Goal: Information Seeking & Learning: Check status

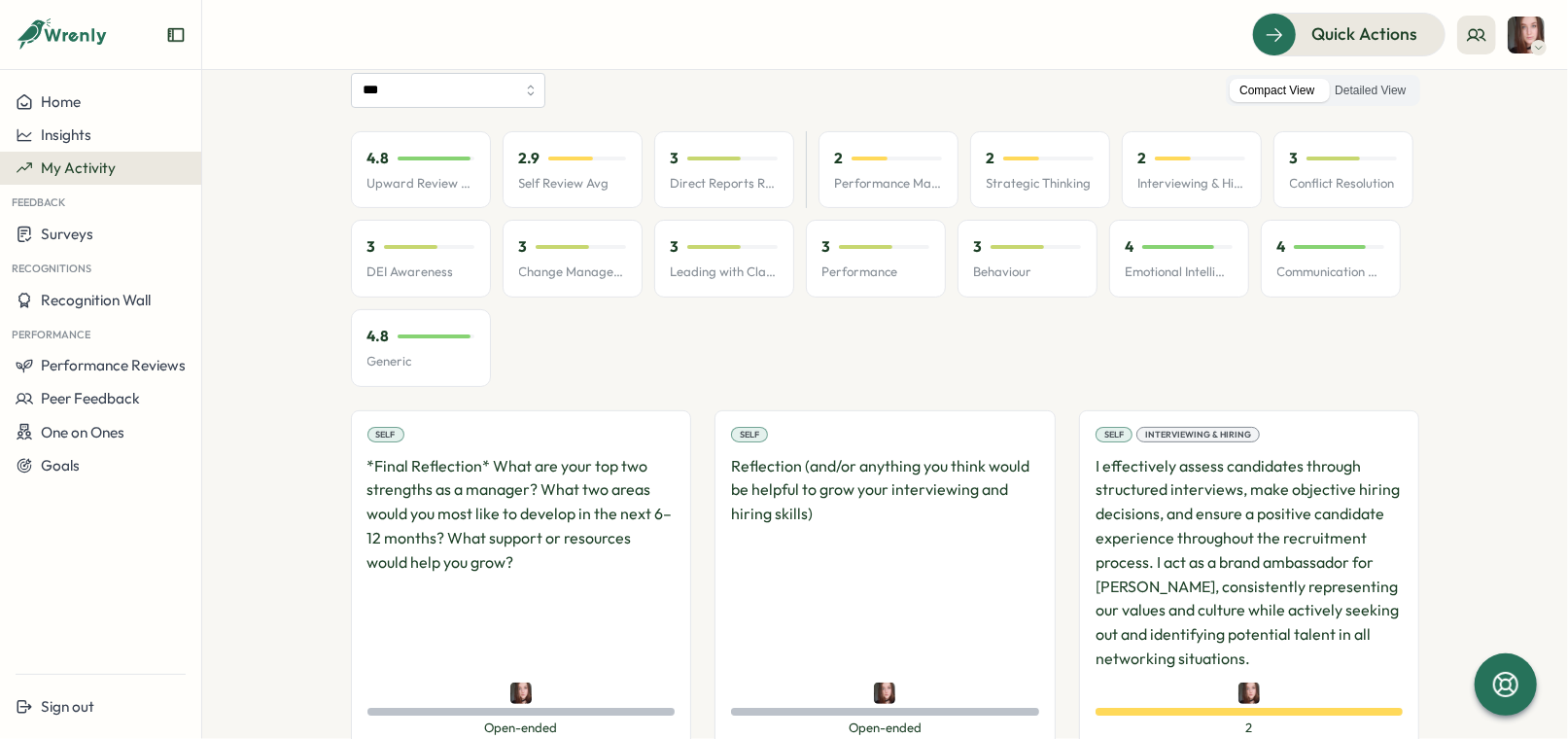
scroll to position [84, 0]
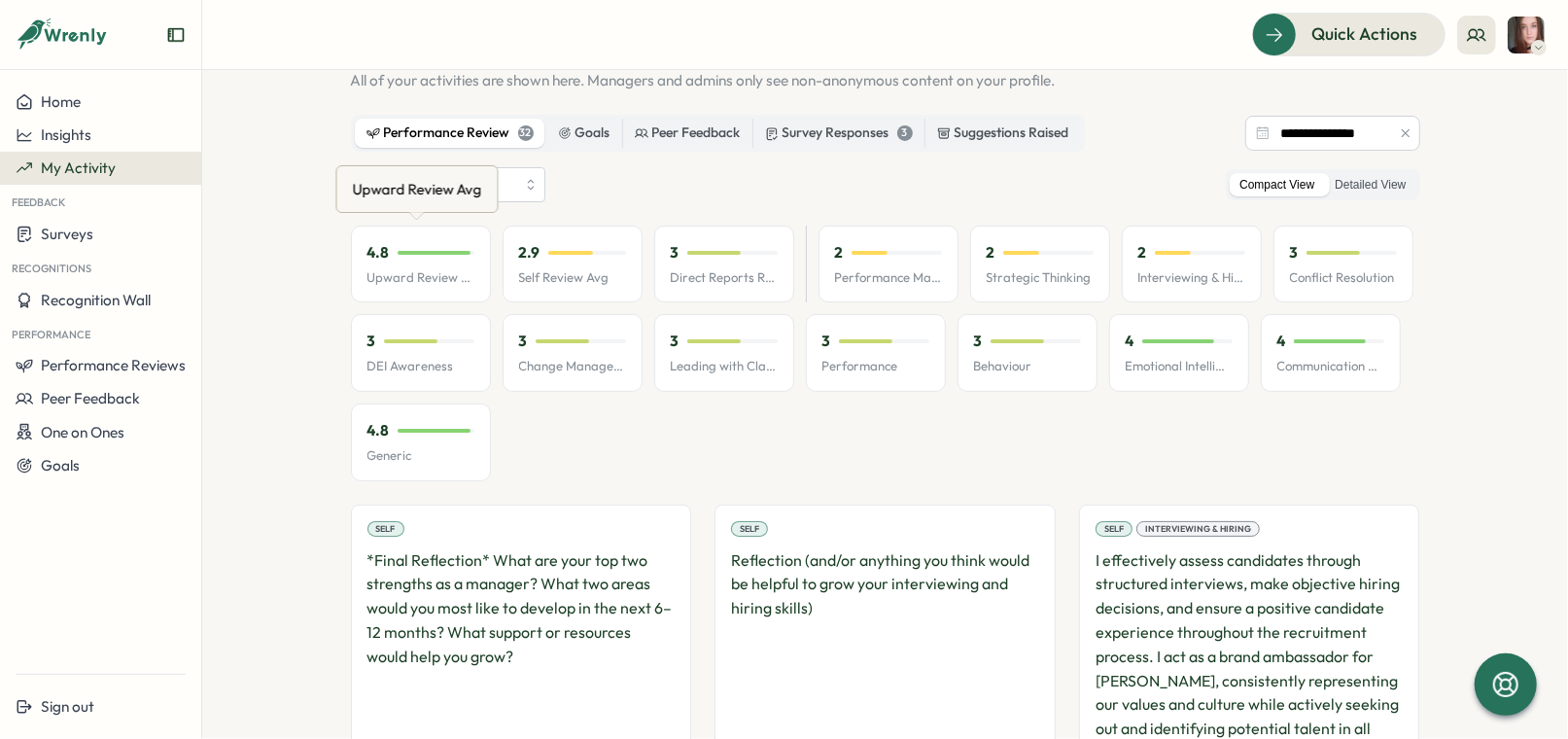
click at [410, 215] on icon at bounding box center [416, 216] width 16 height 8
click at [503, 193] on input "***" at bounding box center [448, 184] width 195 height 35
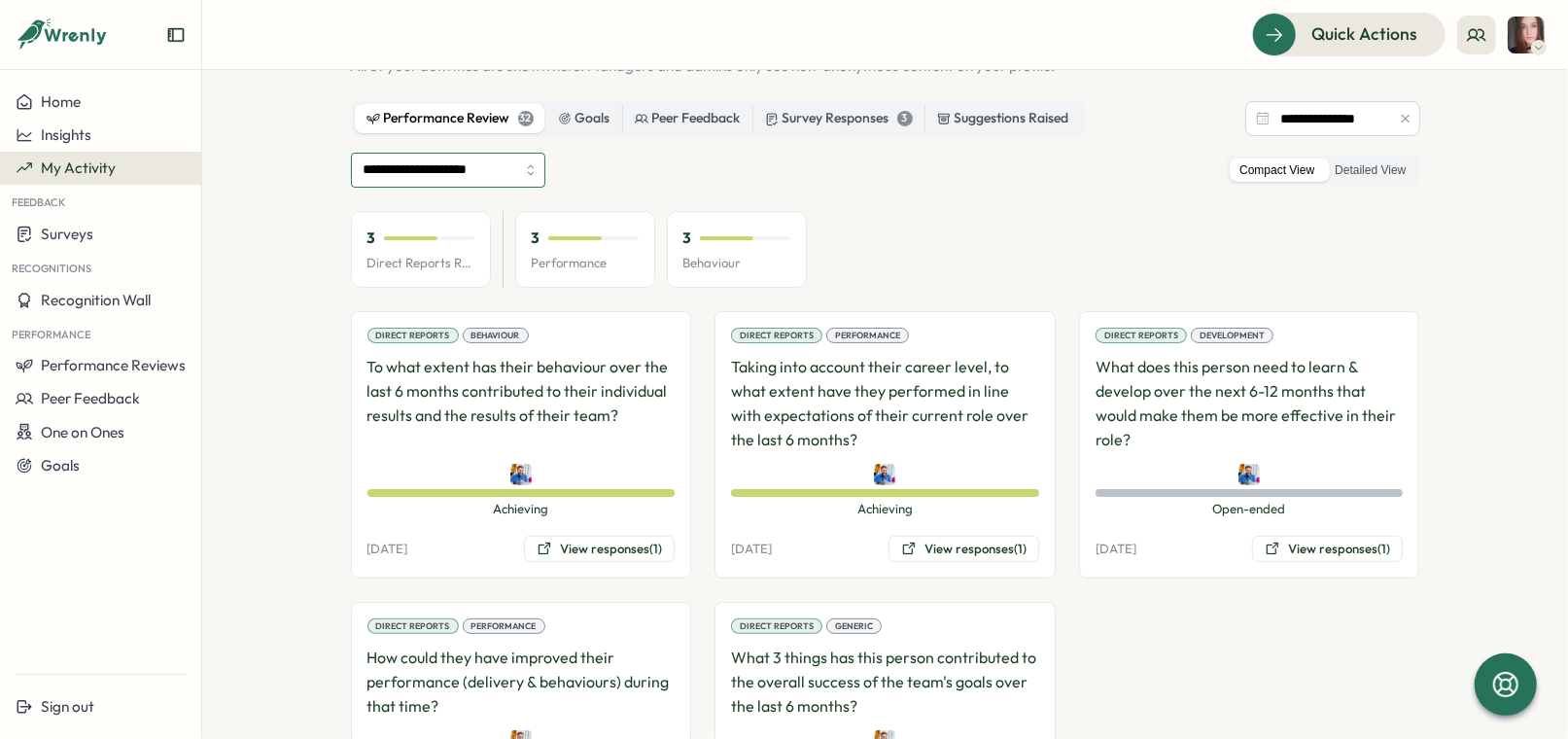
scroll to position [75, 0]
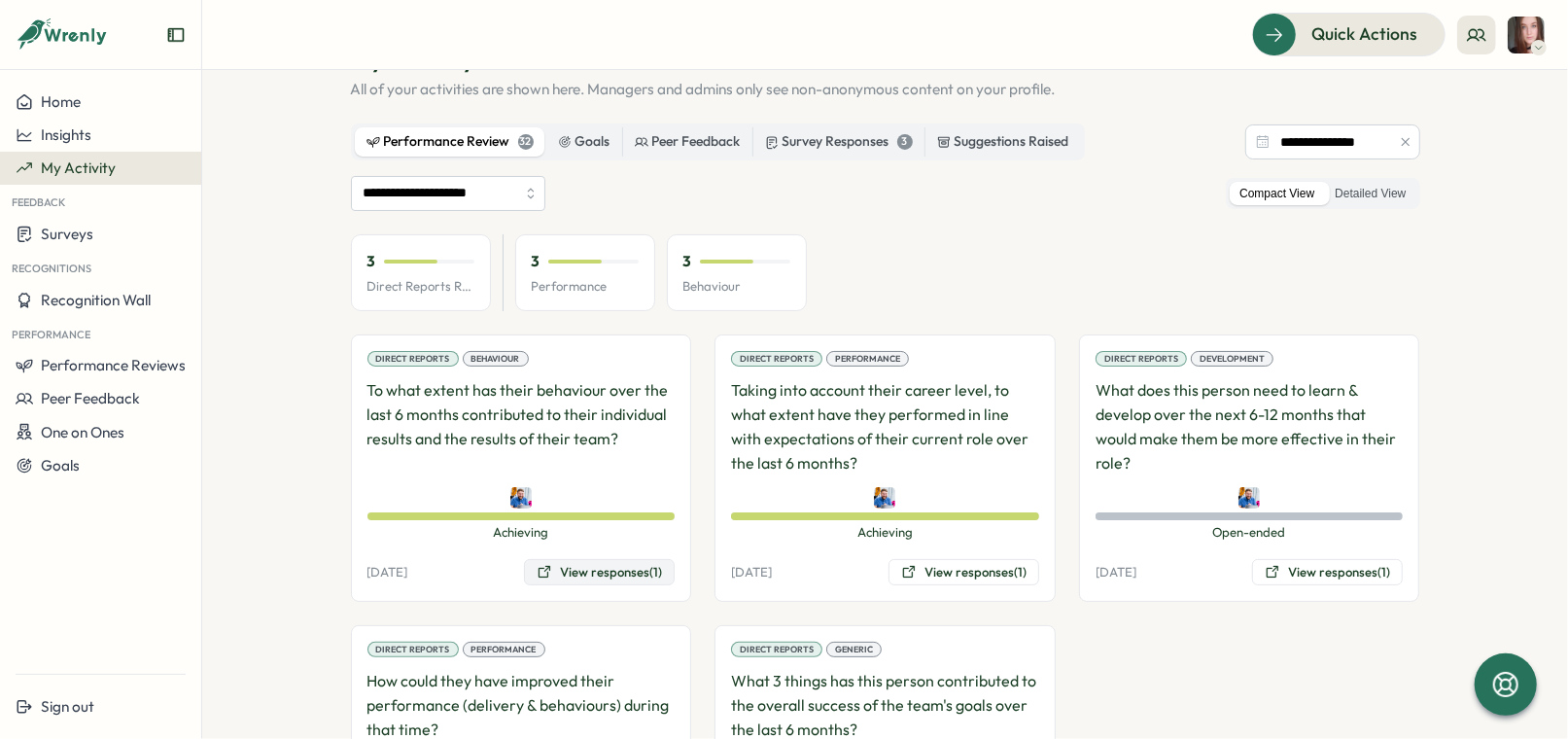
click at [607, 569] on button "View responses (1)" at bounding box center [600, 572] width 151 height 27
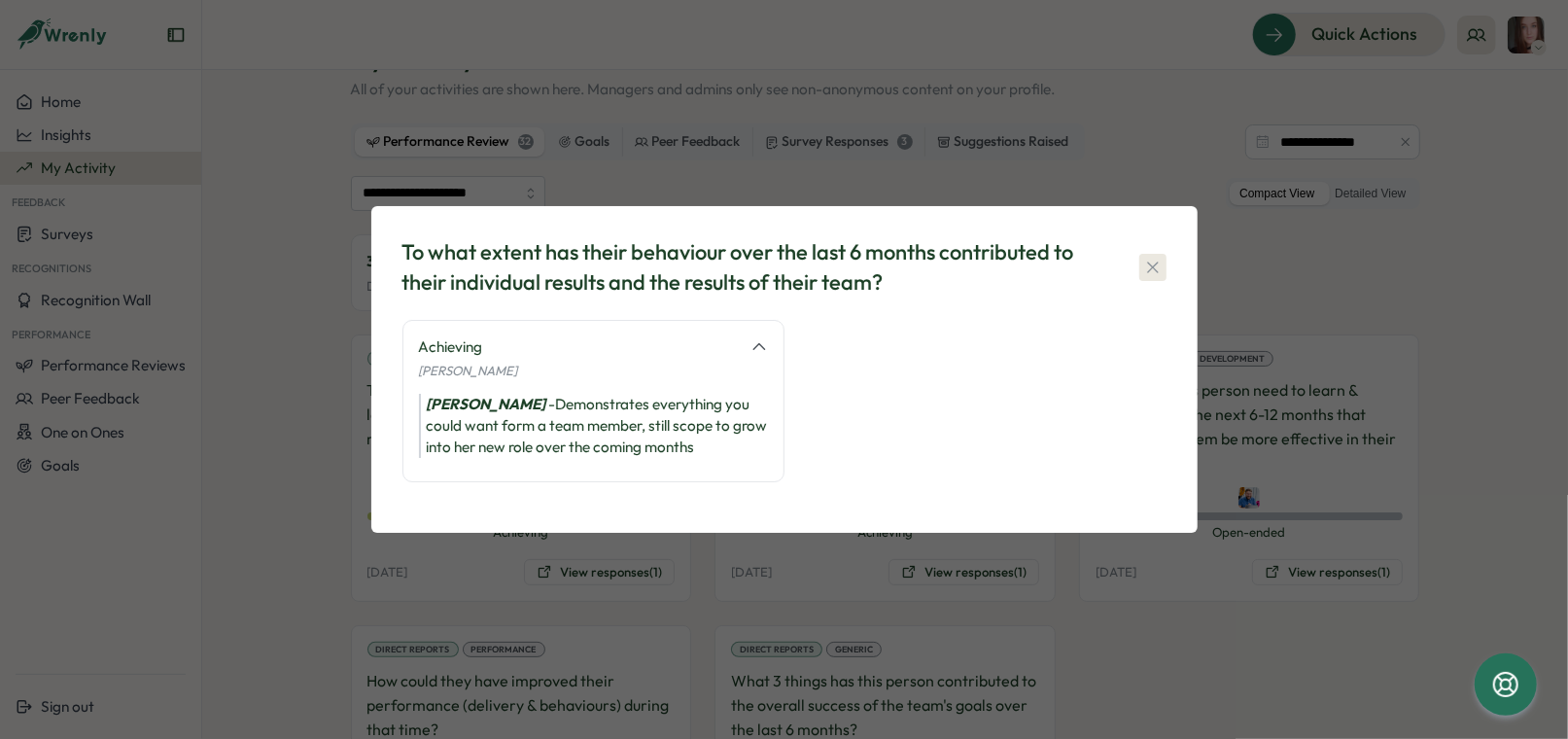
click at [1150, 271] on icon "button" at bounding box center [1153, 267] width 20 height 20
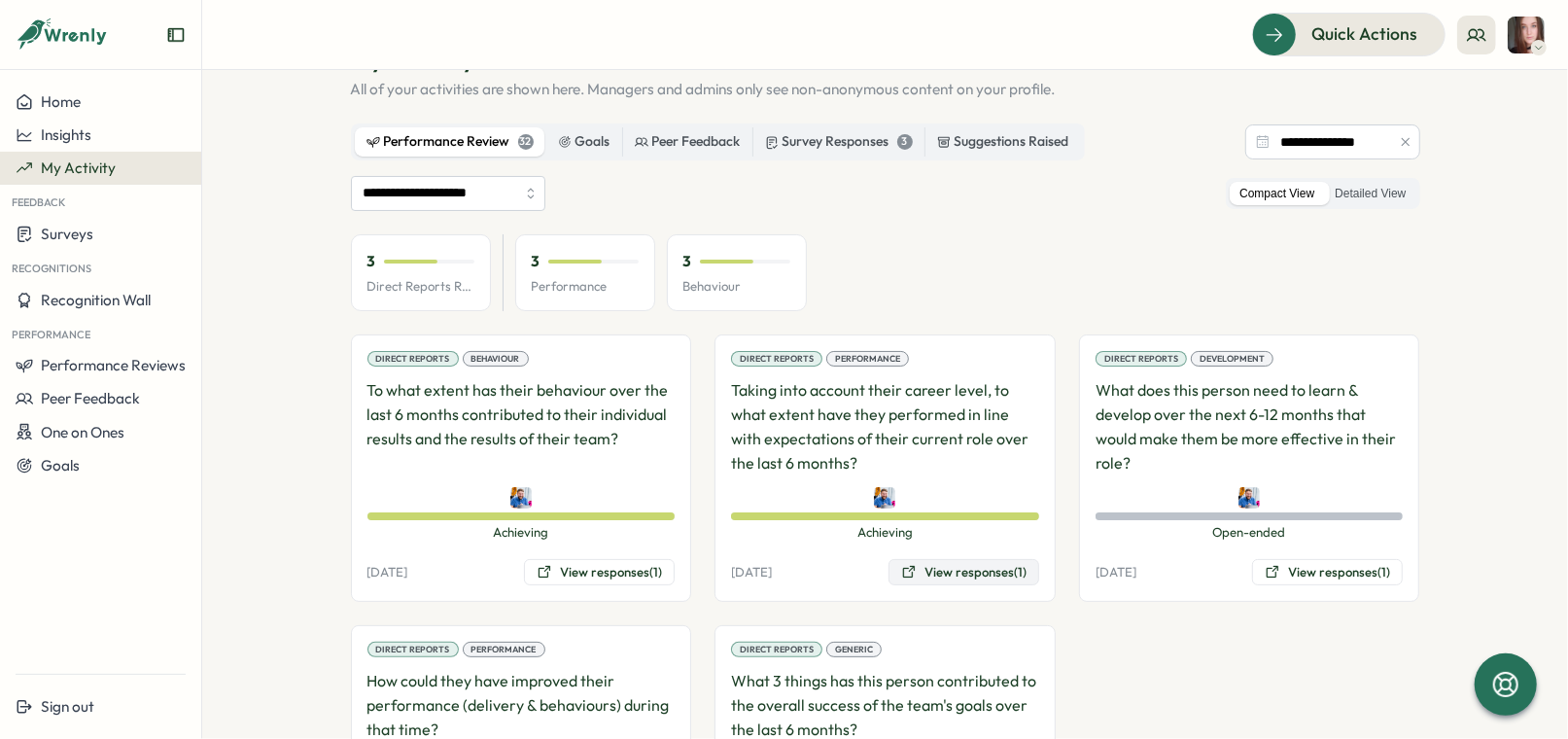
click at [1011, 565] on button "View responses (1)" at bounding box center [964, 572] width 151 height 27
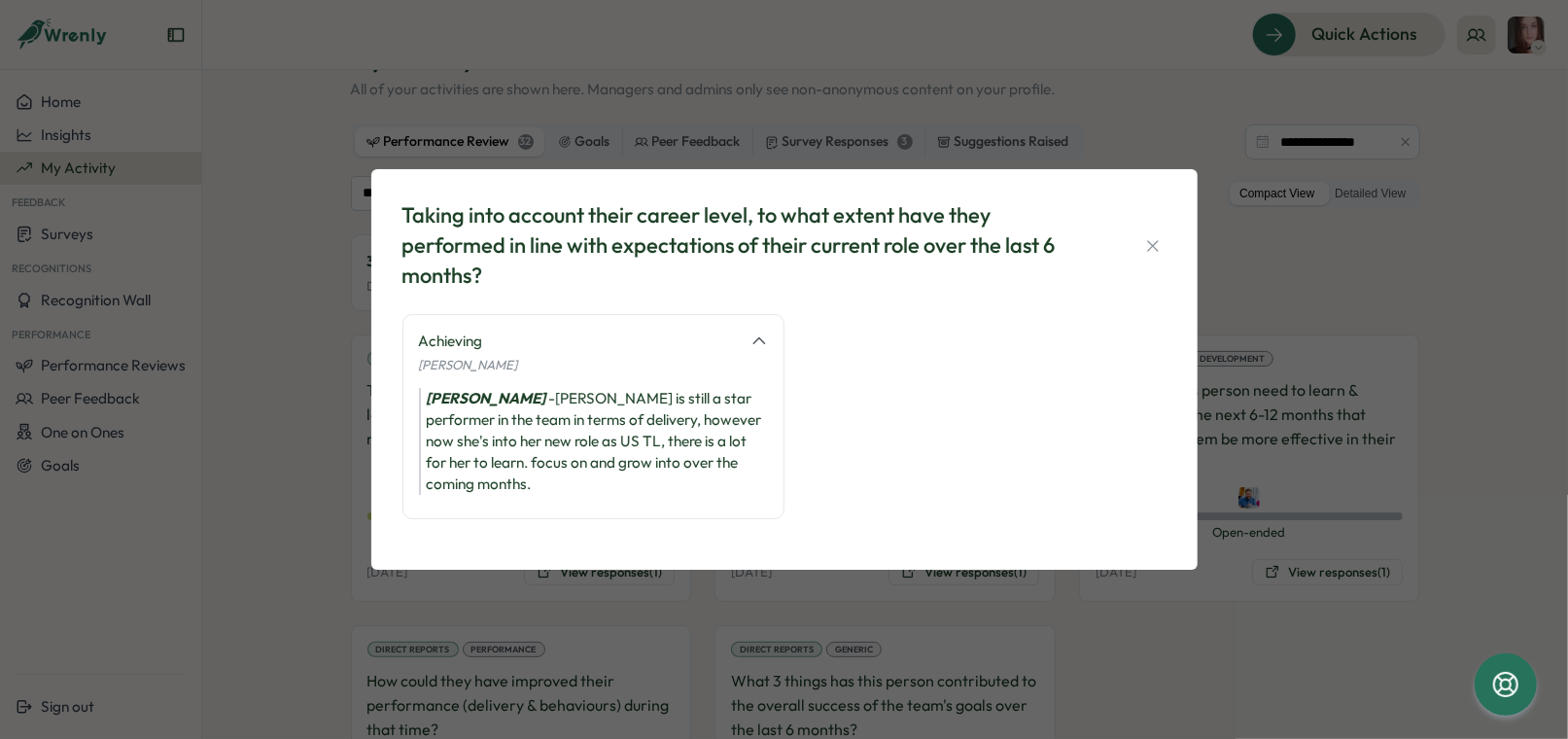
click at [764, 343] on icon at bounding box center [760, 342] width 18 height 18
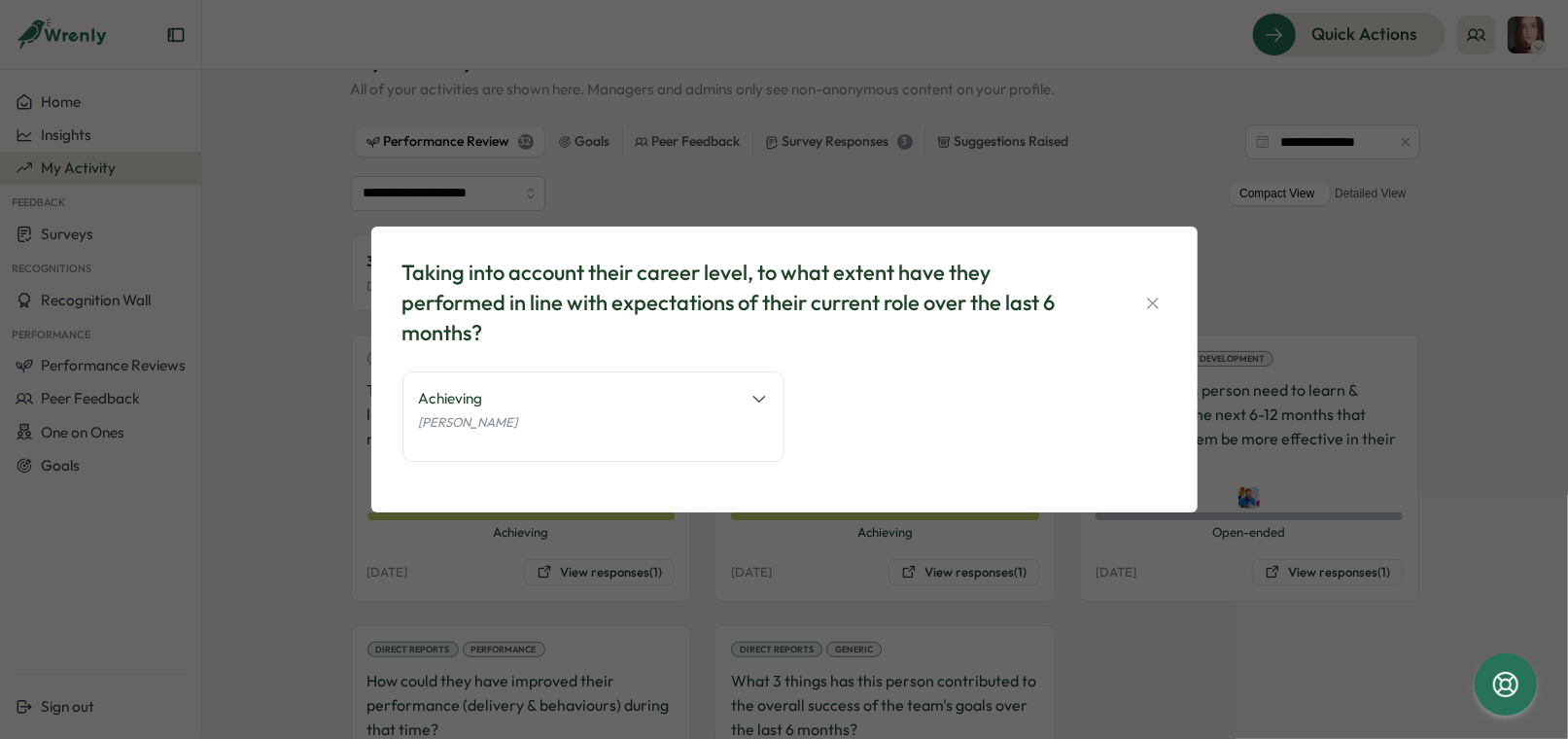
click at [765, 400] on icon at bounding box center [760, 399] width 18 height 18
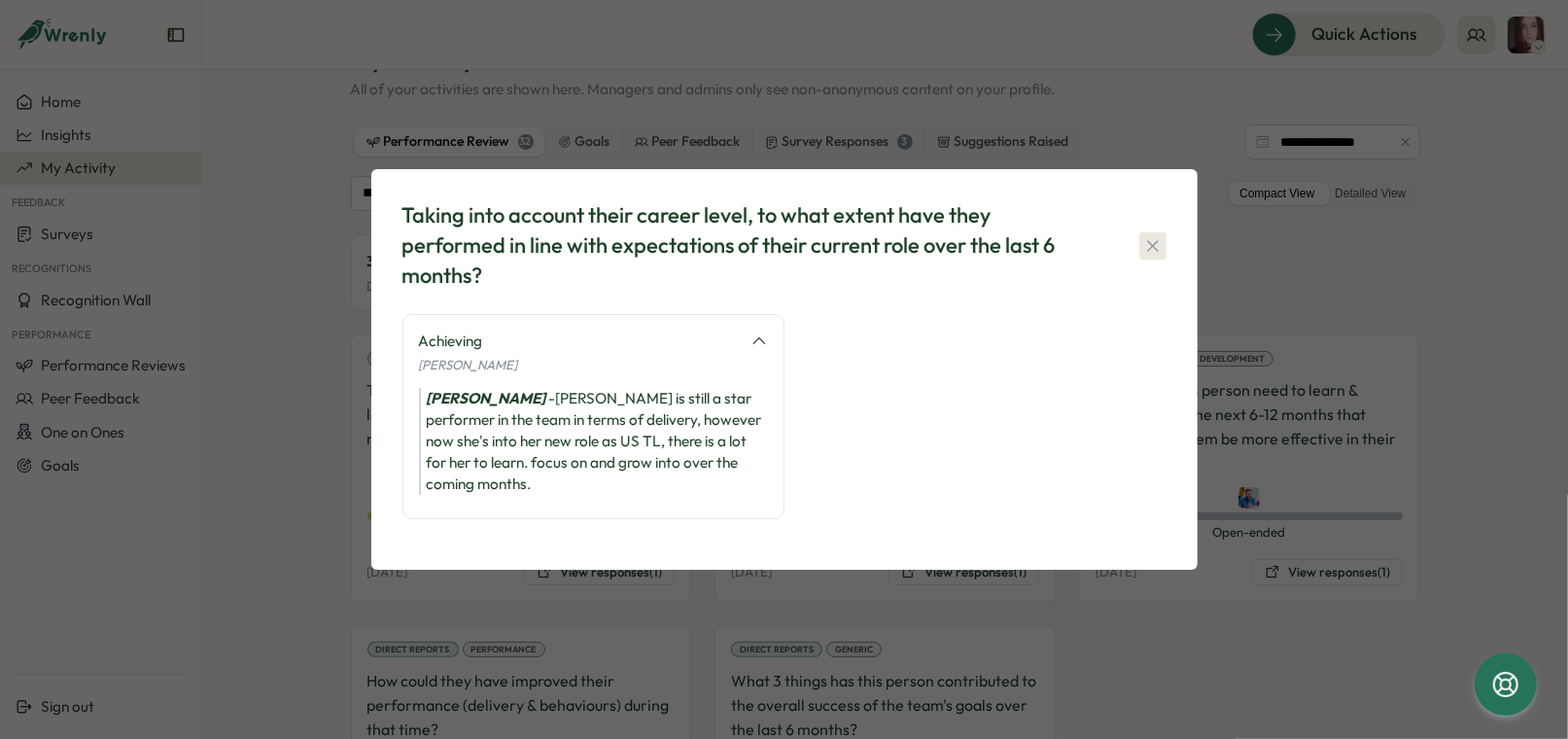
click at [1165, 256] on button "button" at bounding box center [1152, 245] width 27 height 27
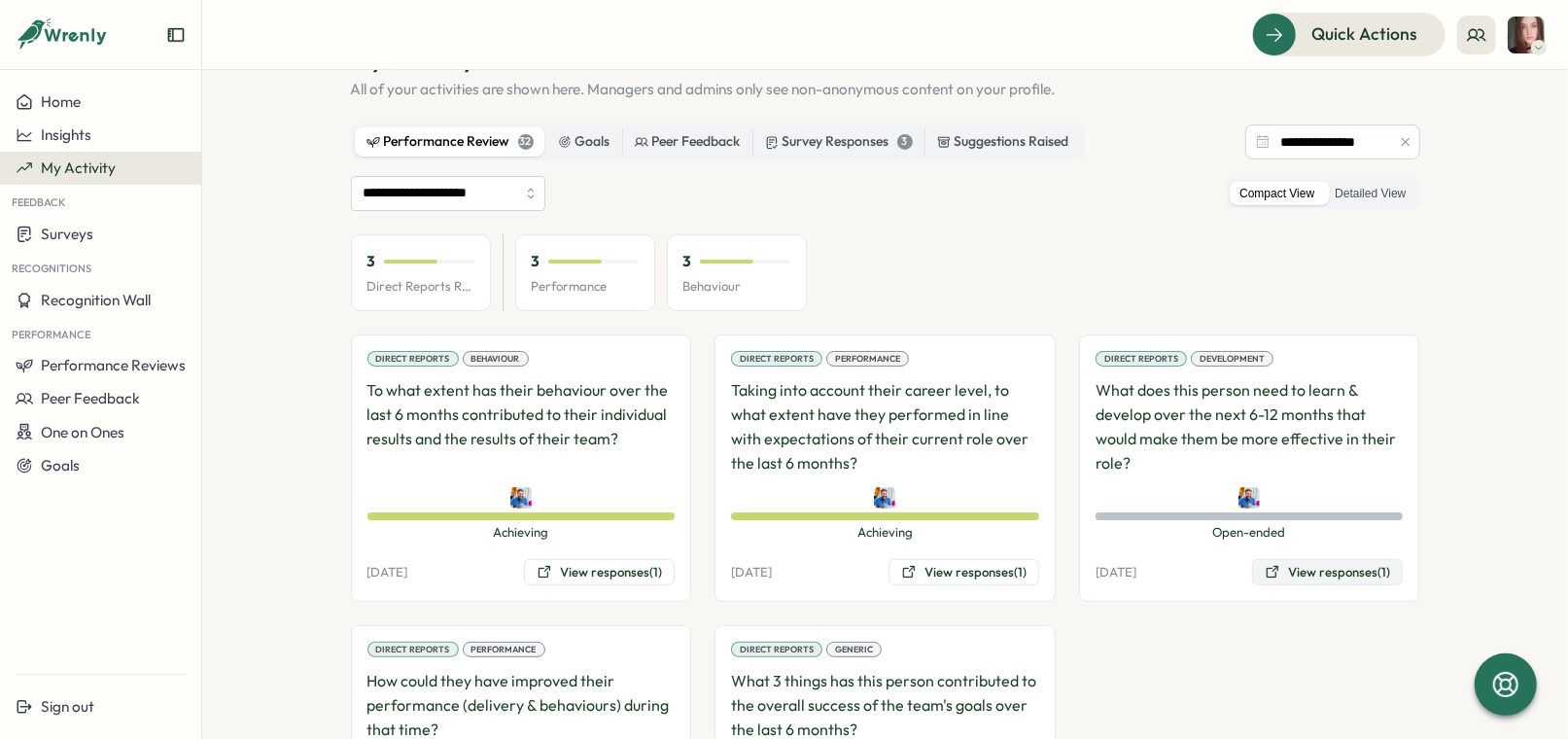
click at [1324, 577] on button "View responses (1)" at bounding box center [1328, 572] width 151 height 27
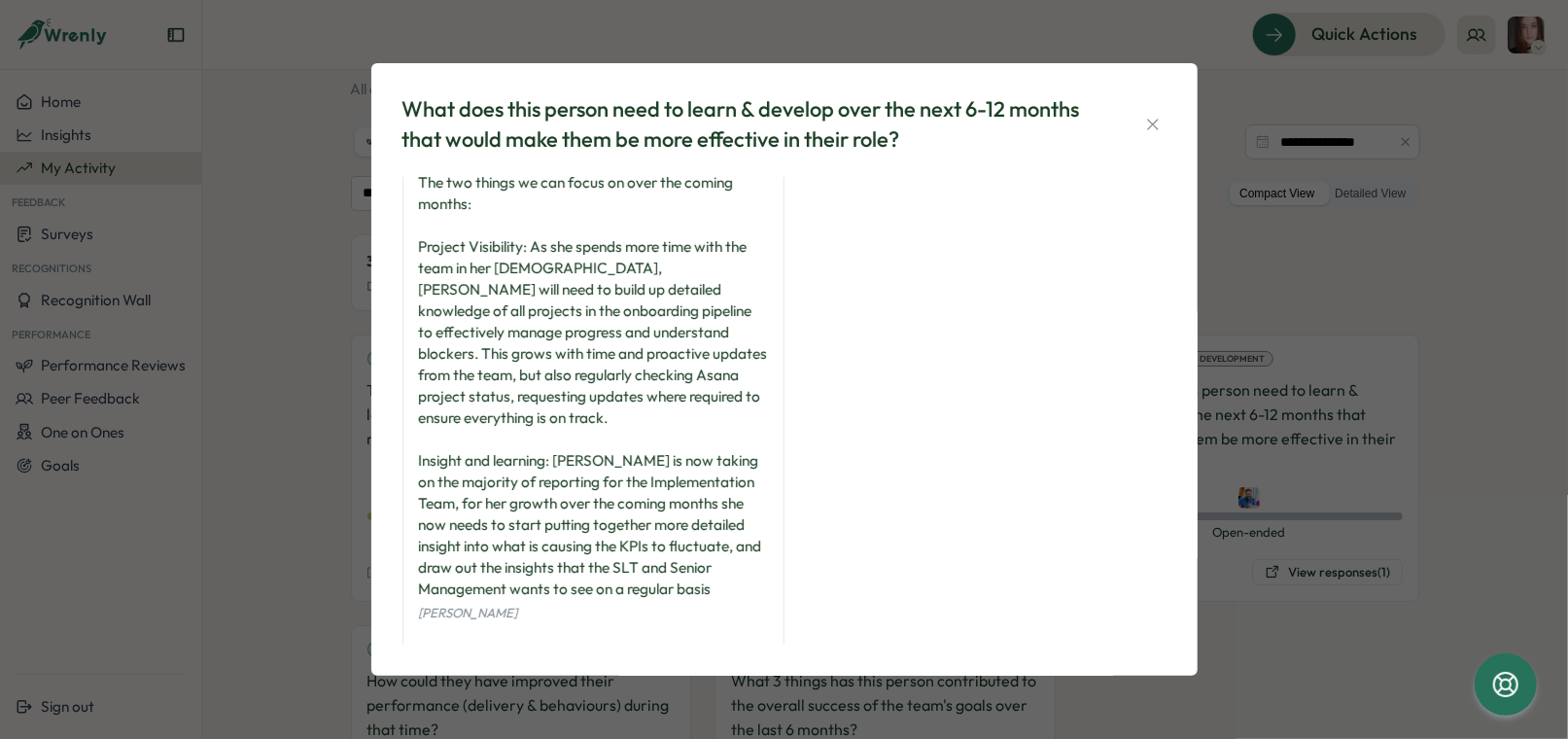
scroll to position [26, 0]
click at [1155, 117] on icon "button" at bounding box center [1153, 125] width 20 height 20
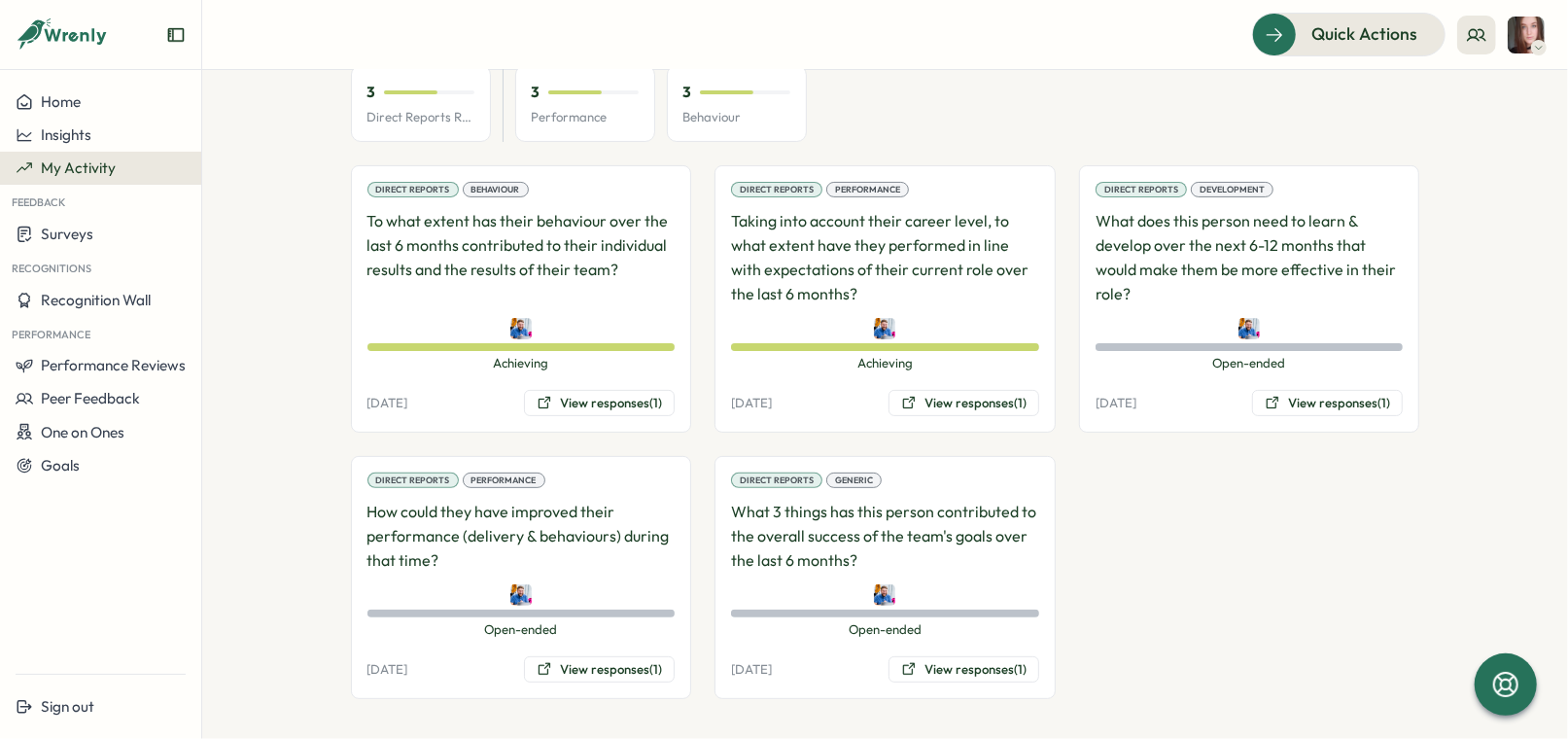
scroll to position [244, 0]
click at [589, 664] on button "View responses (1)" at bounding box center [600, 670] width 151 height 27
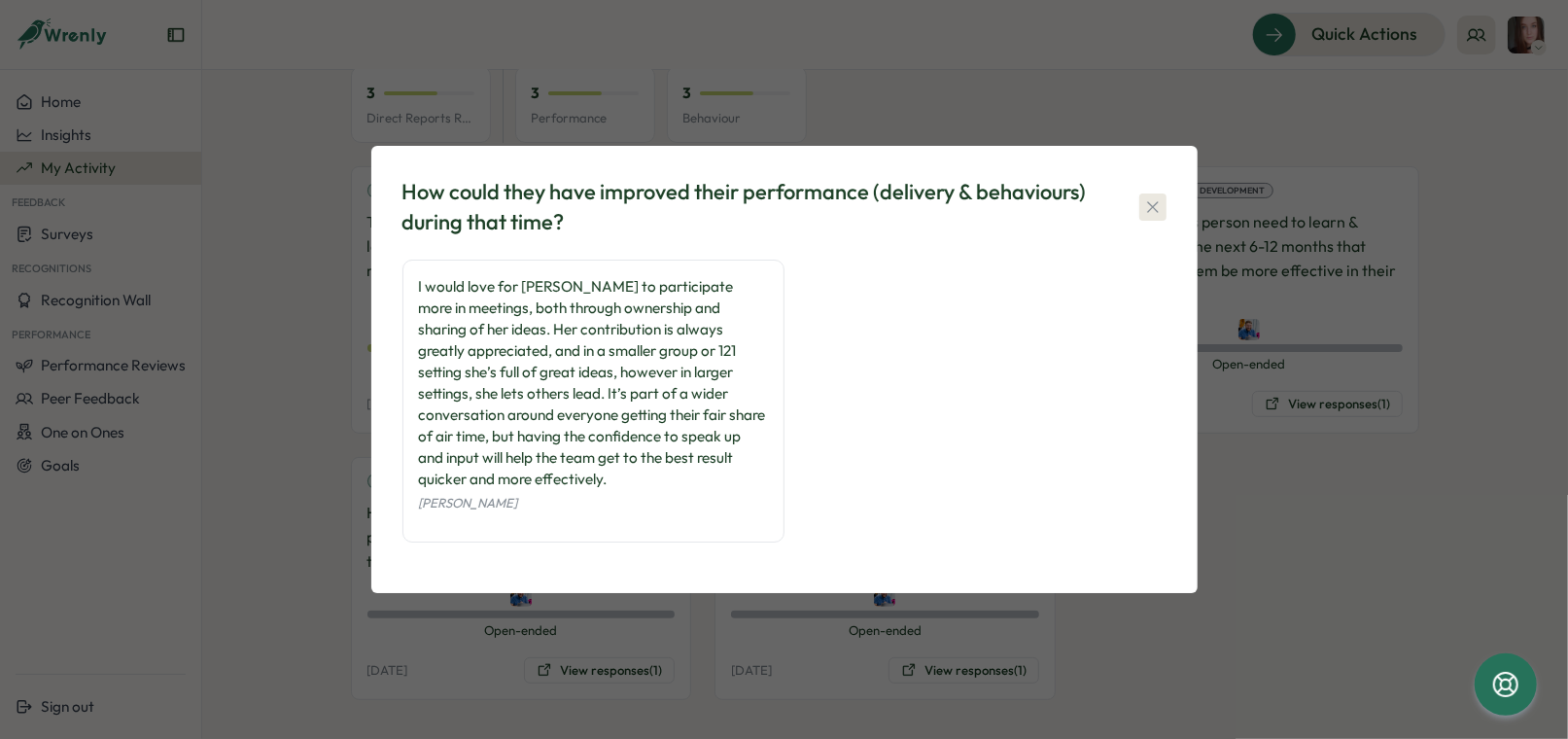
click at [1153, 215] on icon "button" at bounding box center [1153, 208] width 20 height 20
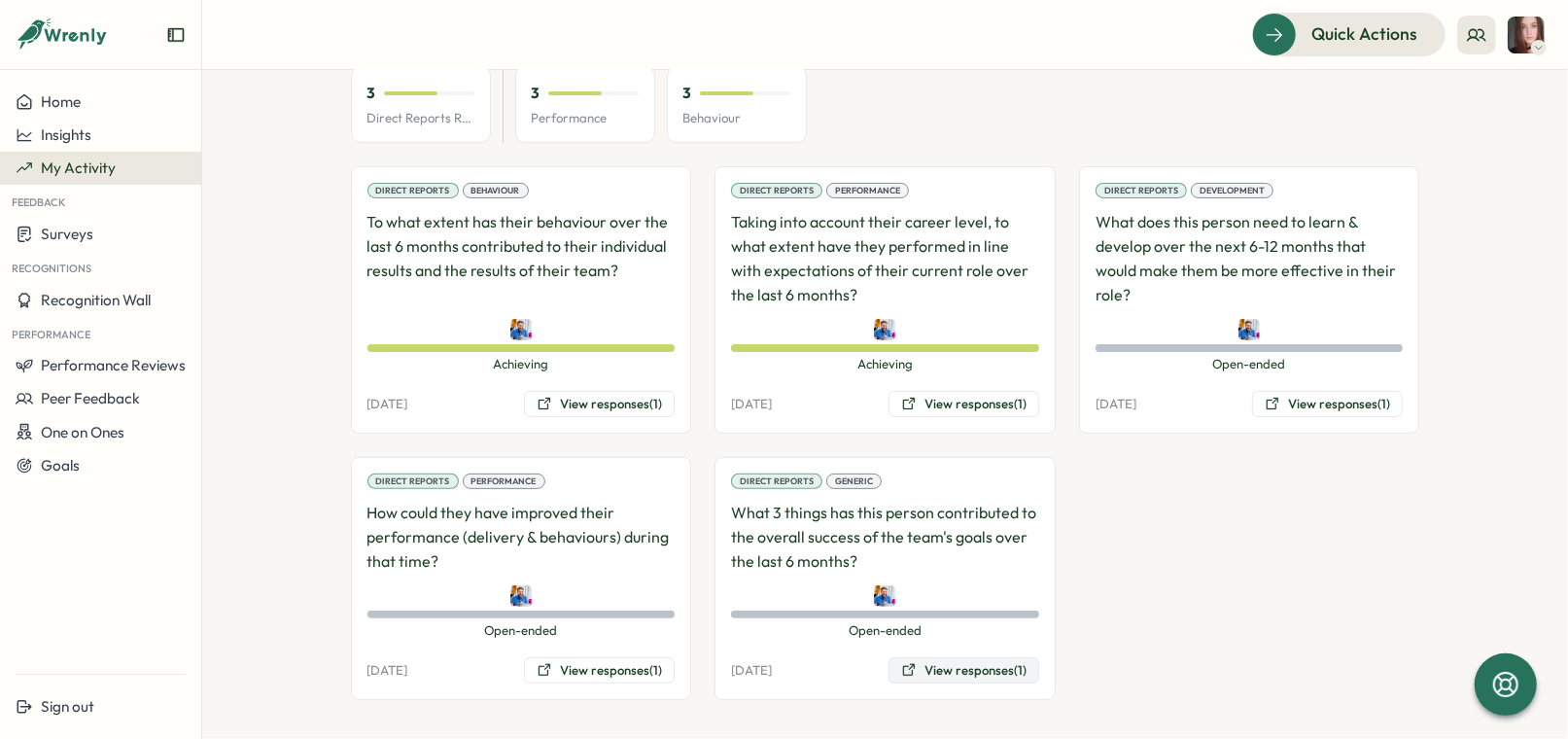
click at [941, 660] on button "View responses (1)" at bounding box center [964, 670] width 151 height 27
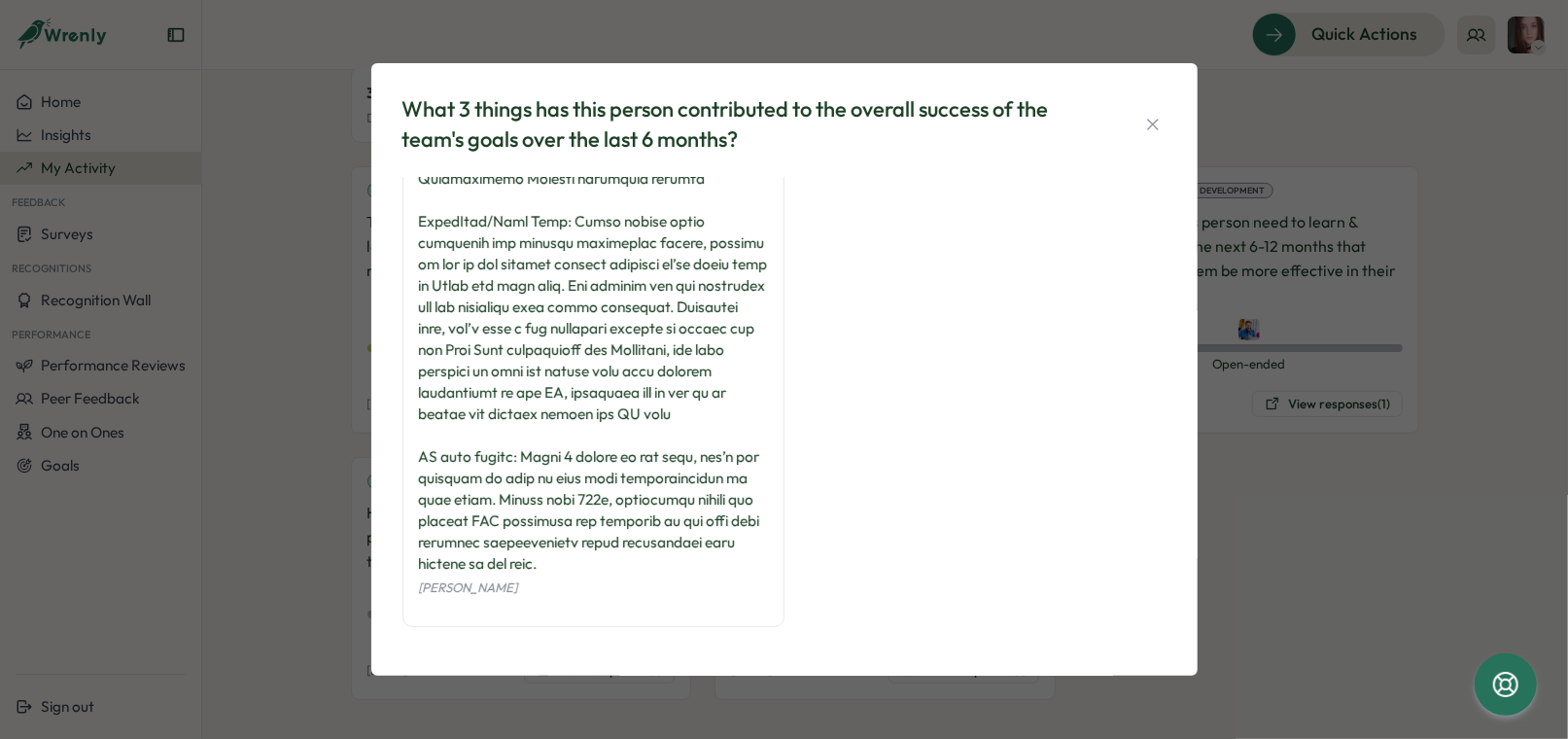
scroll to position [411, 0]
click at [1146, 125] on icon "button" at bounding box center [1153, 125] width 20 height 20
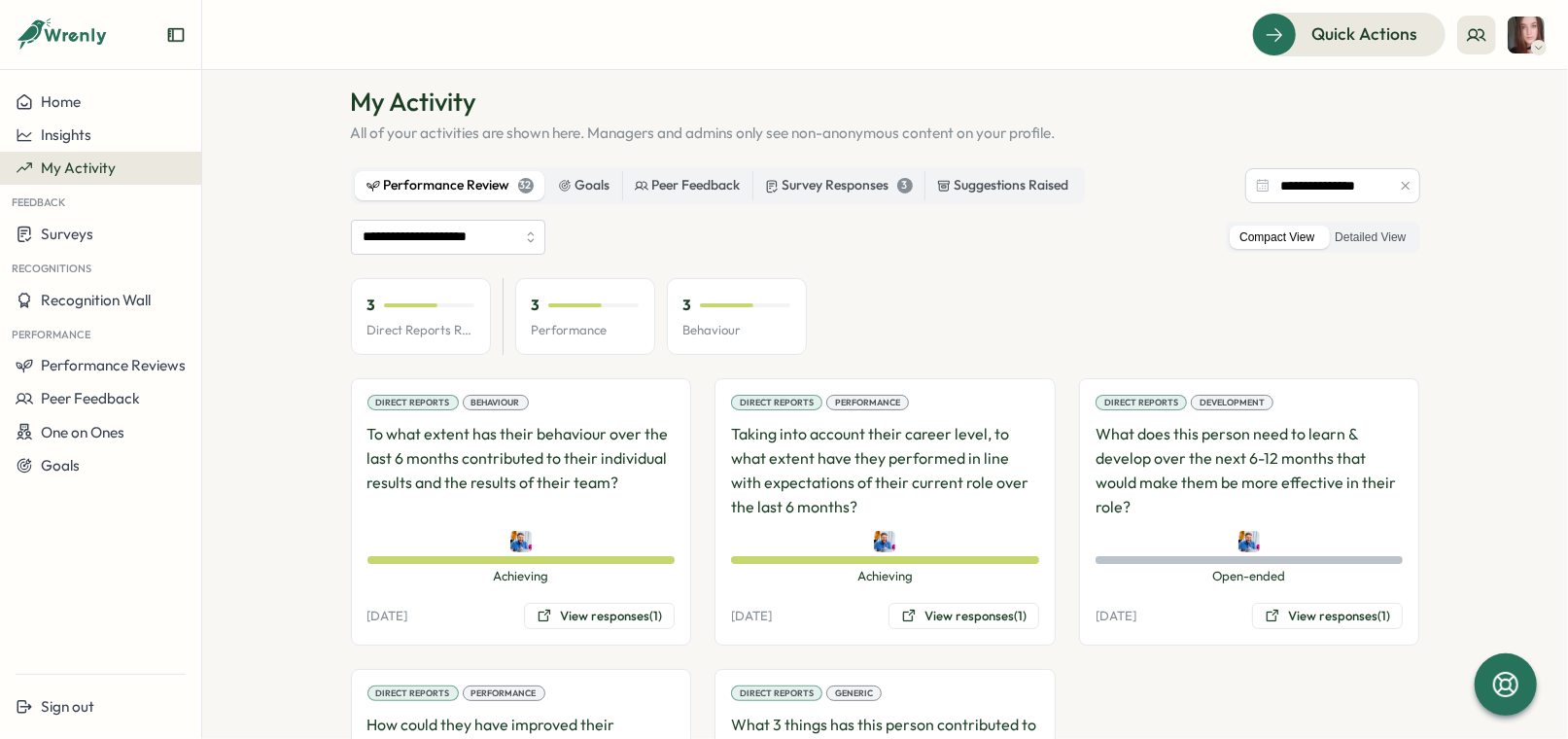
scroll to position [0, 0]
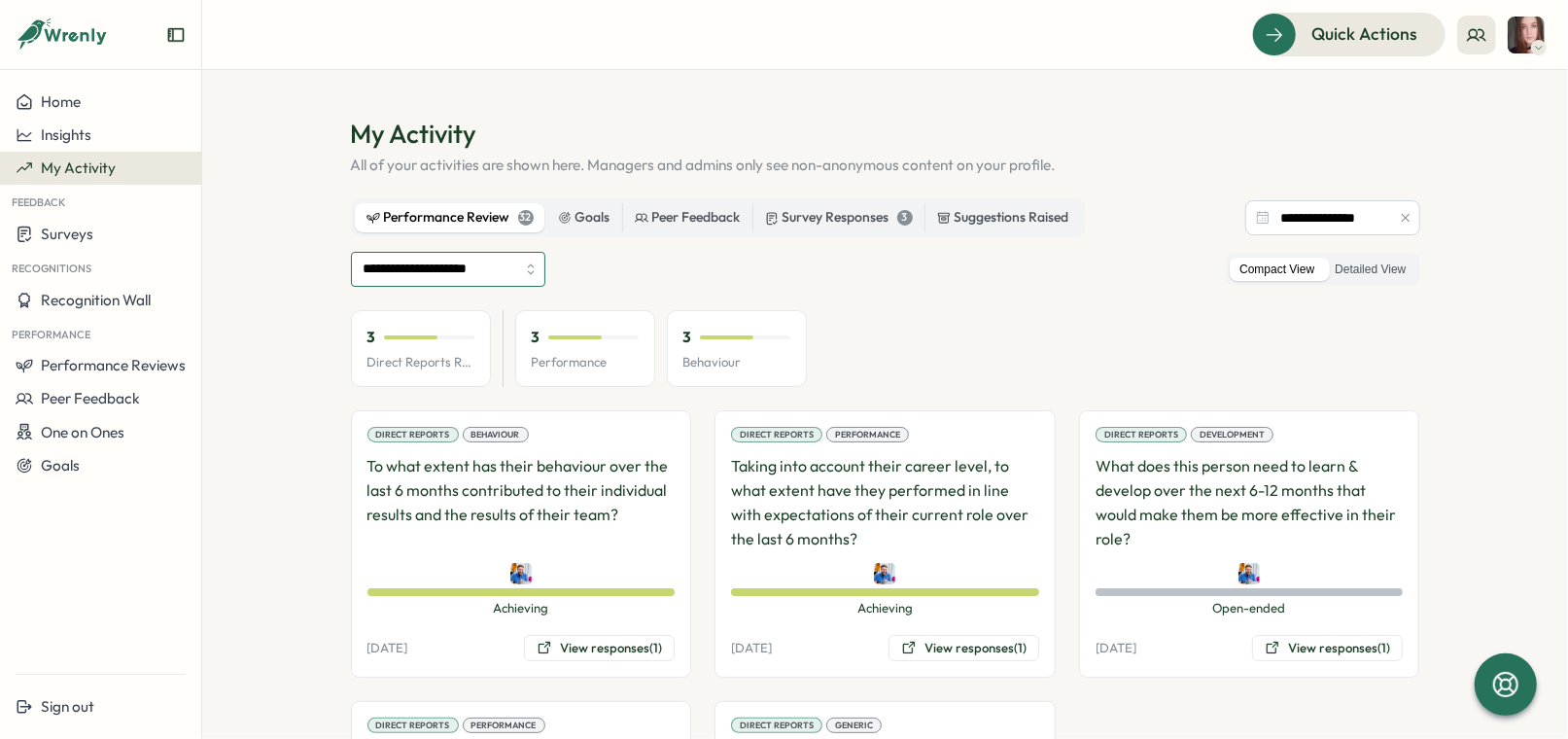
click at [461, 258] on input "**********" at bounding box center [448, 269] width 195 height 35
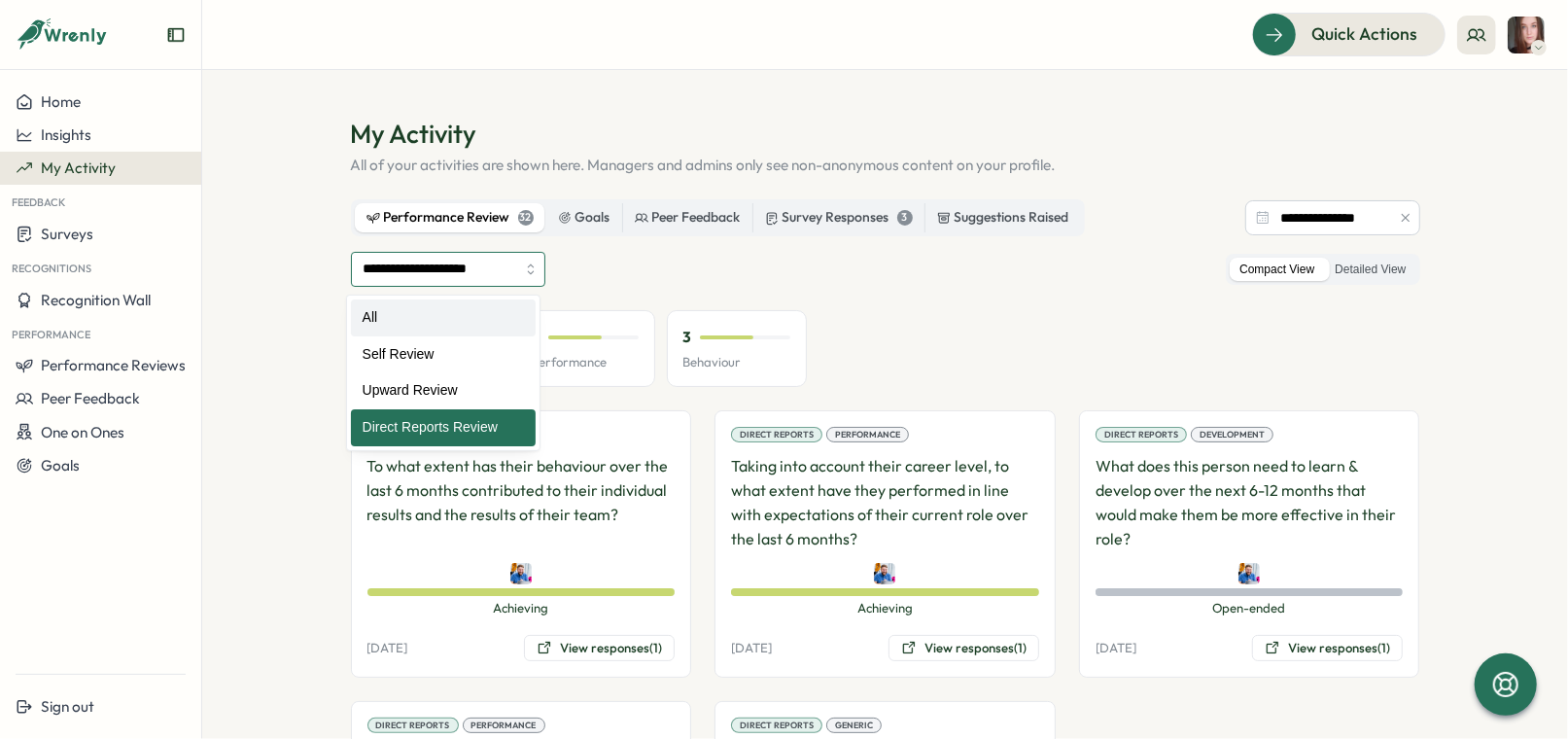
type input "***"
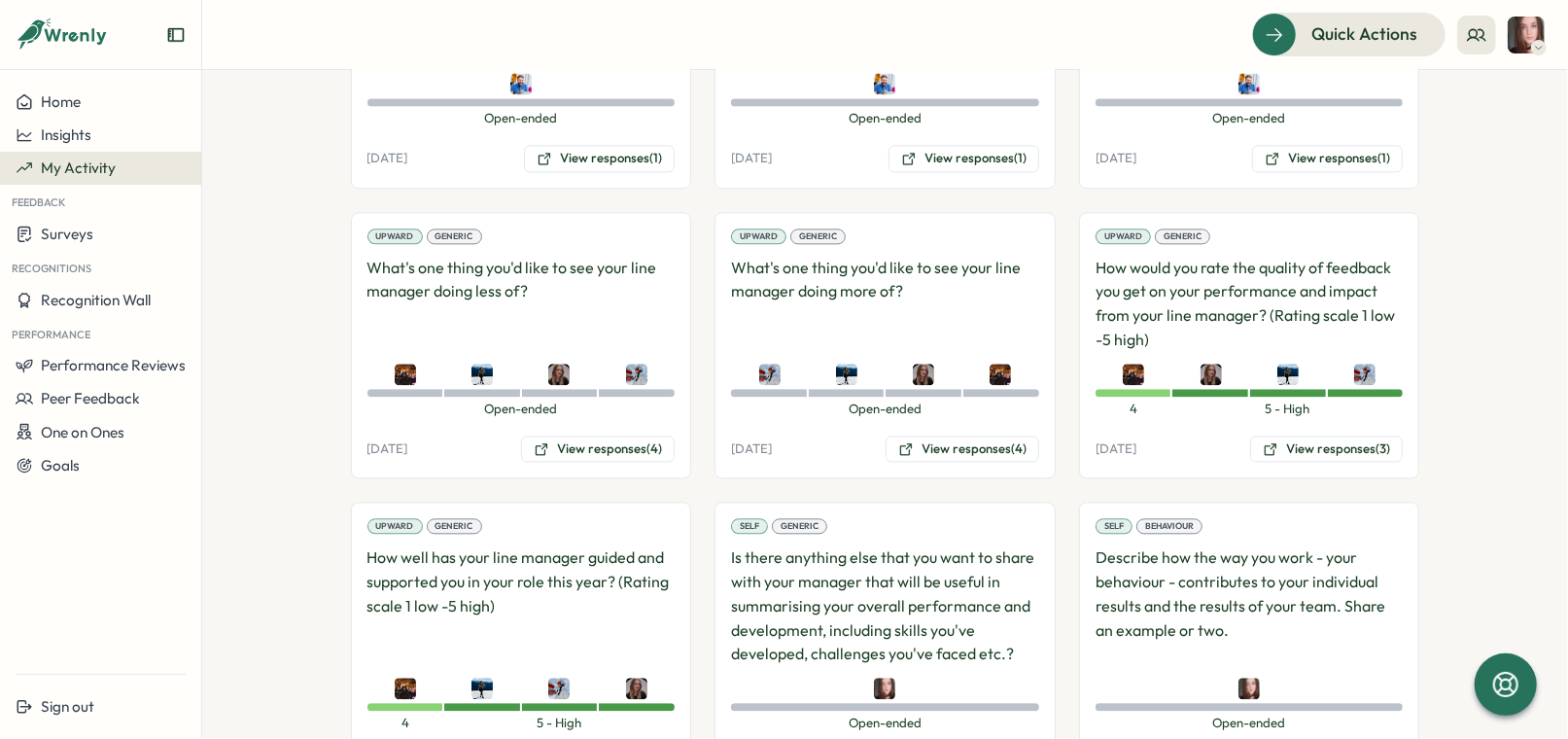
scroll to position [3109, 0]
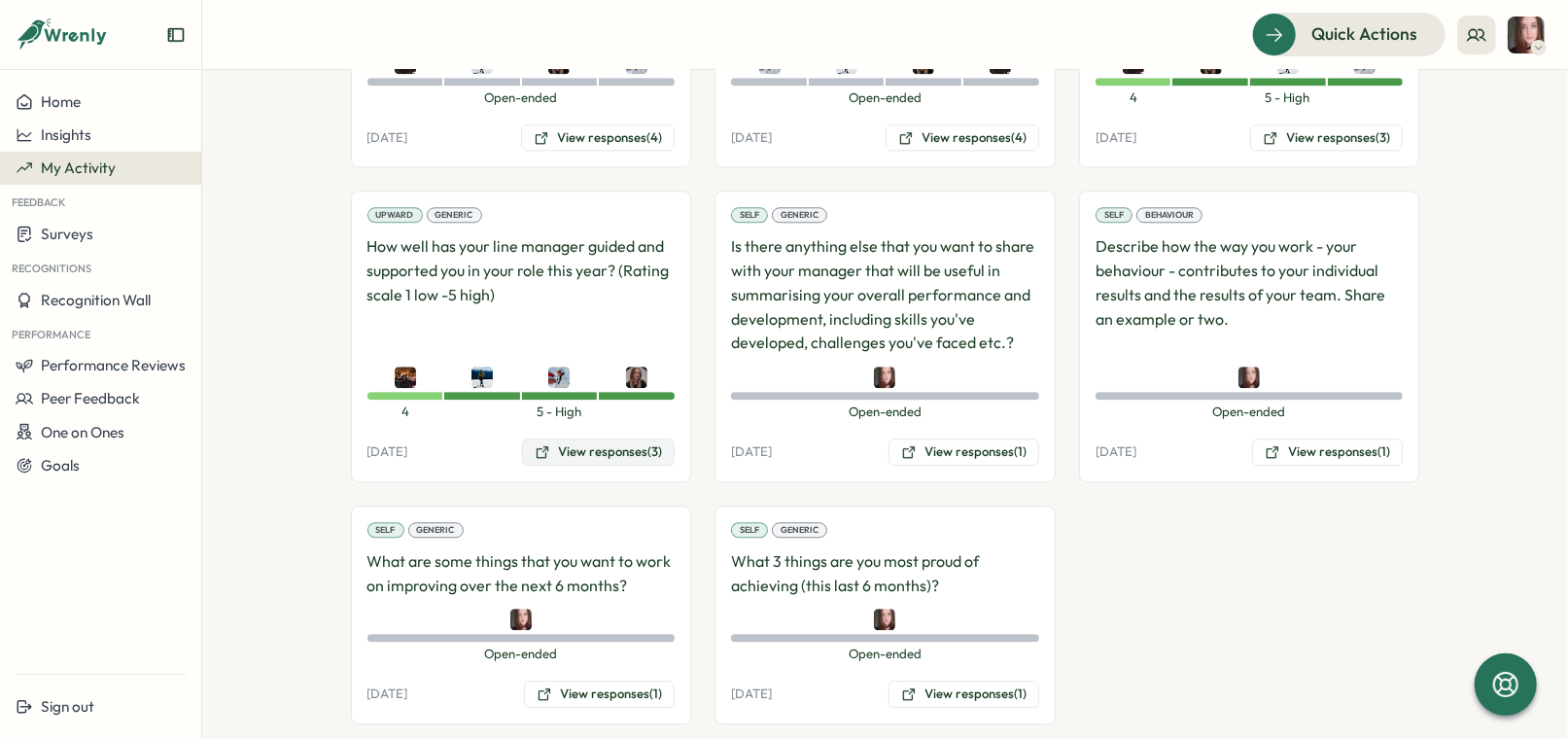
click at [641, 439] on button "View responses (3)" at bounding box center [599, 452] width 153 height 27
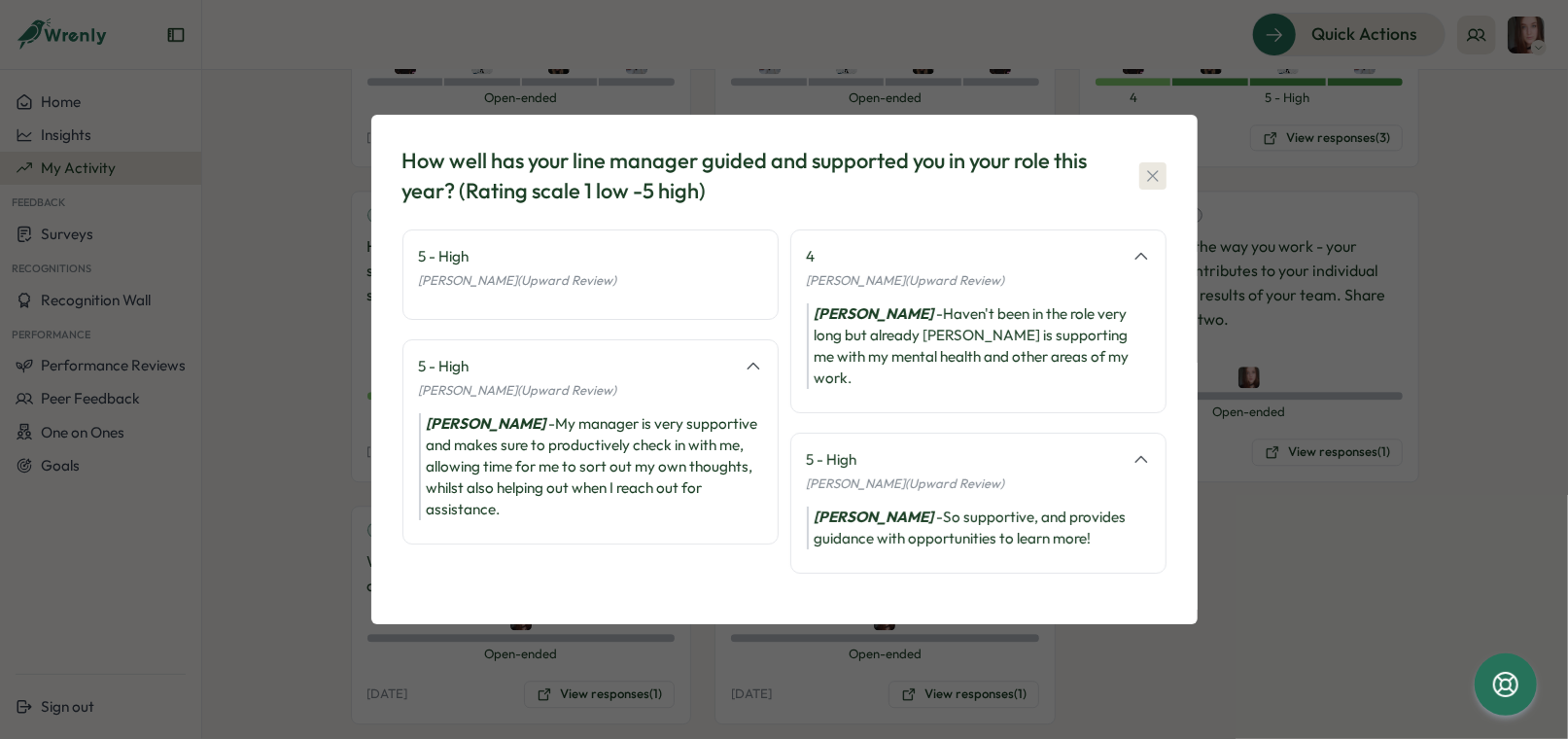
click at [1152, 186] on icon "button" at bounding box center [1153, 176] width 20 height 20
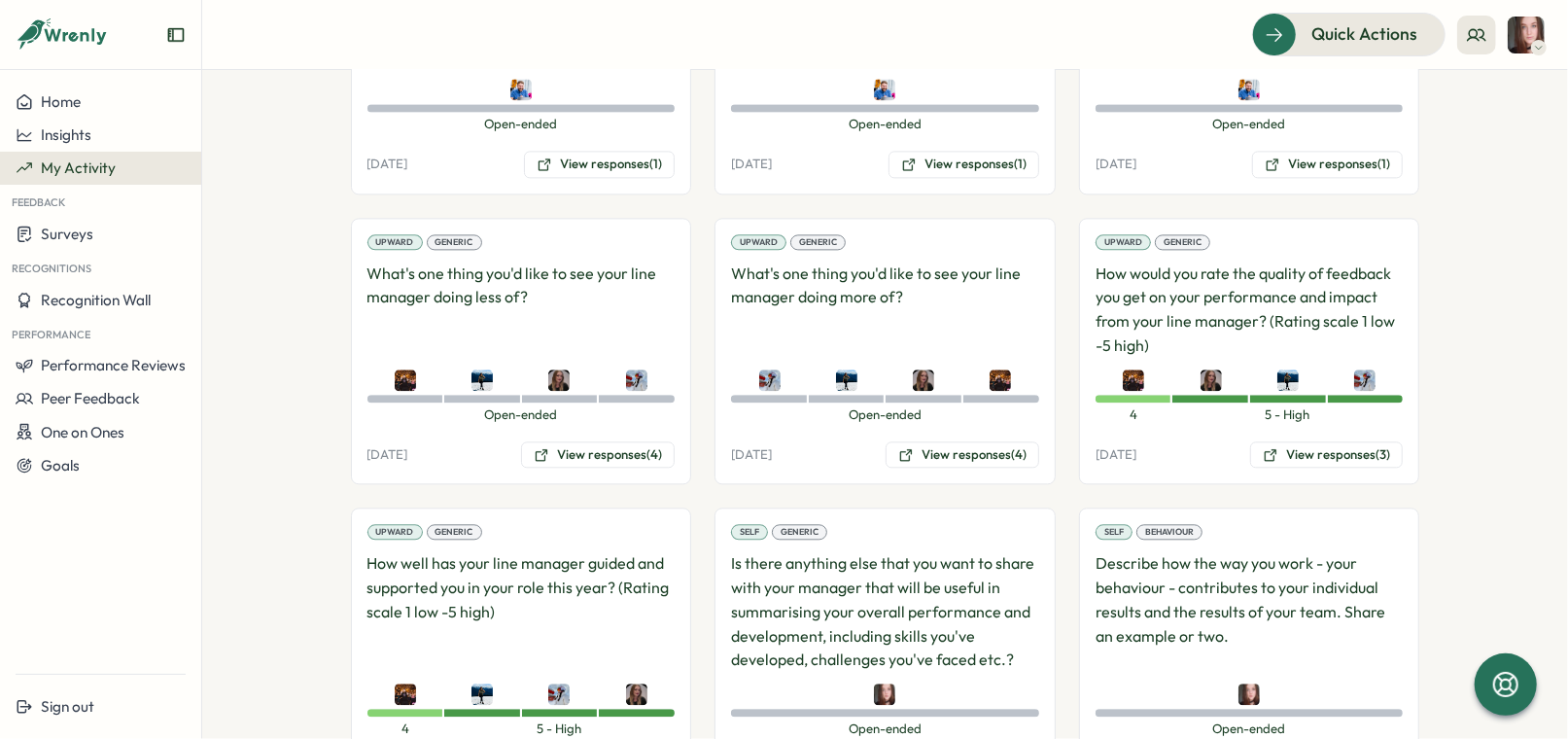
scroll to position [2789, 0]
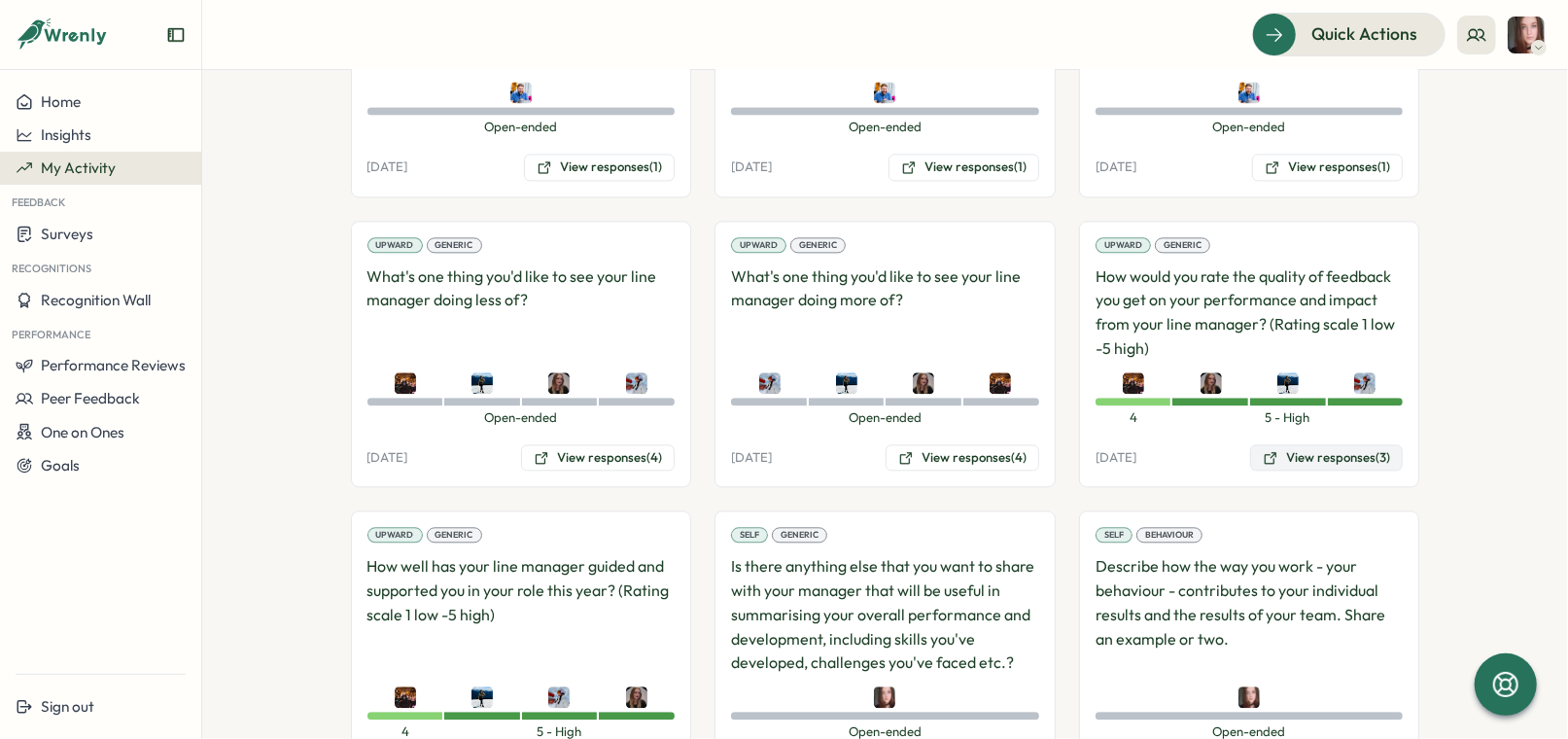
click at [1337, 444] on button "View responses (3)" at bounding box center [1327, 457] width 153 height 27
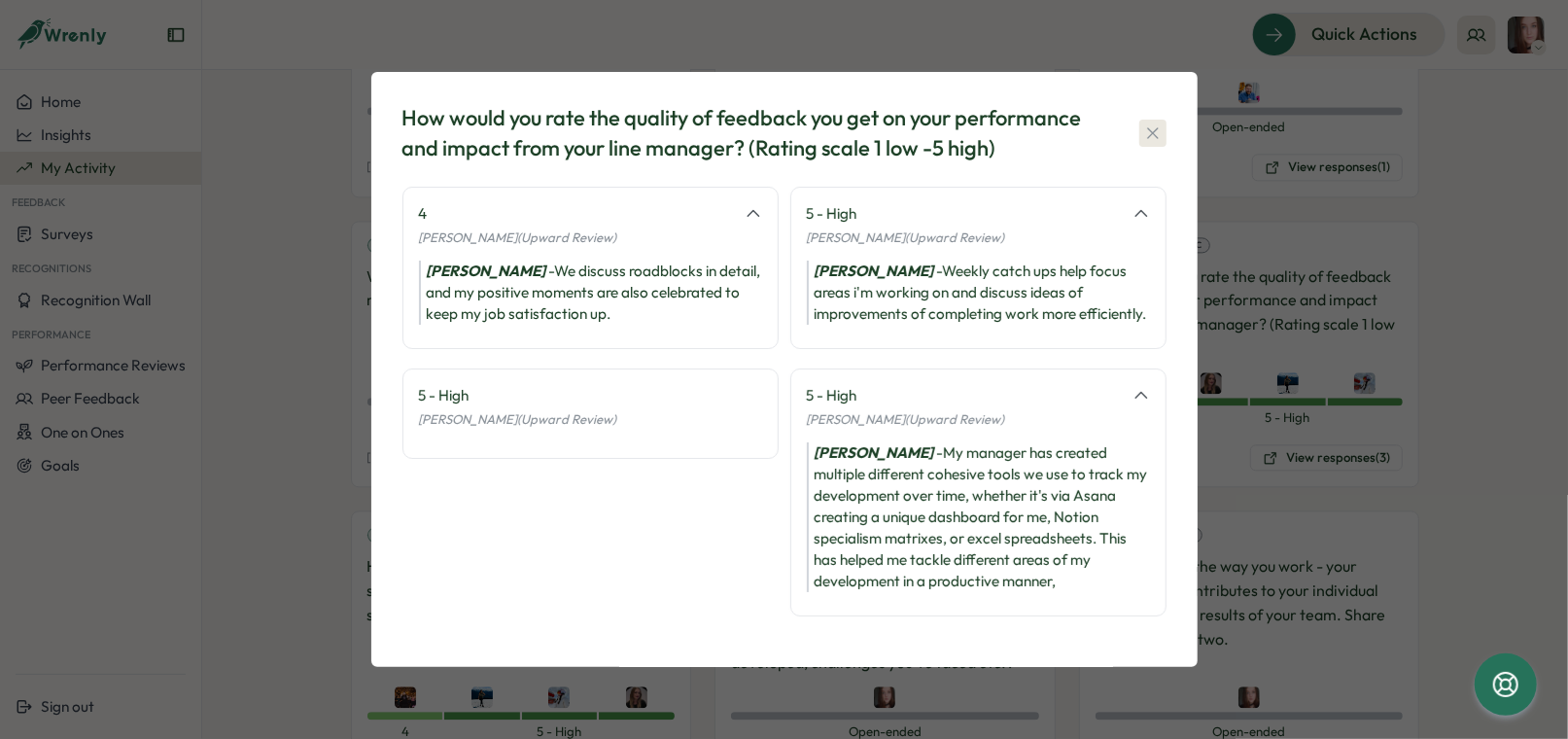
click at [1147, 123] on icon "button" at bounding box center [1153, 133] width 20 height 20
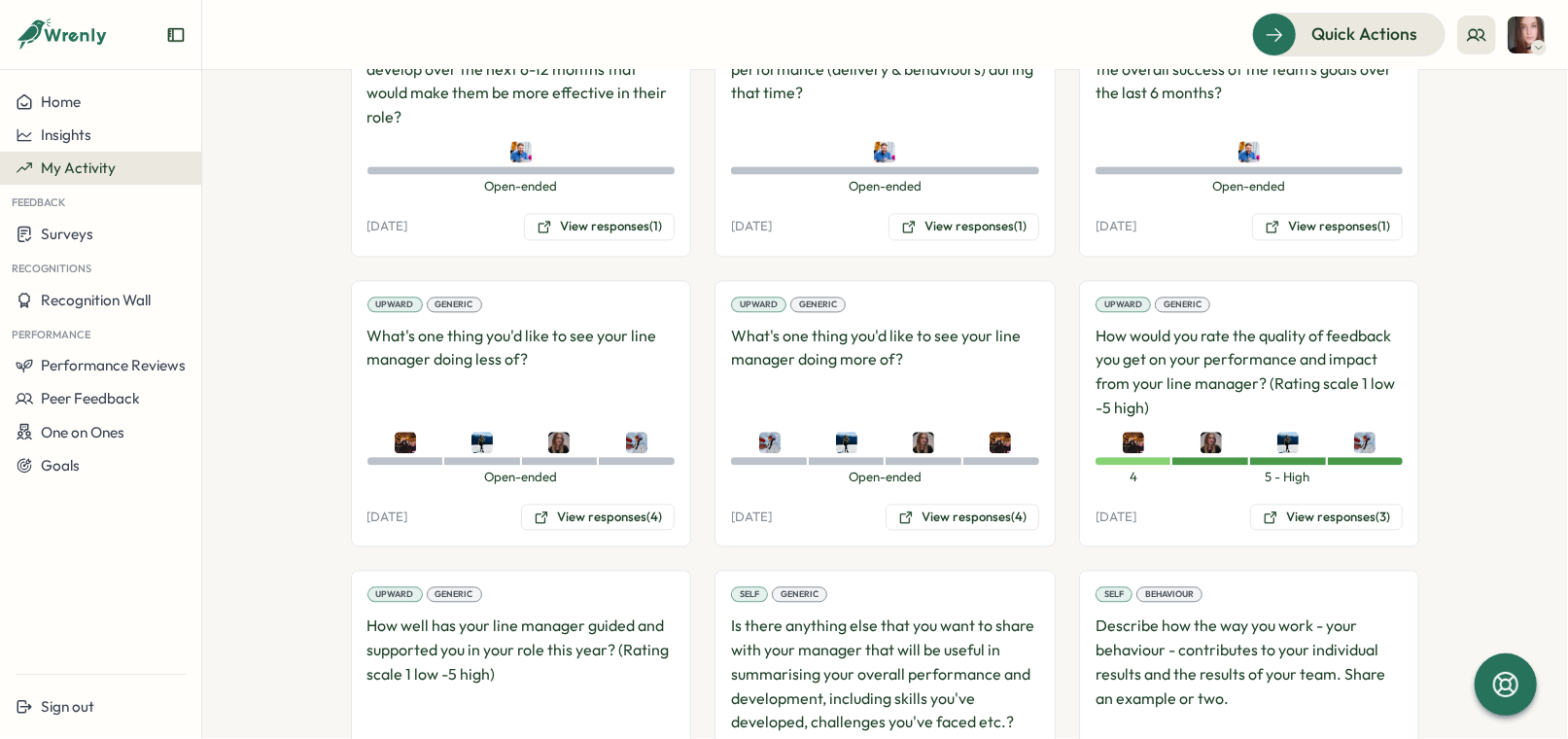
scroll to position [2710, 0]
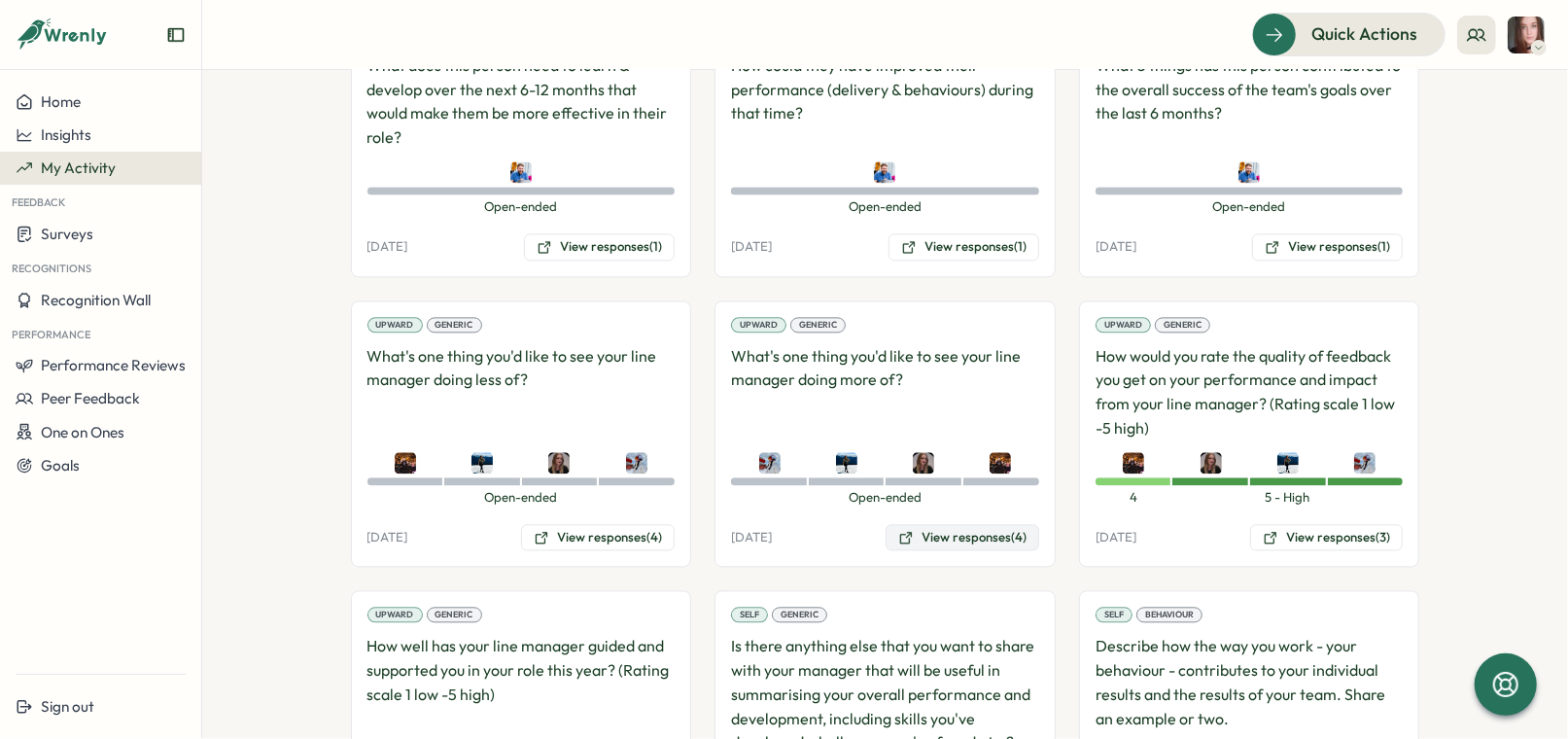
click at [978, 524] on button "View responses (4)" at bounding box center [962, 537] width 154 height 27
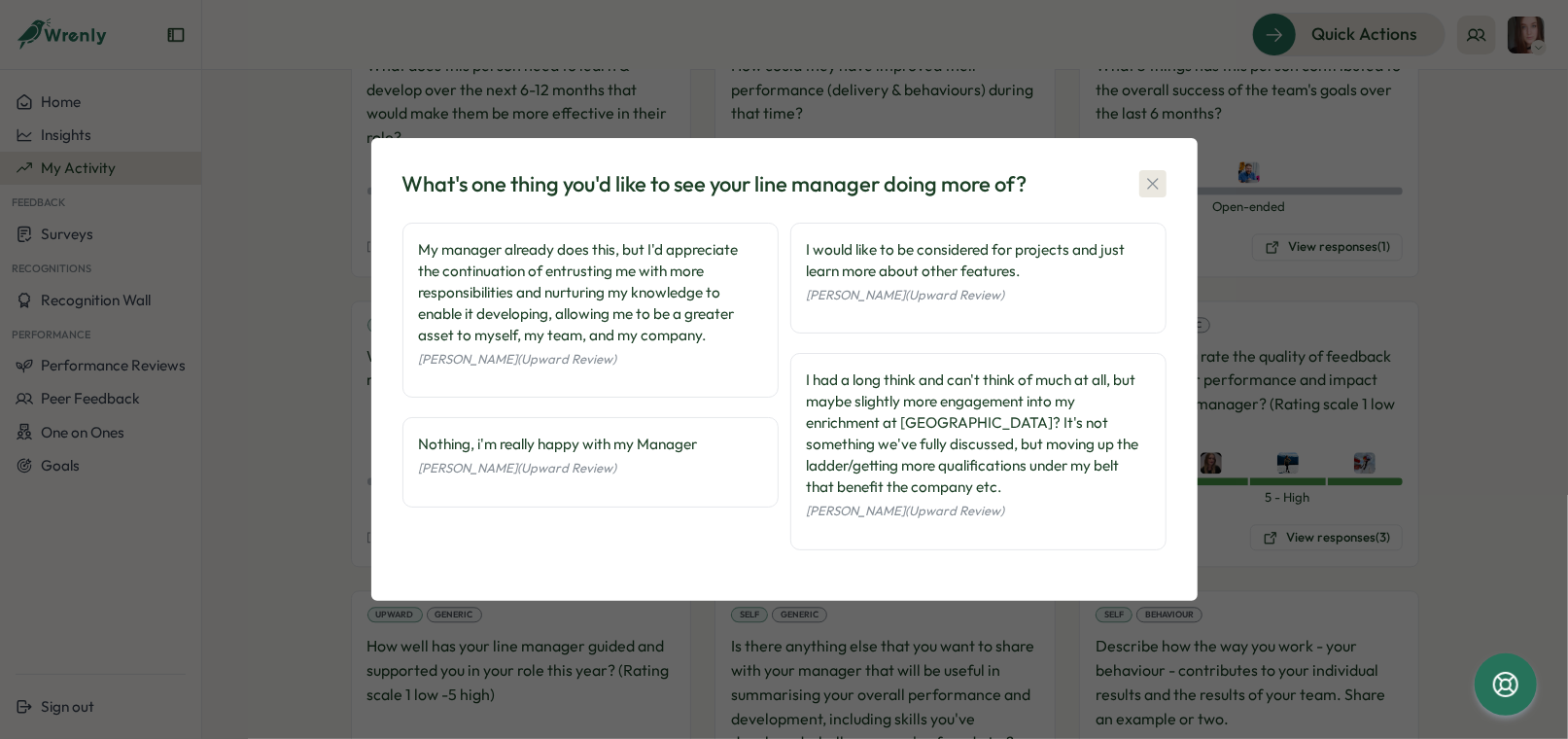
click at [1157, 186] on icon "button" at bounding box center [1153, 184] width 20 height 20
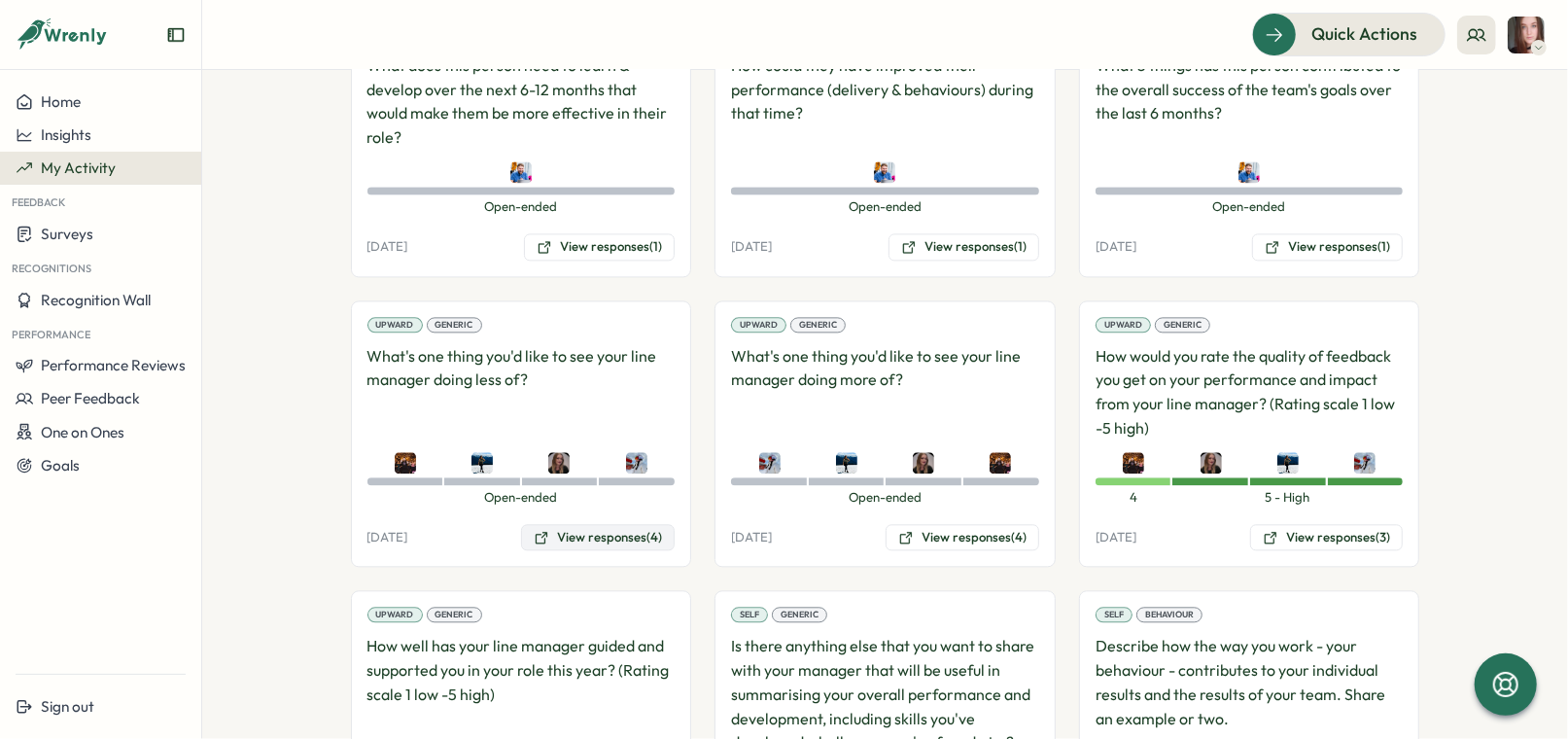
click at [611, 524] on button "View responses (4)" at bounding box center [598, 537] width 154 height 27
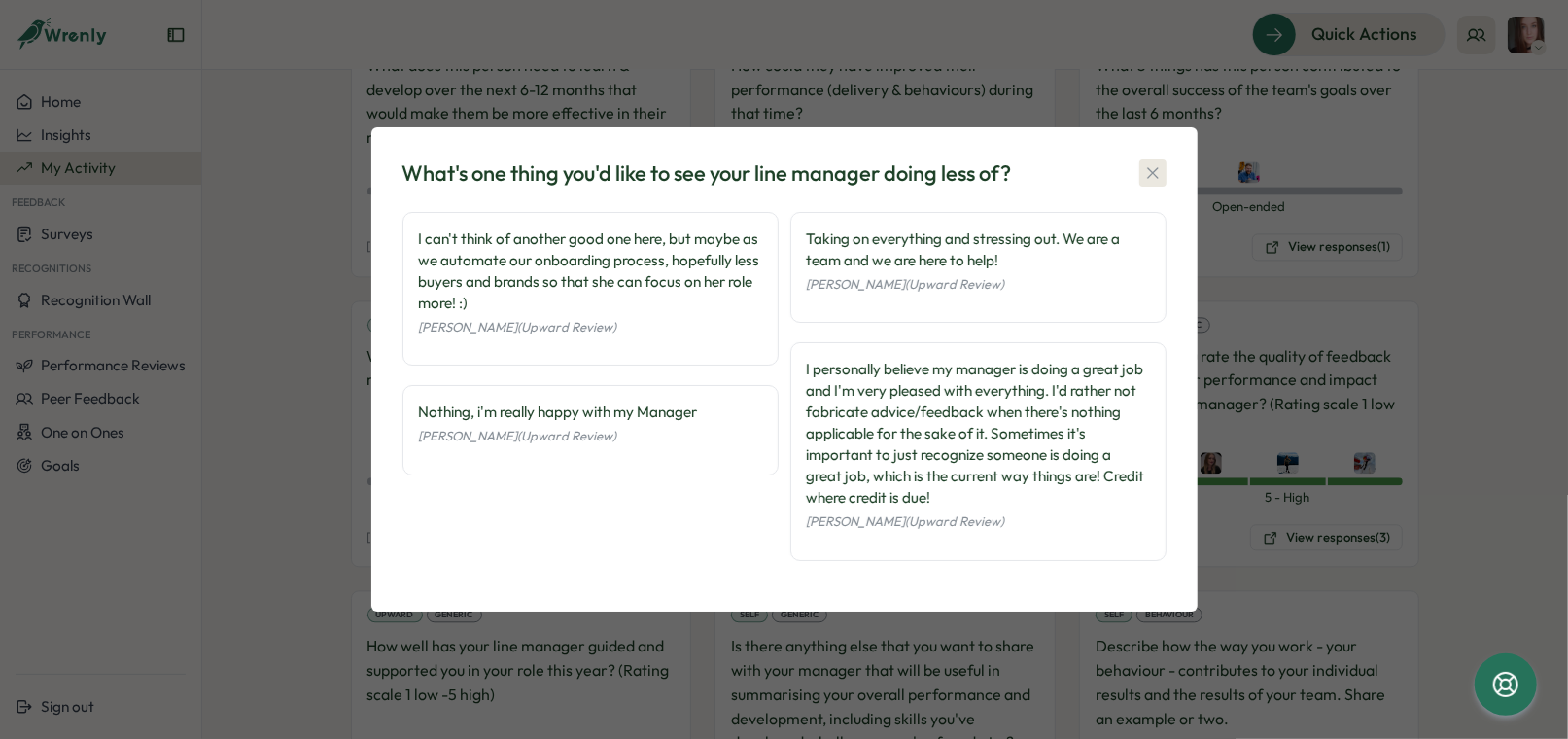
click at [1157, 172] on icon "button" at bounding box center [1153, 173] width 20 height 20
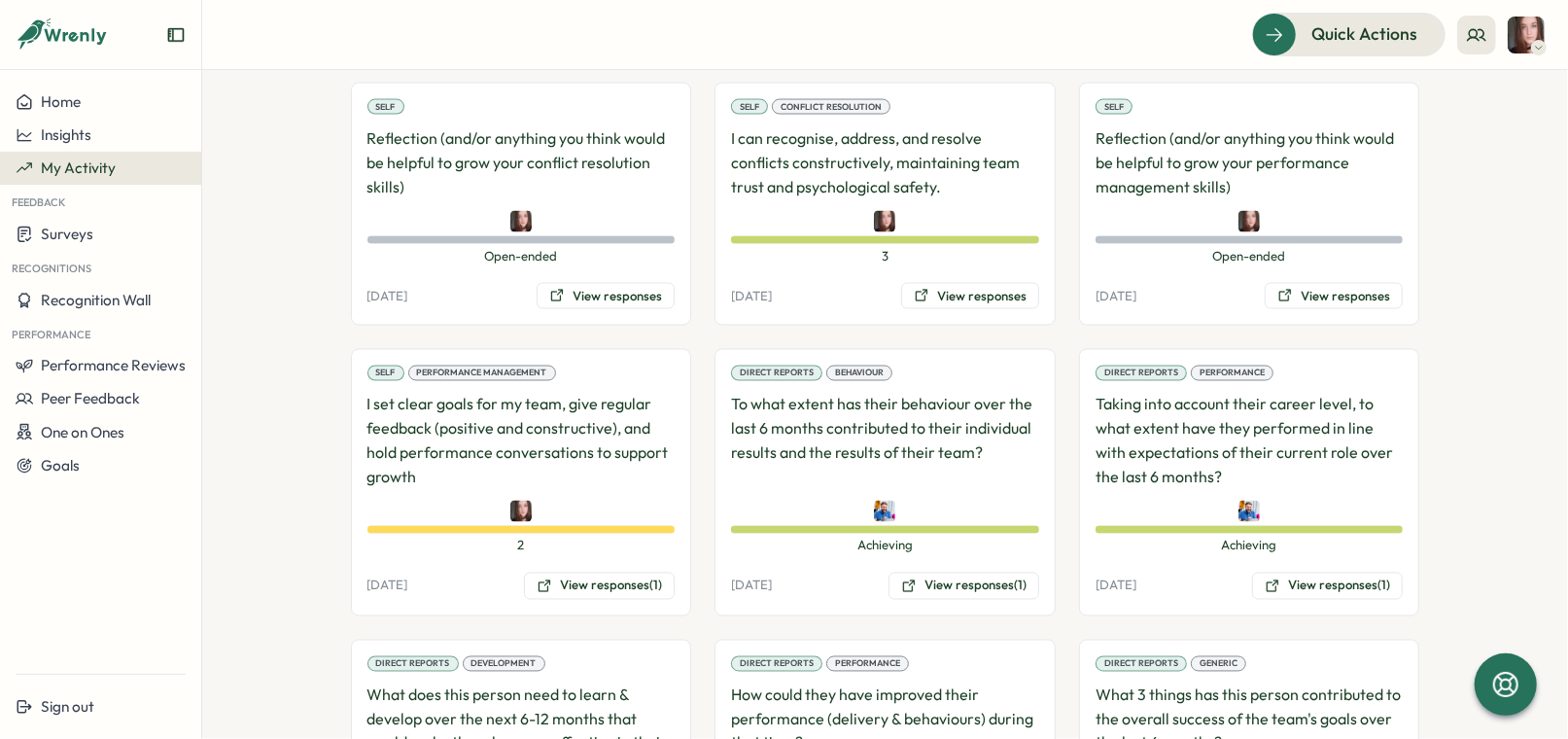
scroll to position [2077, 0]
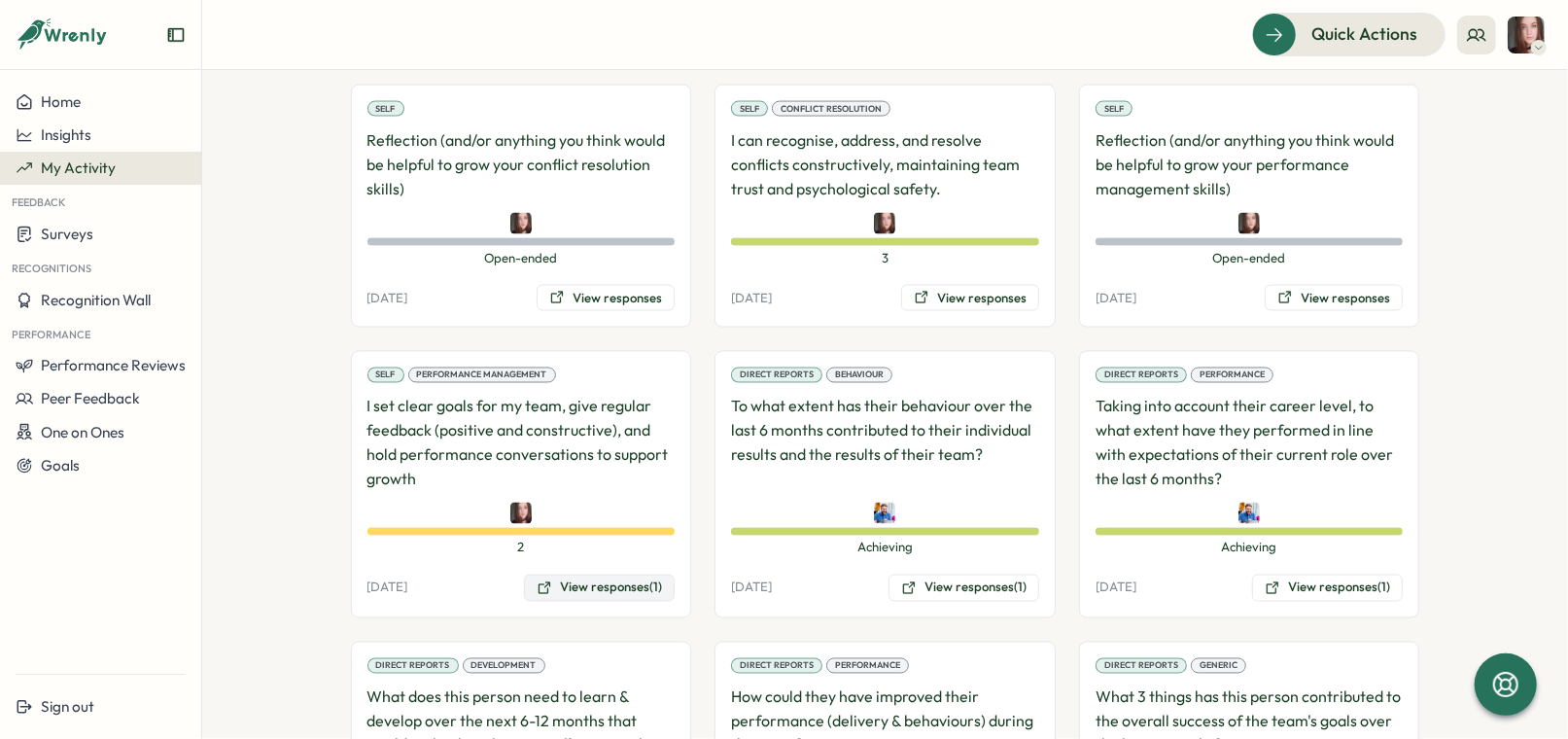
click at [625, 575] on button "View responses (1)" at bounding box center [600, 588] width 151 height 27
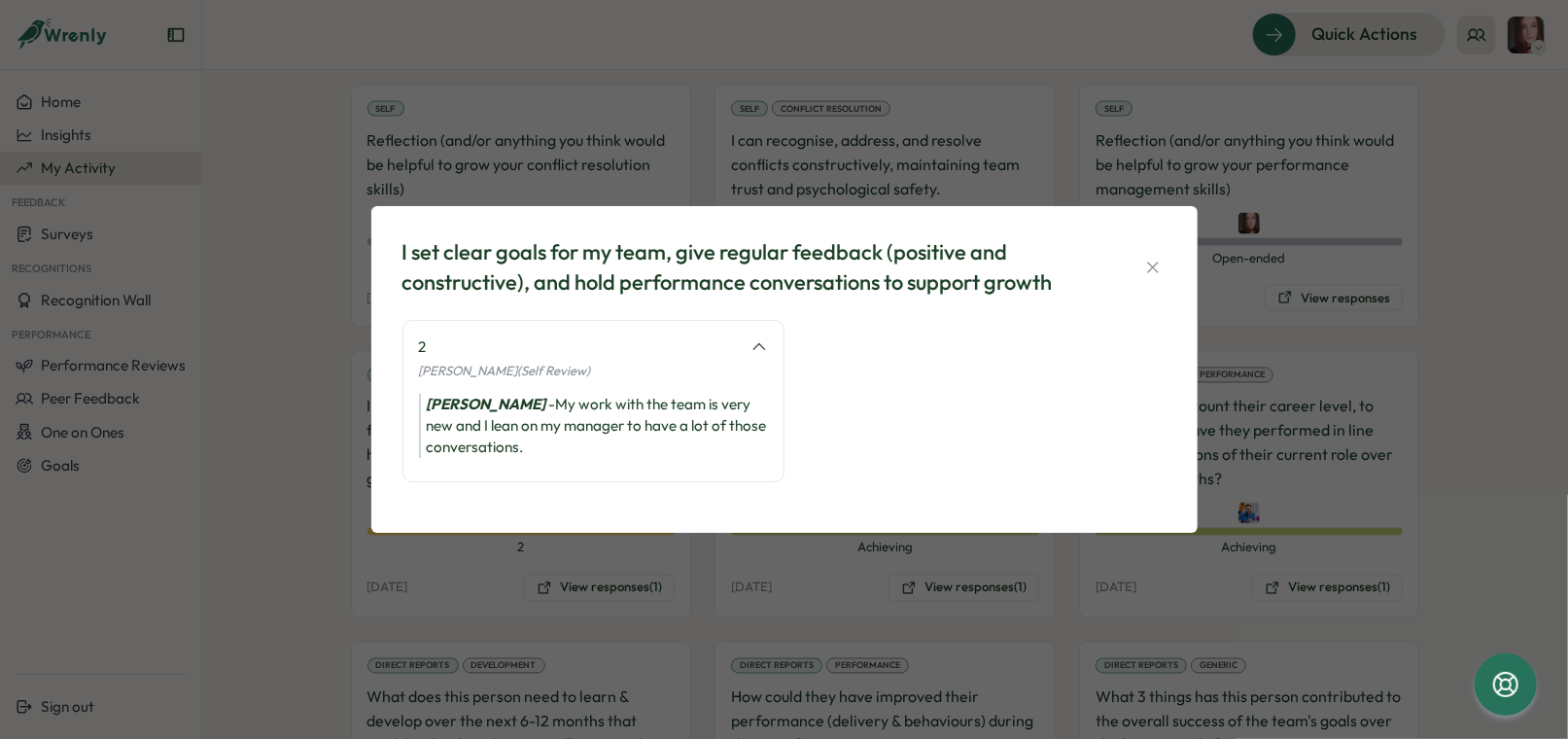
click at [1173, 233] on div "I set clear goals for my team, give regular feedback (positive and constructive…" at bounding box center [784, 370] width 780 height 280
click at [1160, 266] on icon "button" at bounding box center [1153, 267] width 20 height 20
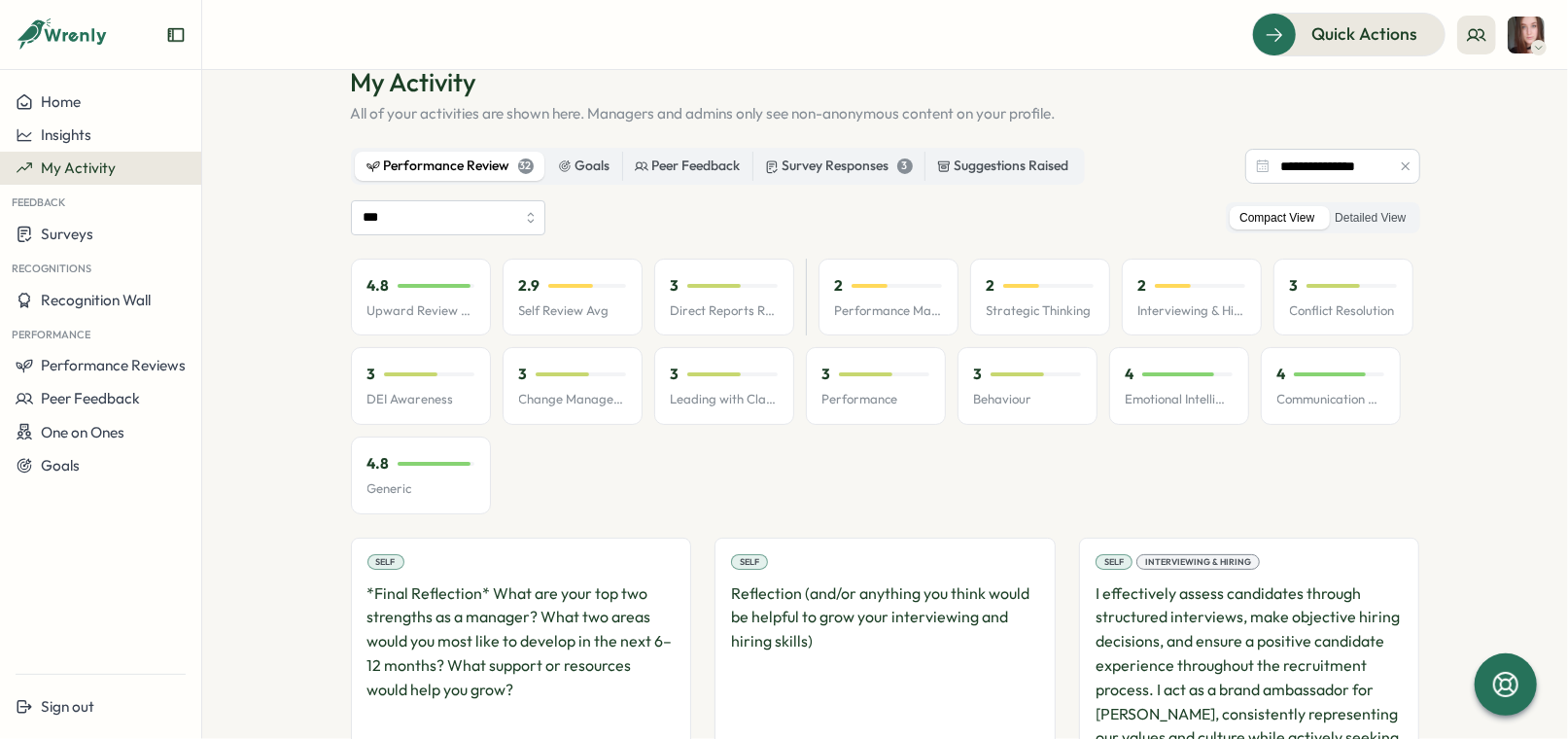
scroll to position [0, 0]
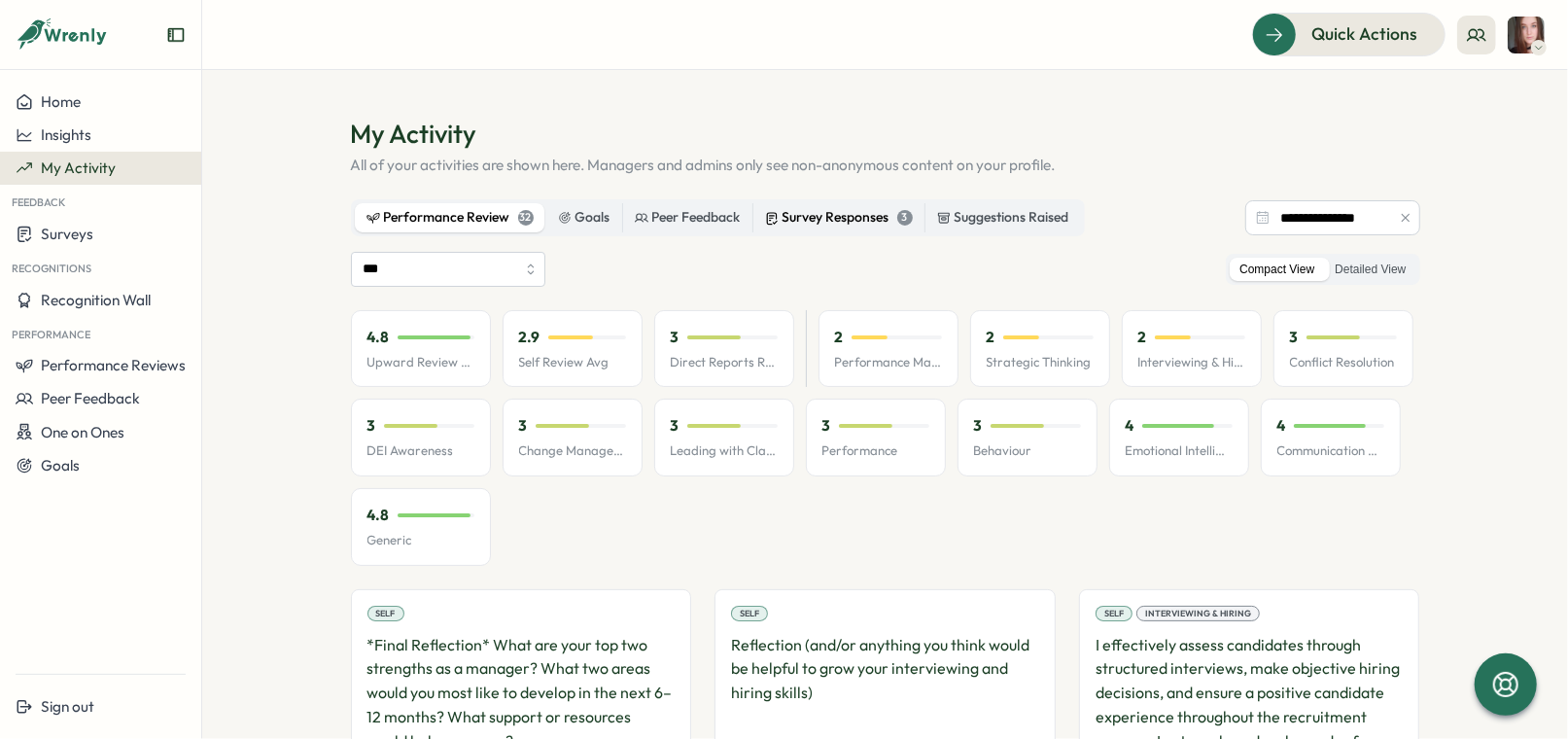
click at [845, 207] on label "Survey Responses 3" at bounding box center [839, 218] width 171 height 29
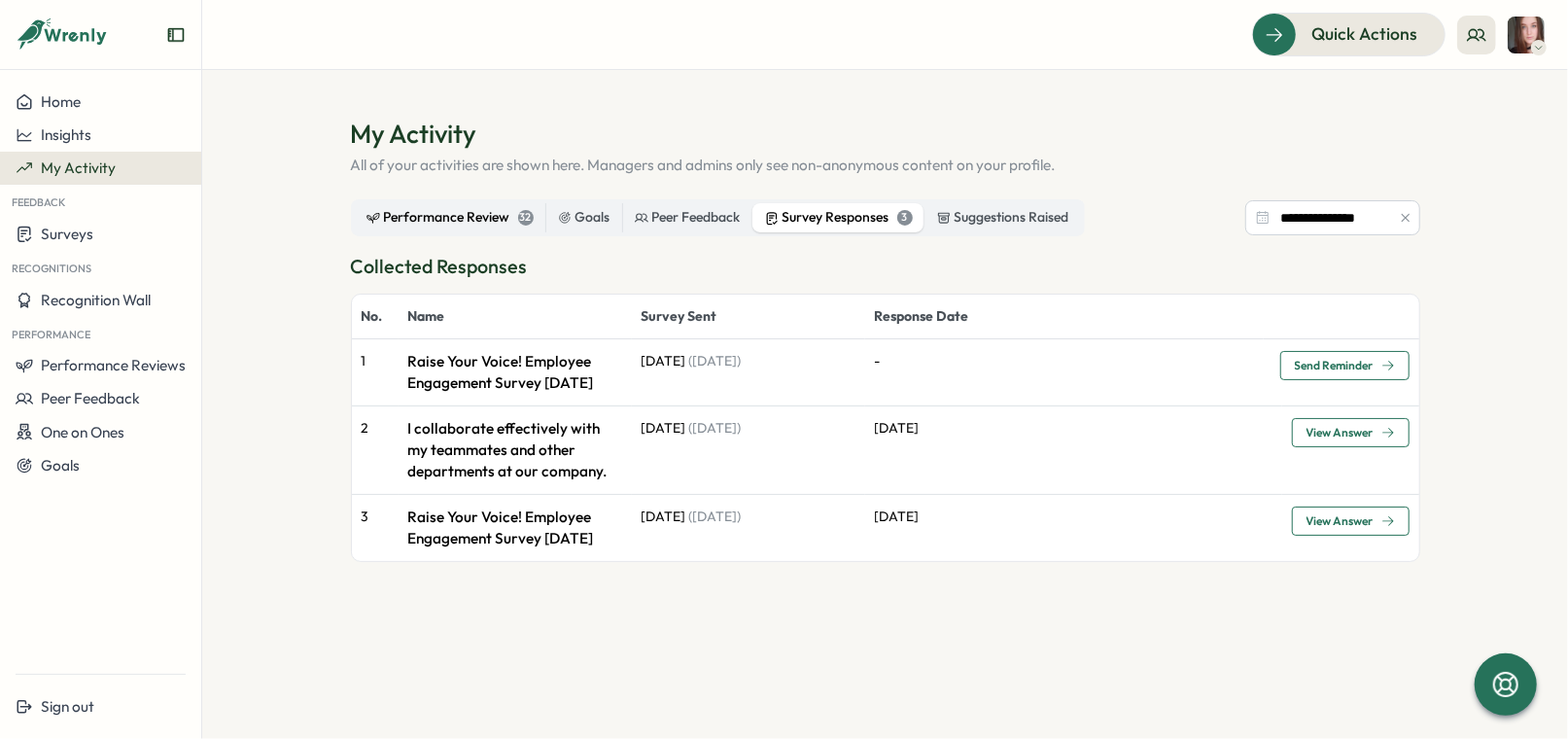
click at [462, 222] on div "Performance Review 32" at bounding box center [450, 219] width 167 height 22
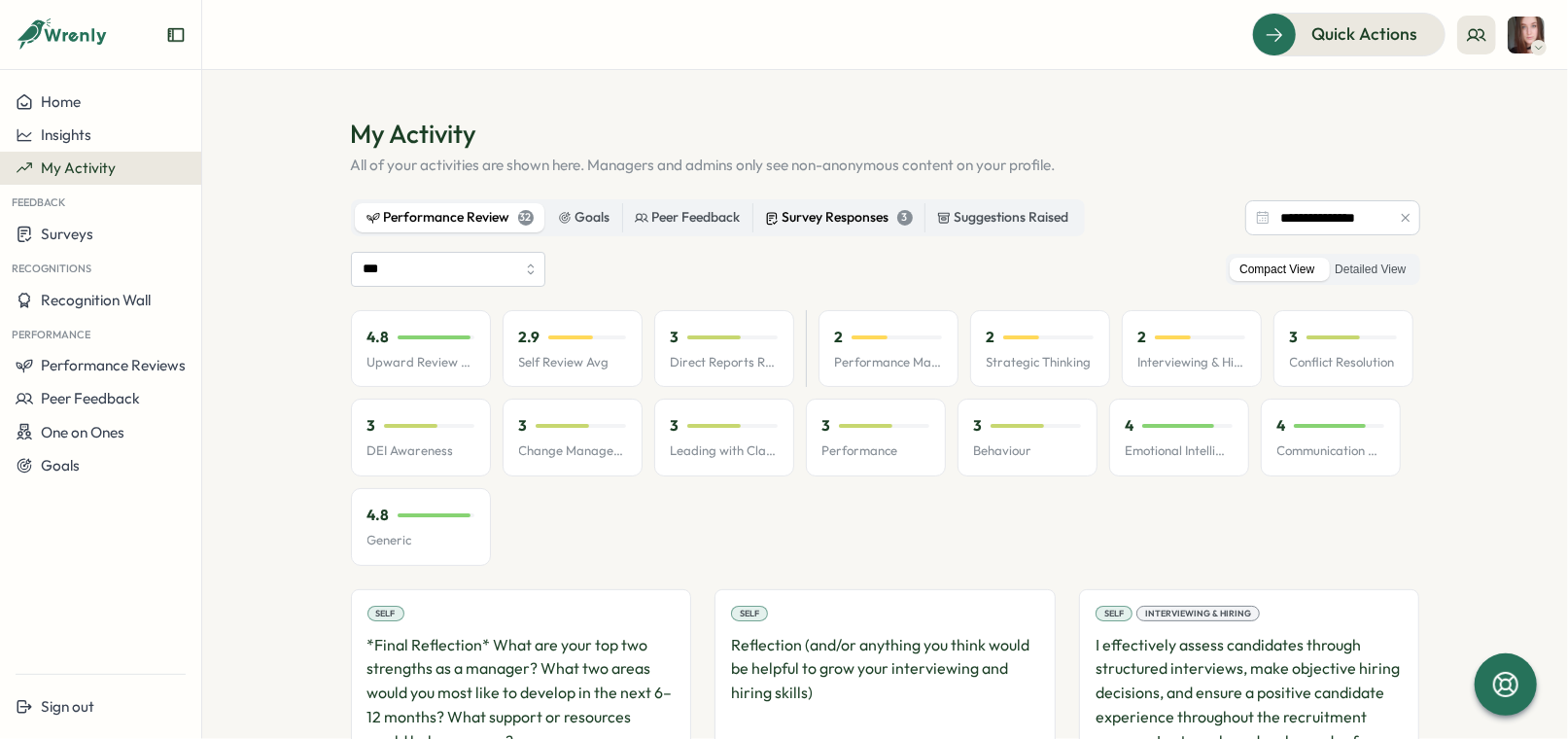
click at [833, 222] on div "Survey Responses 3" at bounding box center [839, 219] width 148 height 22
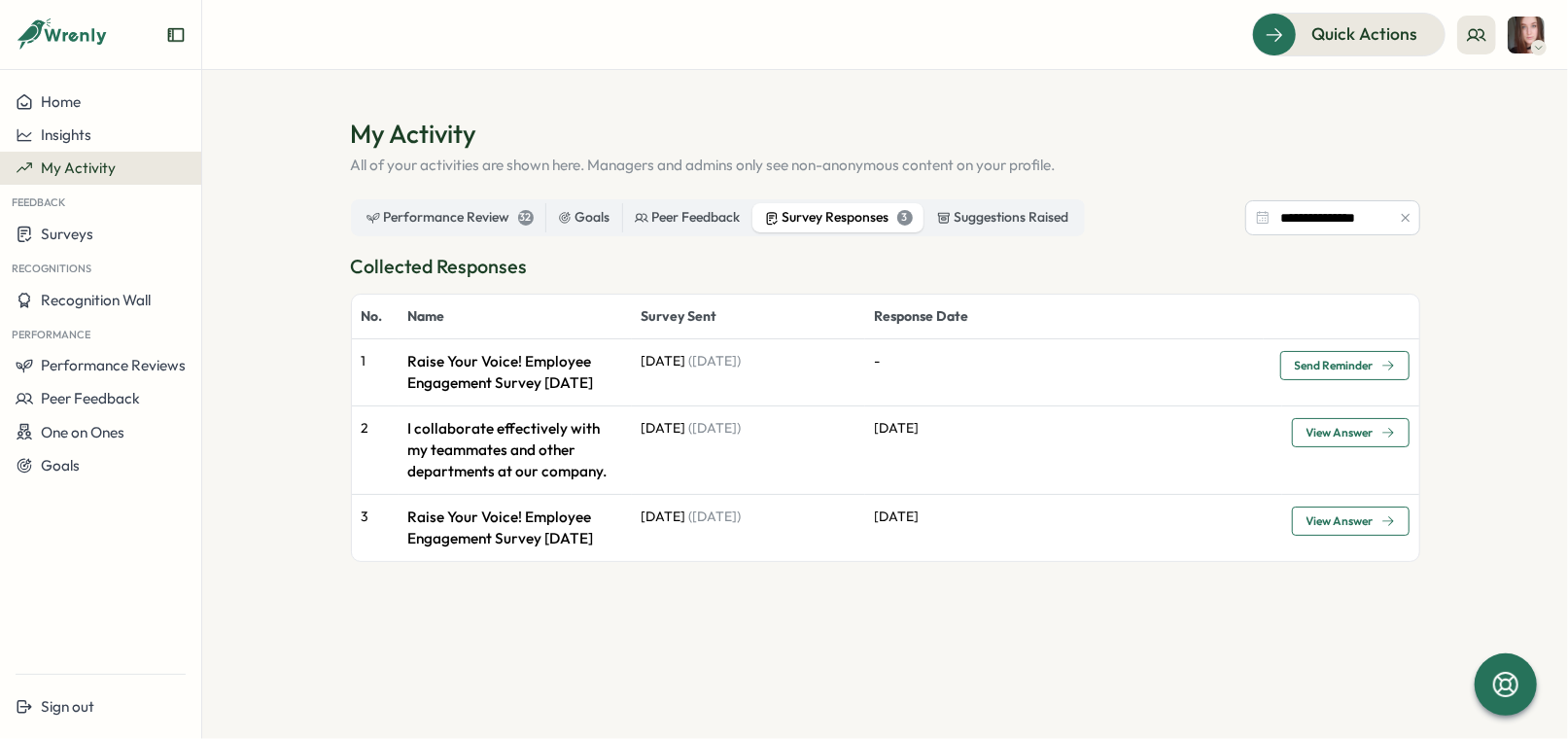
click at [843, 369] on td "[DATE] ( [DATE] )" at bounding box center [748, 372] width 233 height 67
click at [454, 372] on p "Raise Your Voice! Employee Engagement Survey [DATE]" at bounding box center [514, 371] width 214 height 43
click at [464, 219] on div "Performance Review 32" at bounding box center [450, 219] width 167 height 22
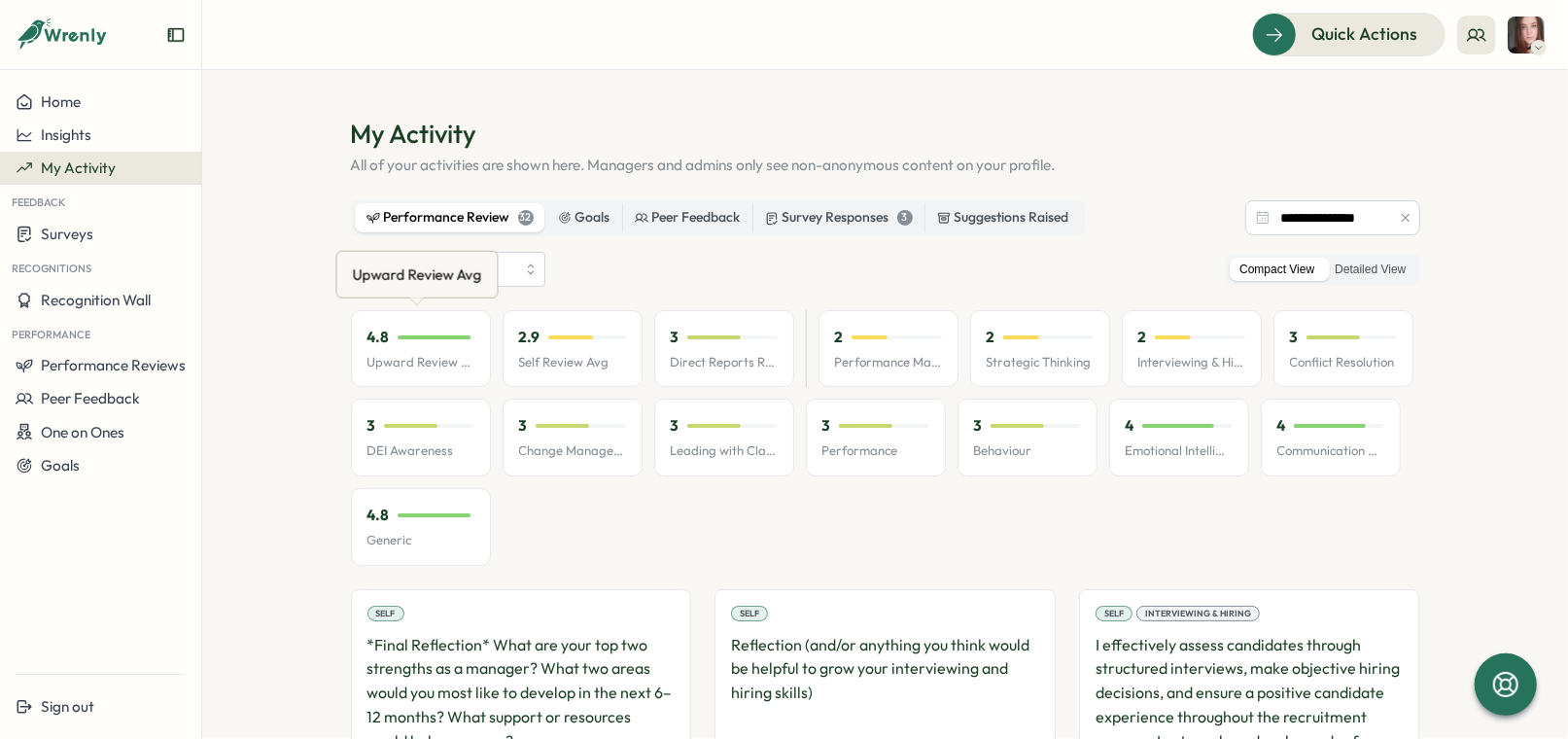
click at [452, 267] on div "Upward Review Avg" at bounding box center [417, 274] width 137 height 30
click at [472, 274] on div "Upward Review Avg" at bounding box center [417, 274] width 137 height 30
click at [647, 274] on div "*** Compact View Detailed View" at bounding box center [885, 269] width 1069 height 35
click at [468, 271] on input "***" at bounding box center [448, 269] width 195 height 35
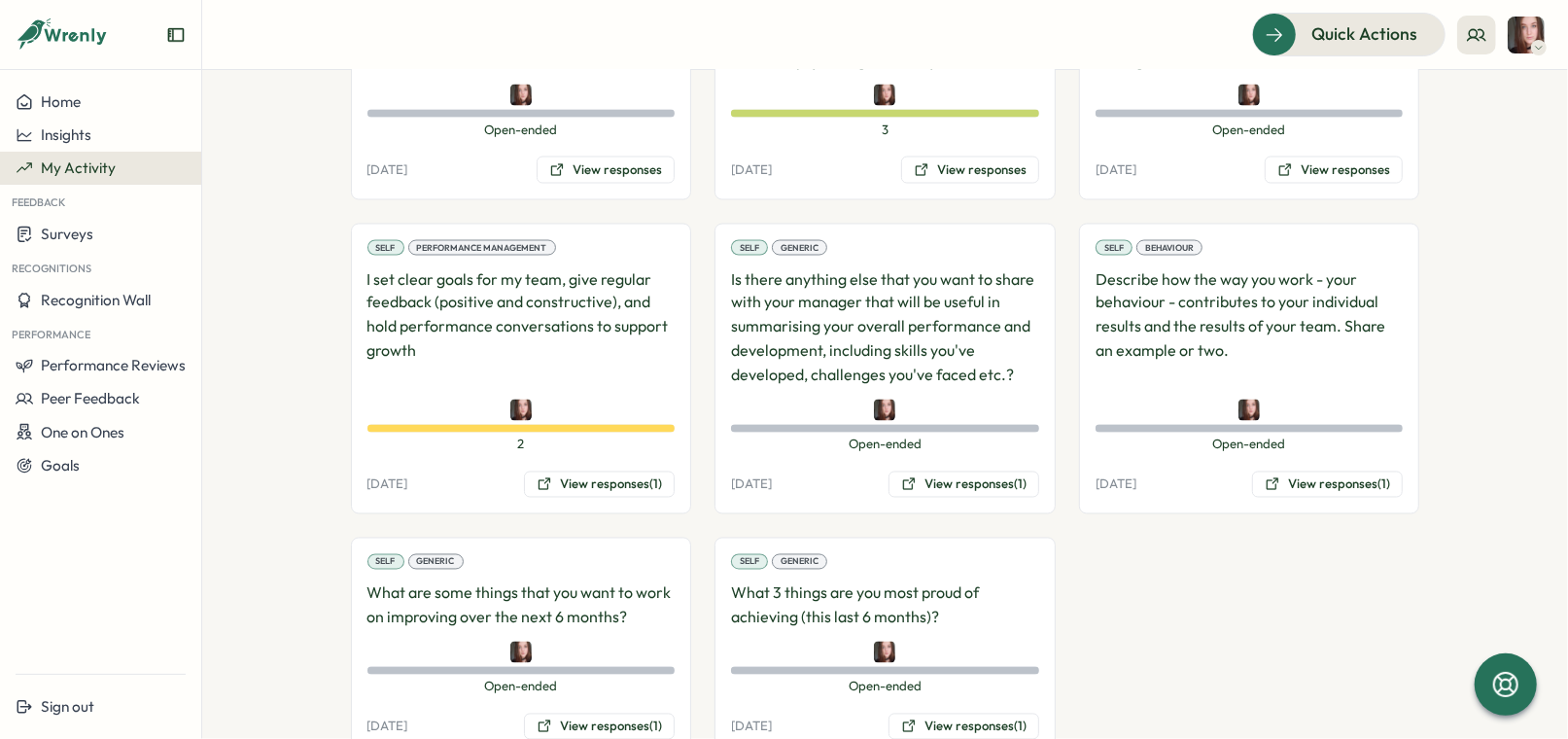
scroll to position [2157, 0]
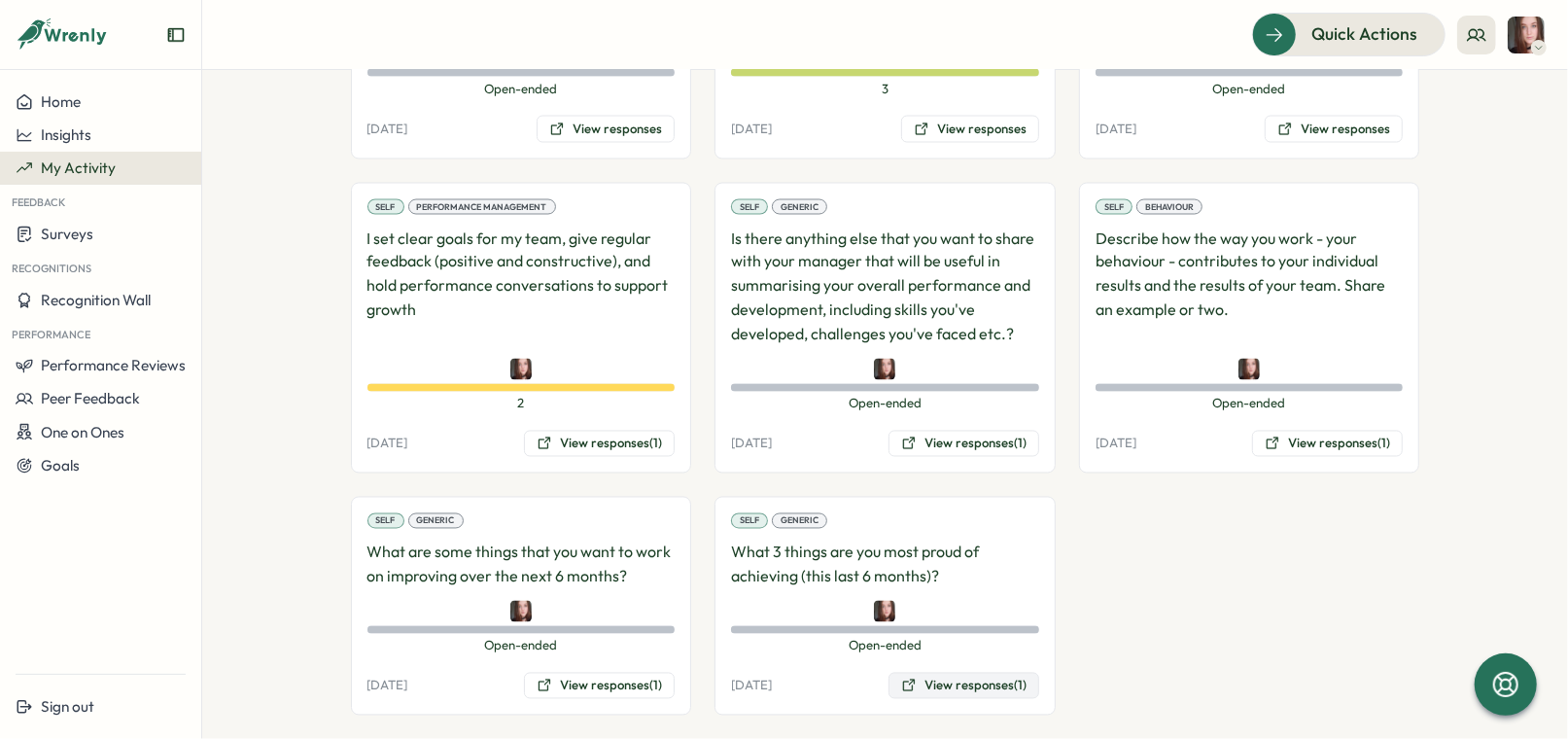
click at [988, 673] on button "View responses (1)" at bounding box center [964, 686] width 151 height 27
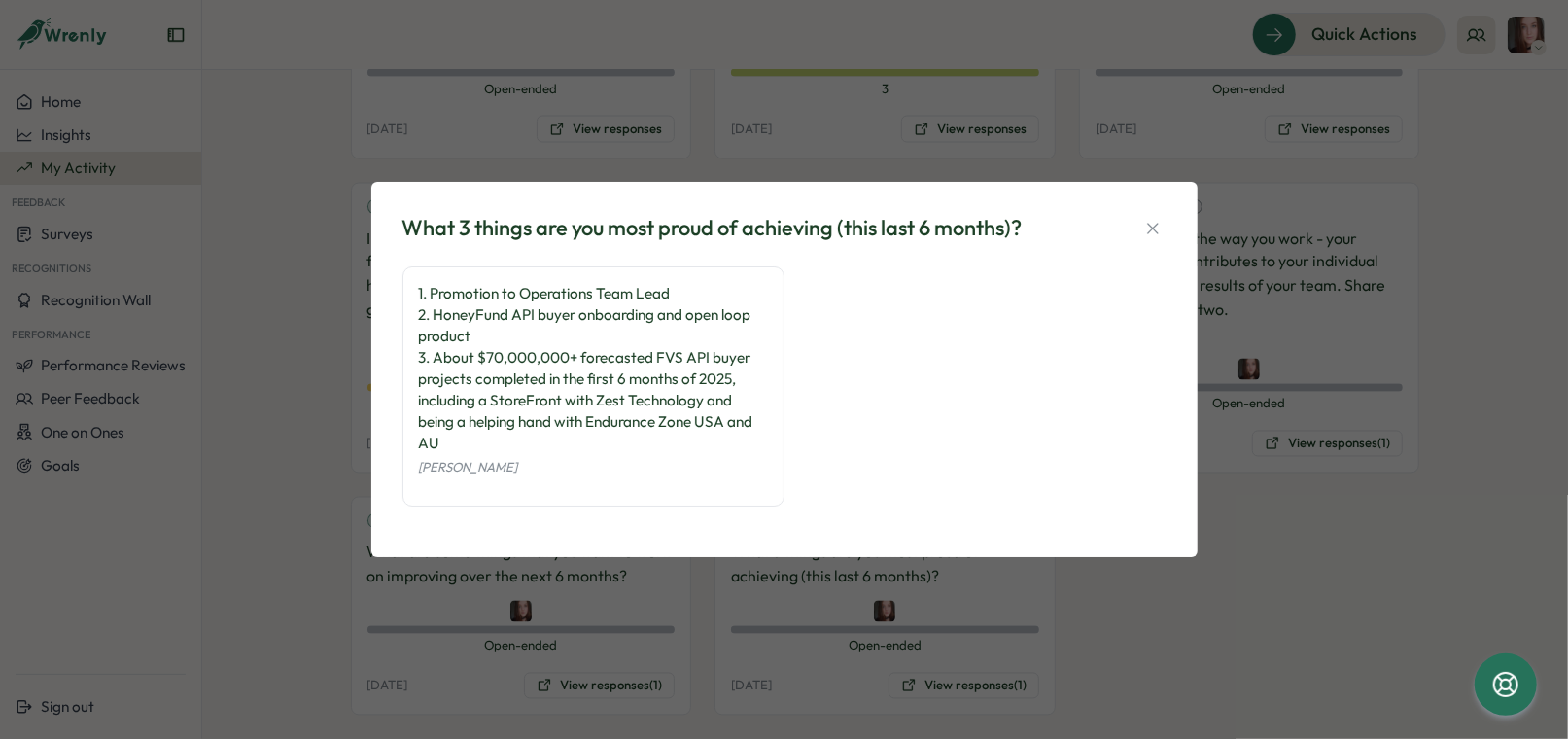
click at [980, 243] on div "What 3 things are you most proud of achieving (this last 6 months)?" at bounding box center [712, 227] width 621 height 30
drag, startPoint x: 1155, startPoint y: 228, endPoint x: 1092, endPoint y: 221, distance: 63.4
click at [1092, 221] on div "What 3 things are you most proud of achieving (this last 6 months)?" at bounding box center [784, 227] width 765 height 30
click at [1148, 222] on icon "button" at bounding box center [1153, 228] width 20 height 20
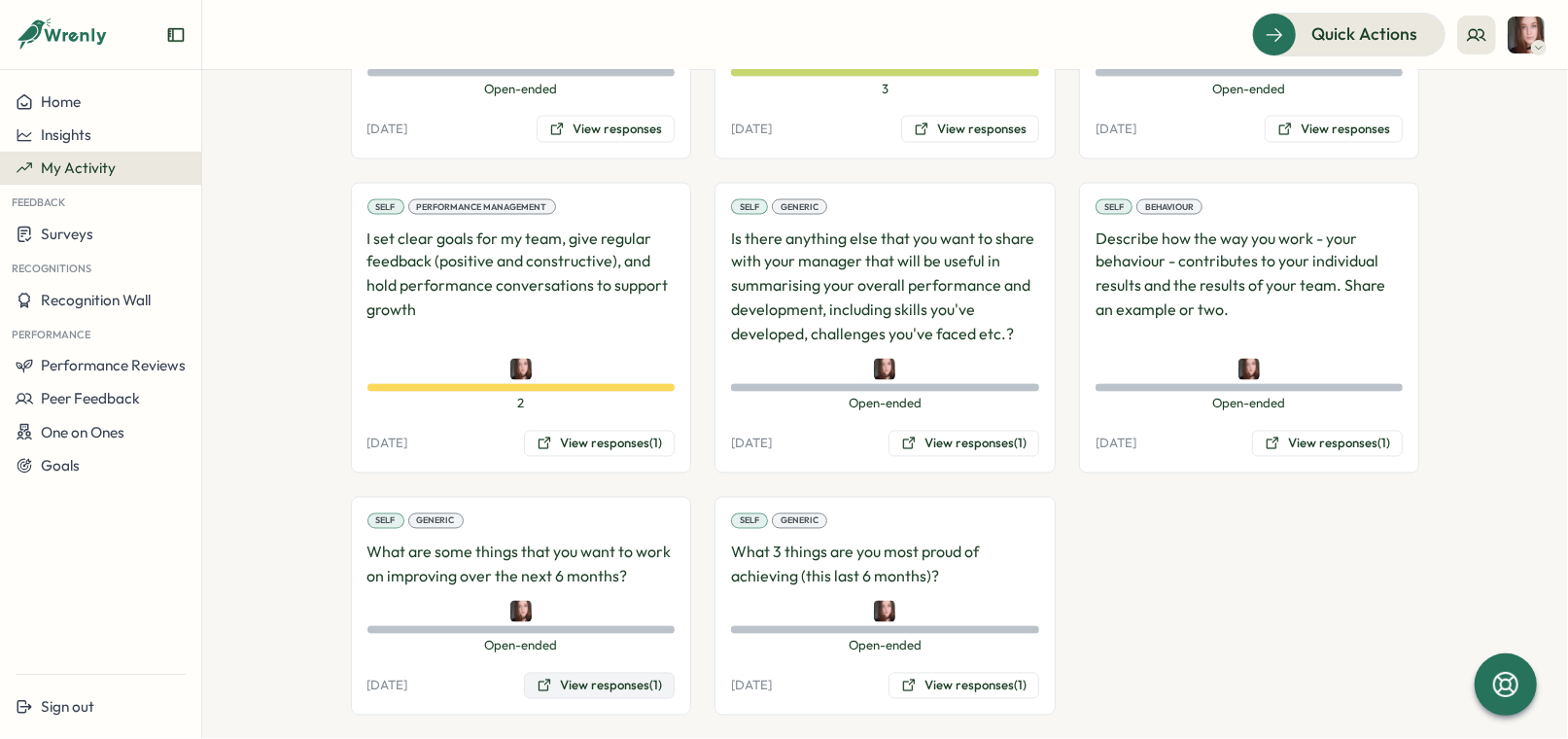
click at [621, 673] on button "View responses (1)" at bounding box center [600, 686] width 151 height 27
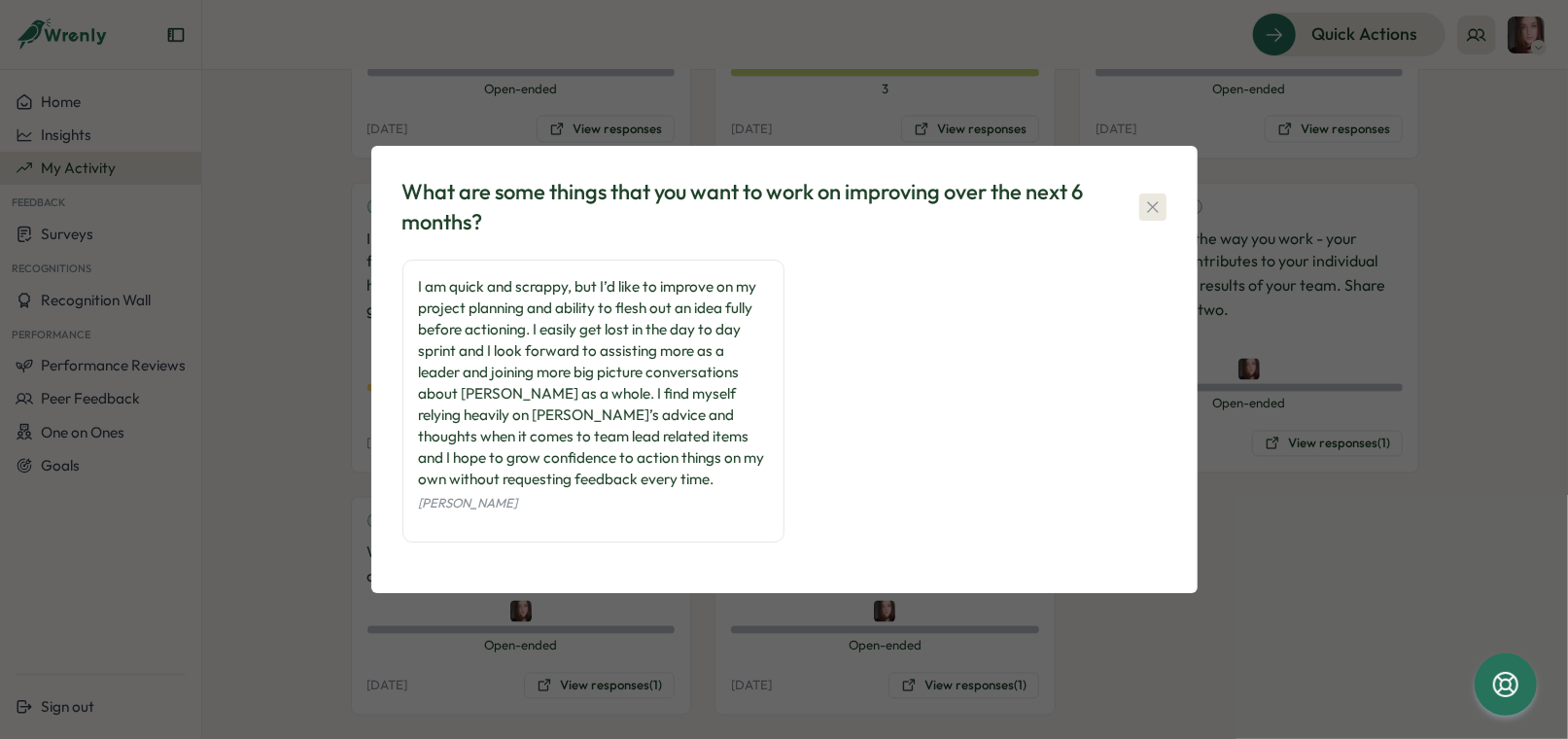
click at [1154, 214] on icon "button" at bounding box center [1153, 208] width 20 height 20
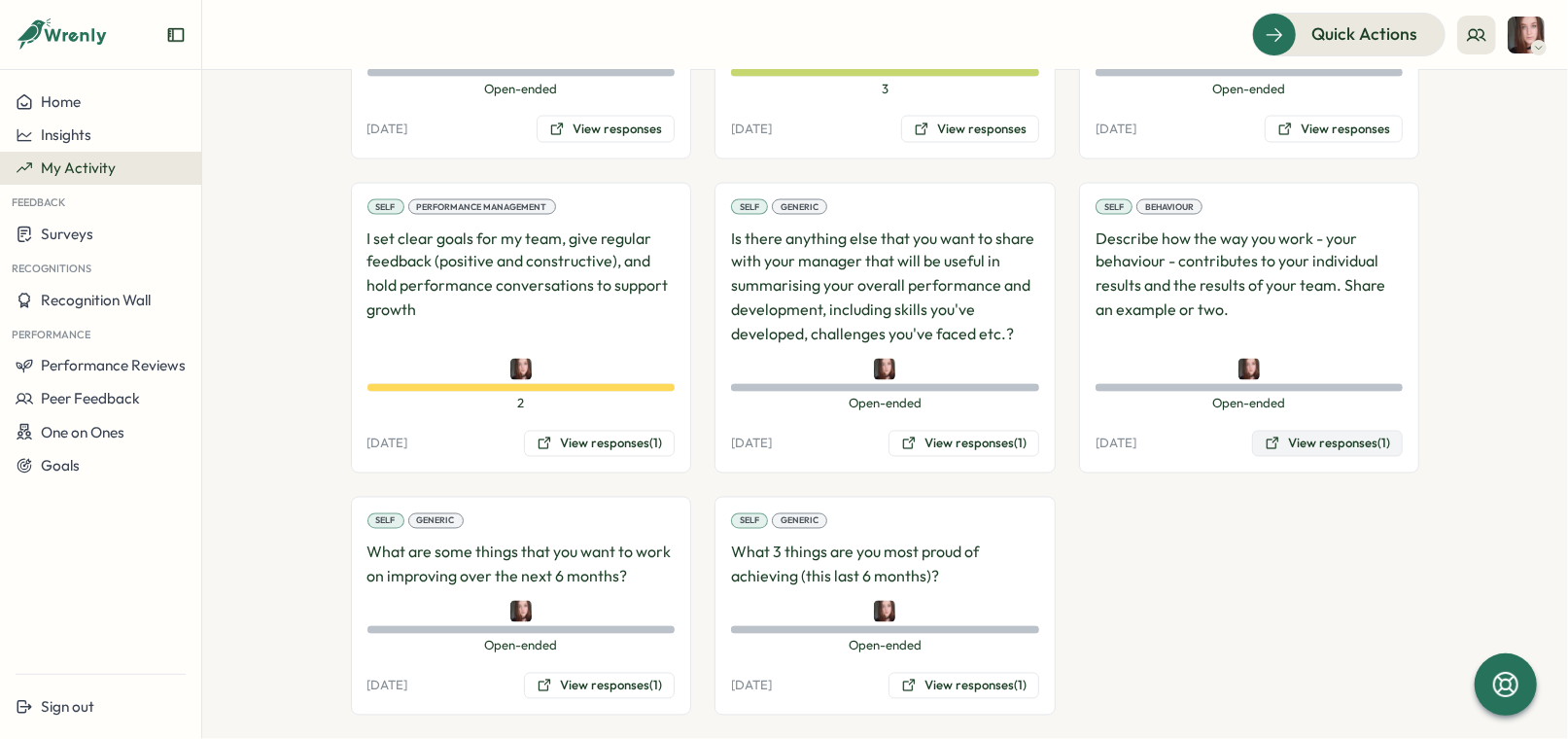
click at [1315, 431] on button "View responses (1)" at bounding box center [1328, 444] width 151 height 27
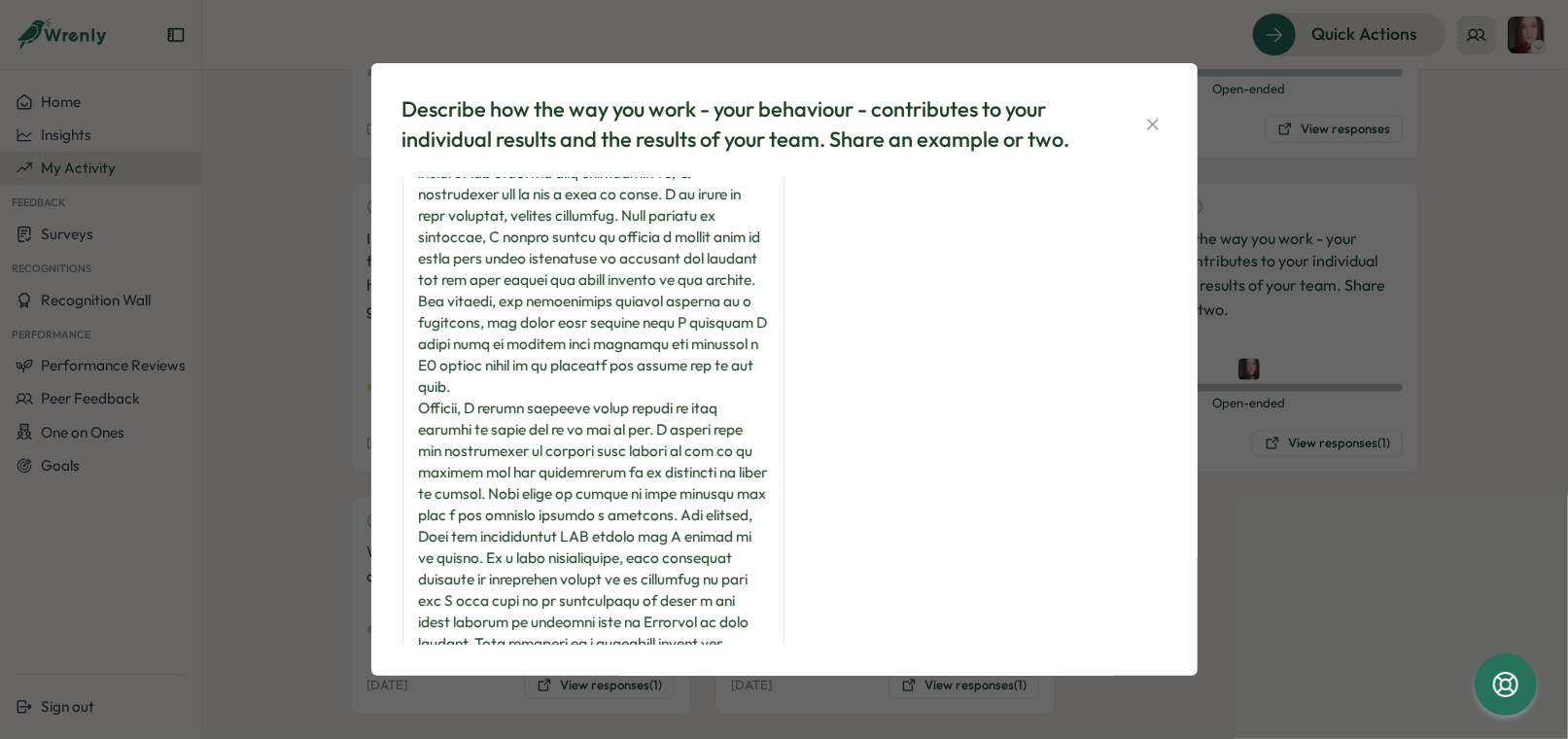
scroll to position [0, 0]
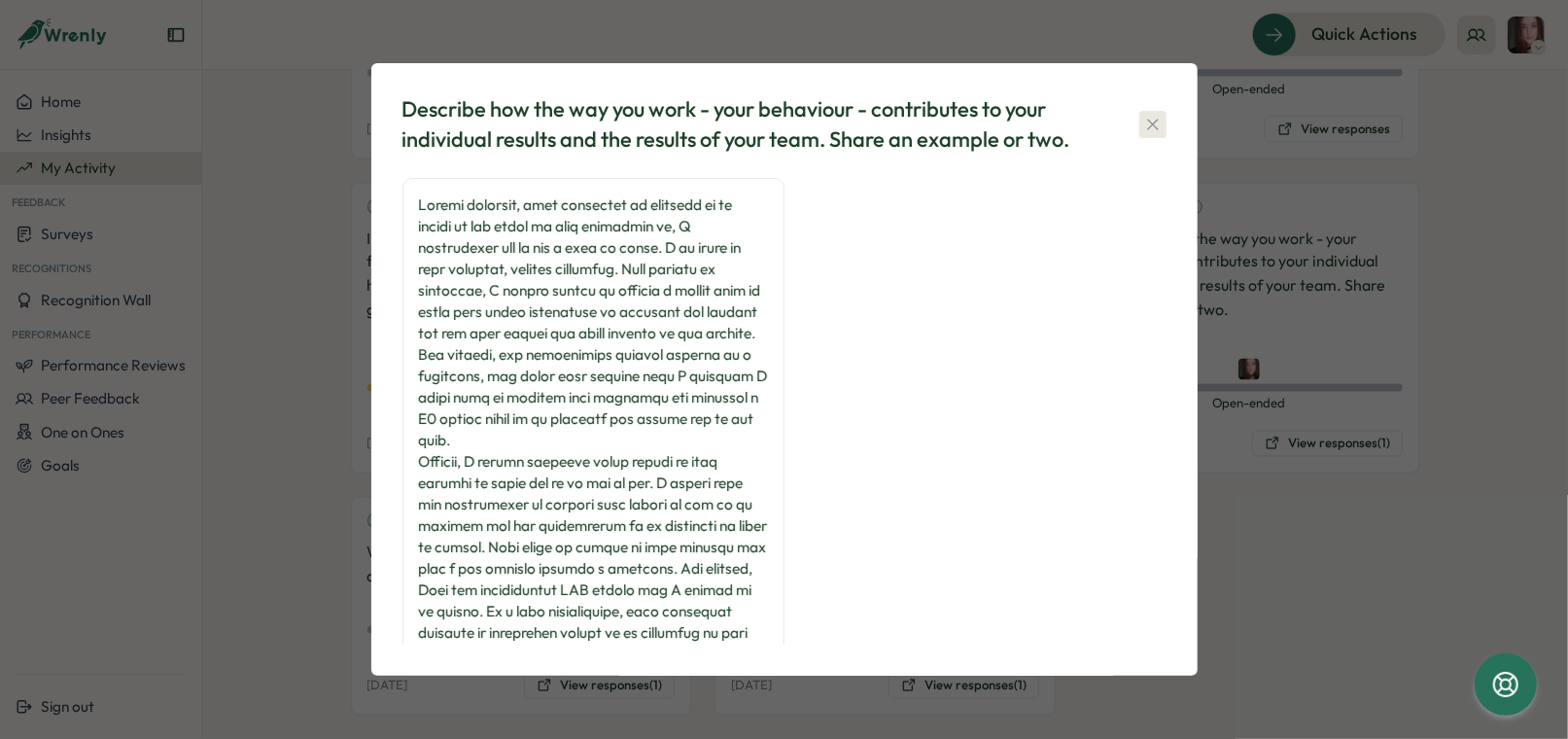
click at [1147, 125] on icon "button" at bounding box center [1153, 125] width 20 height 20
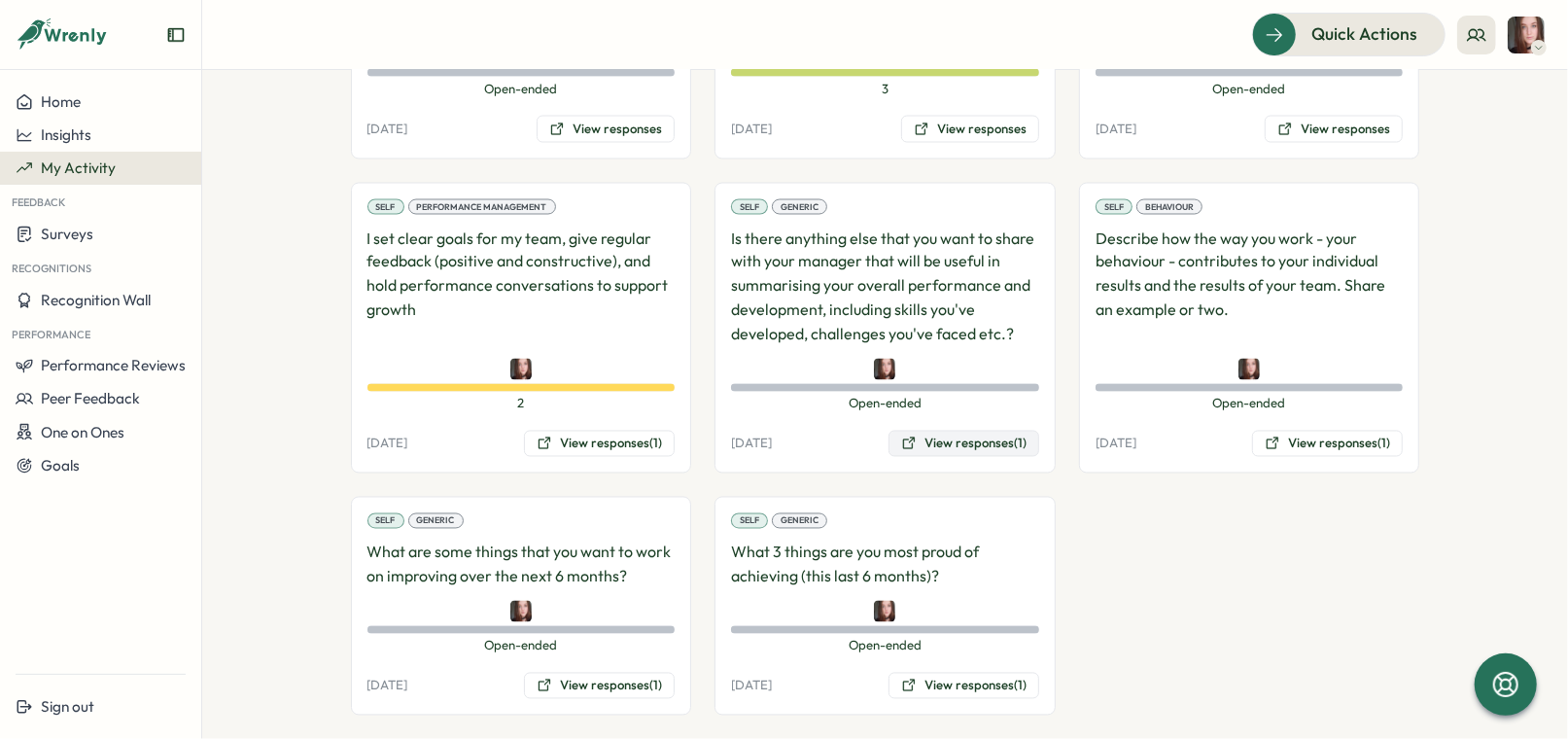
click at [975, 431] on button "View responses (1)" at bounding box center [964, 444] width 151 height 27
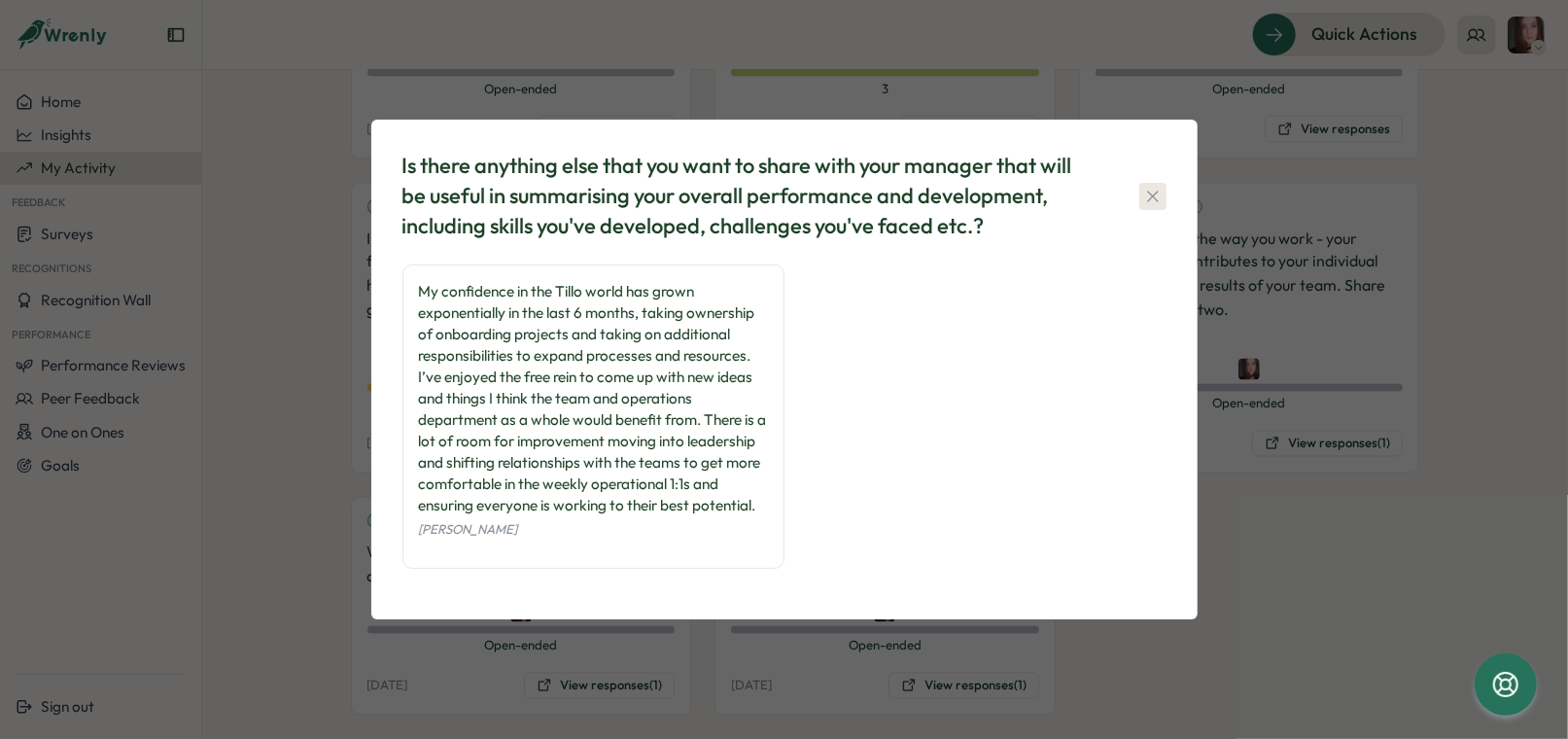
click at [1151, 187] on icon "button" at bounding box center [1153, 197] width 20 height 20
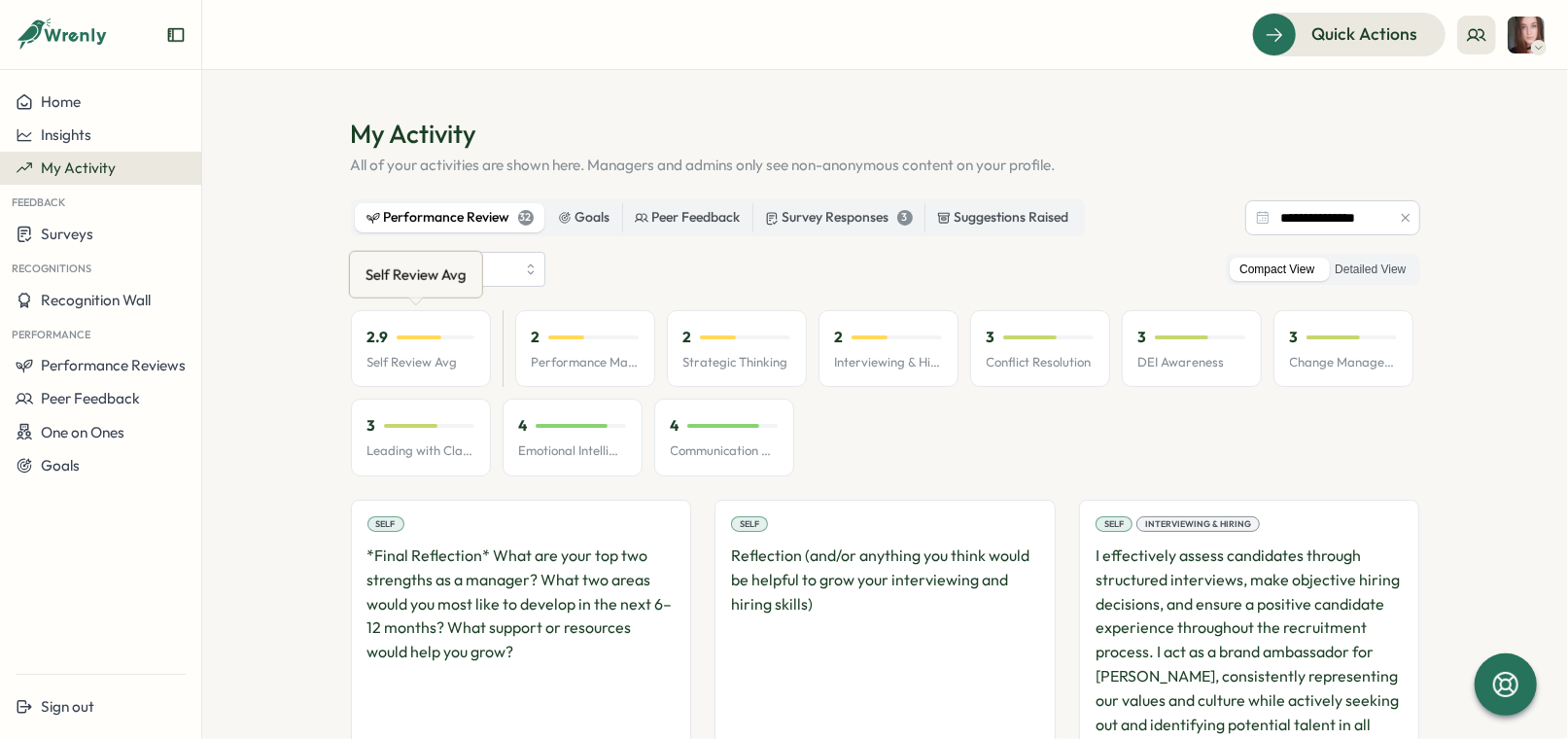
click at [415, 269] on div "Self Review Avg" at bounding box center [416, 274] width 109 height 30
click at [507, 263] on input "**********" at bounding box center [448, 269] width 195 height 35
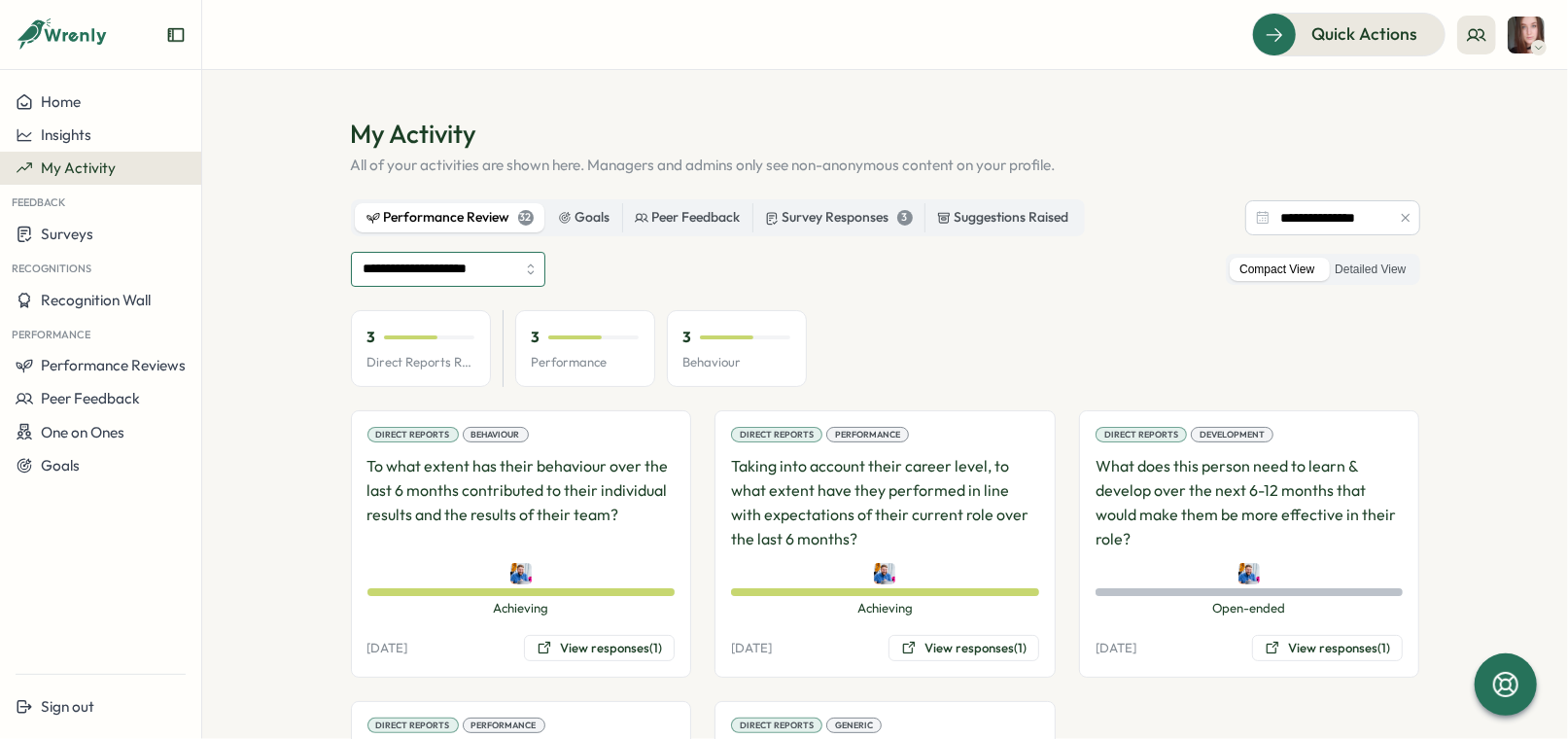
click at [415, 266] on input "**********" at bounding box center [448, 269] width 195 height 35
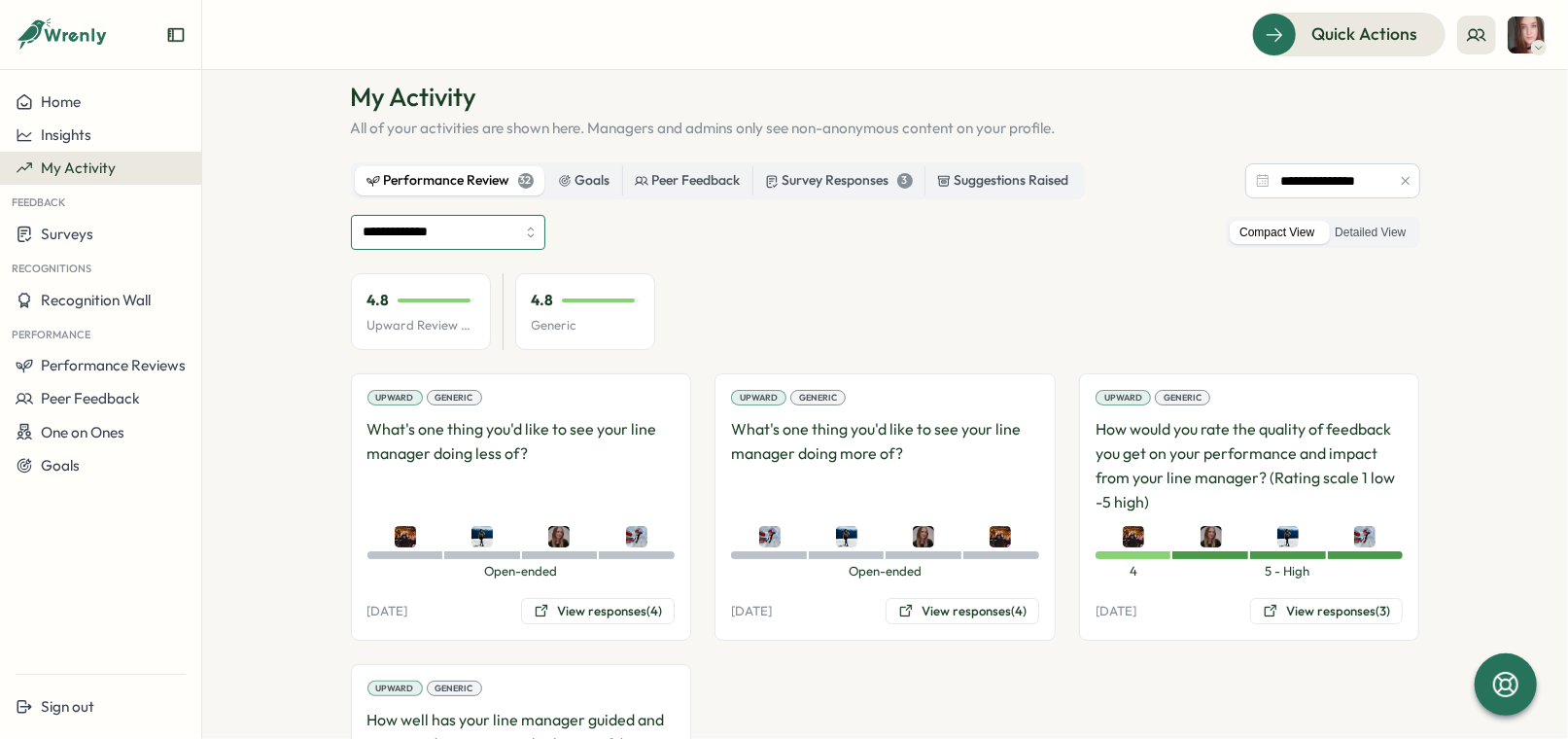
scroll to position [31, 0]
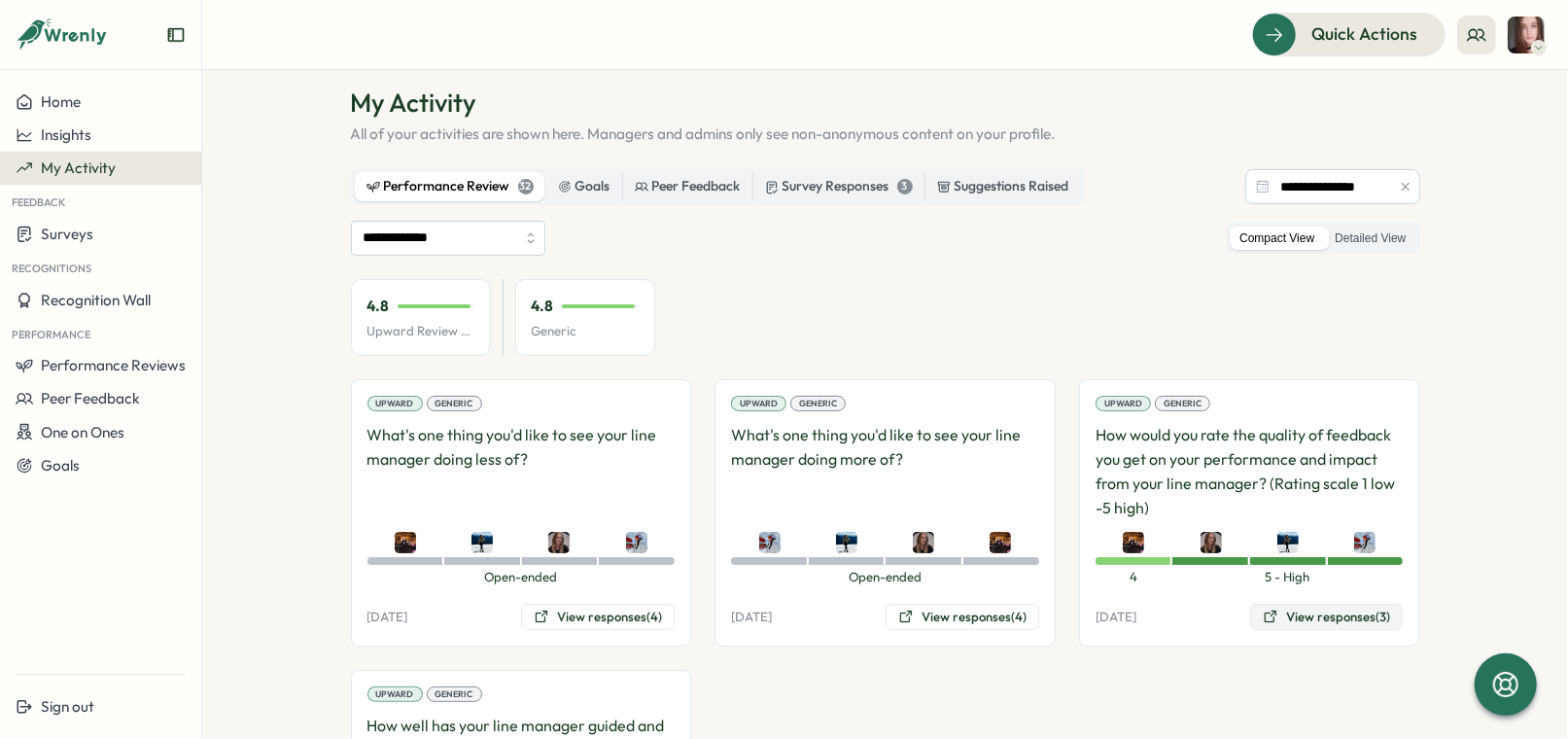
click at [1303, 627] on button "View responses (3)" at bounding box center [1327, 617] width 153 height 27
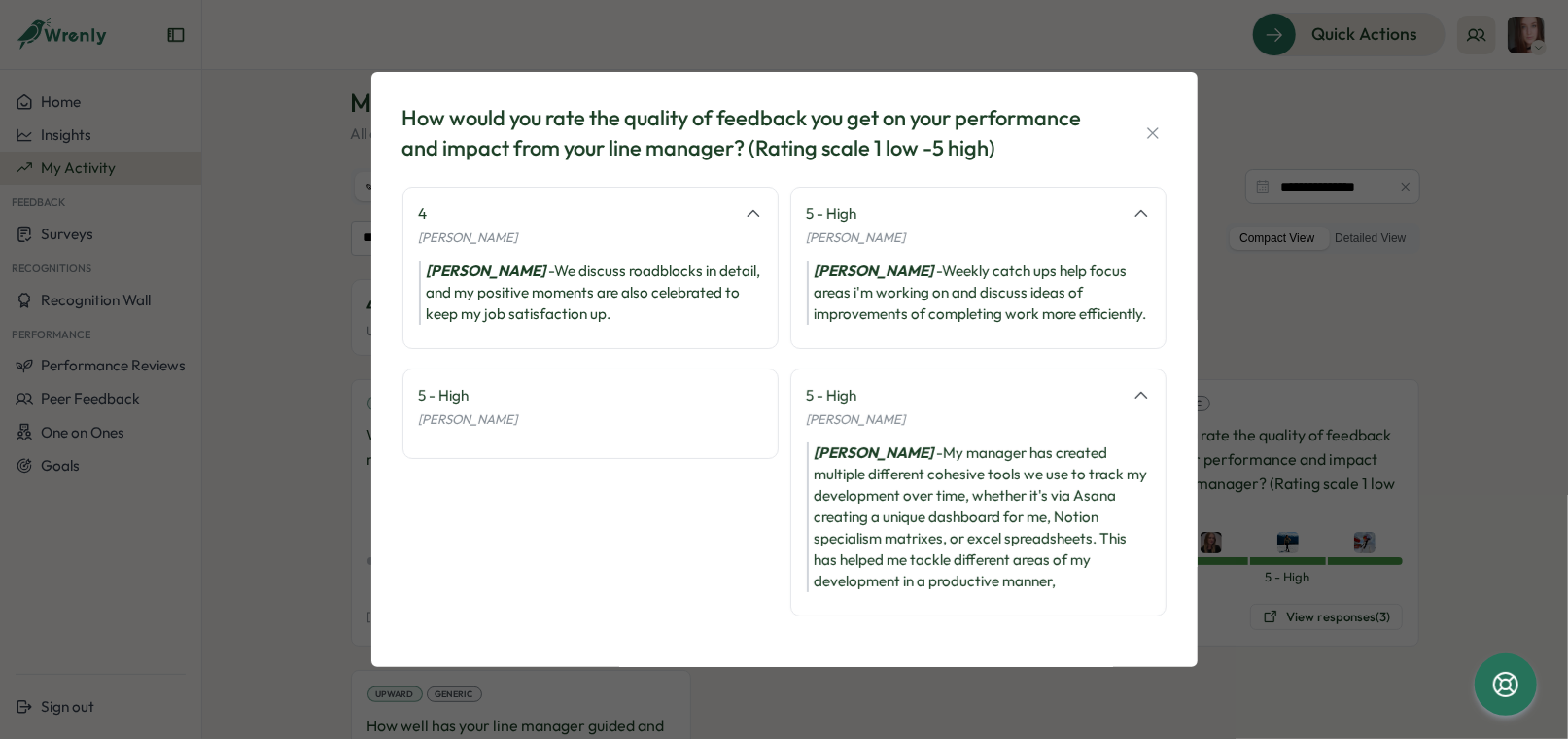
scroll to position [0, 0]
click at [208, 614] on div "How would you rate the quality of feedback you get on your performance and impa…" at bounding box center [784, 370] width 1568 height 739
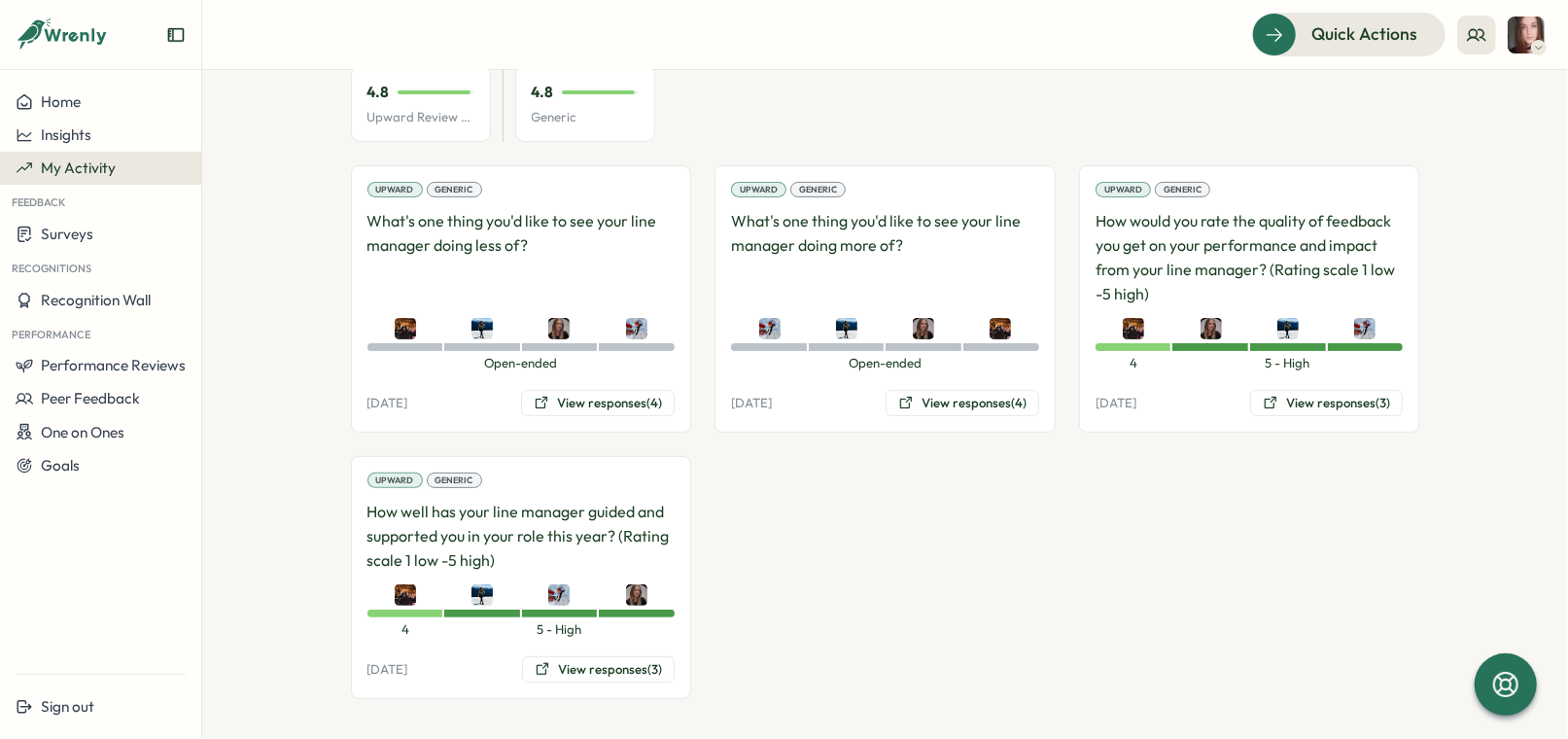
scroll to position [244, 0]
click at [647, 400] on button "View responses (4)" at bounding box center [598, 404] width 154 height 27
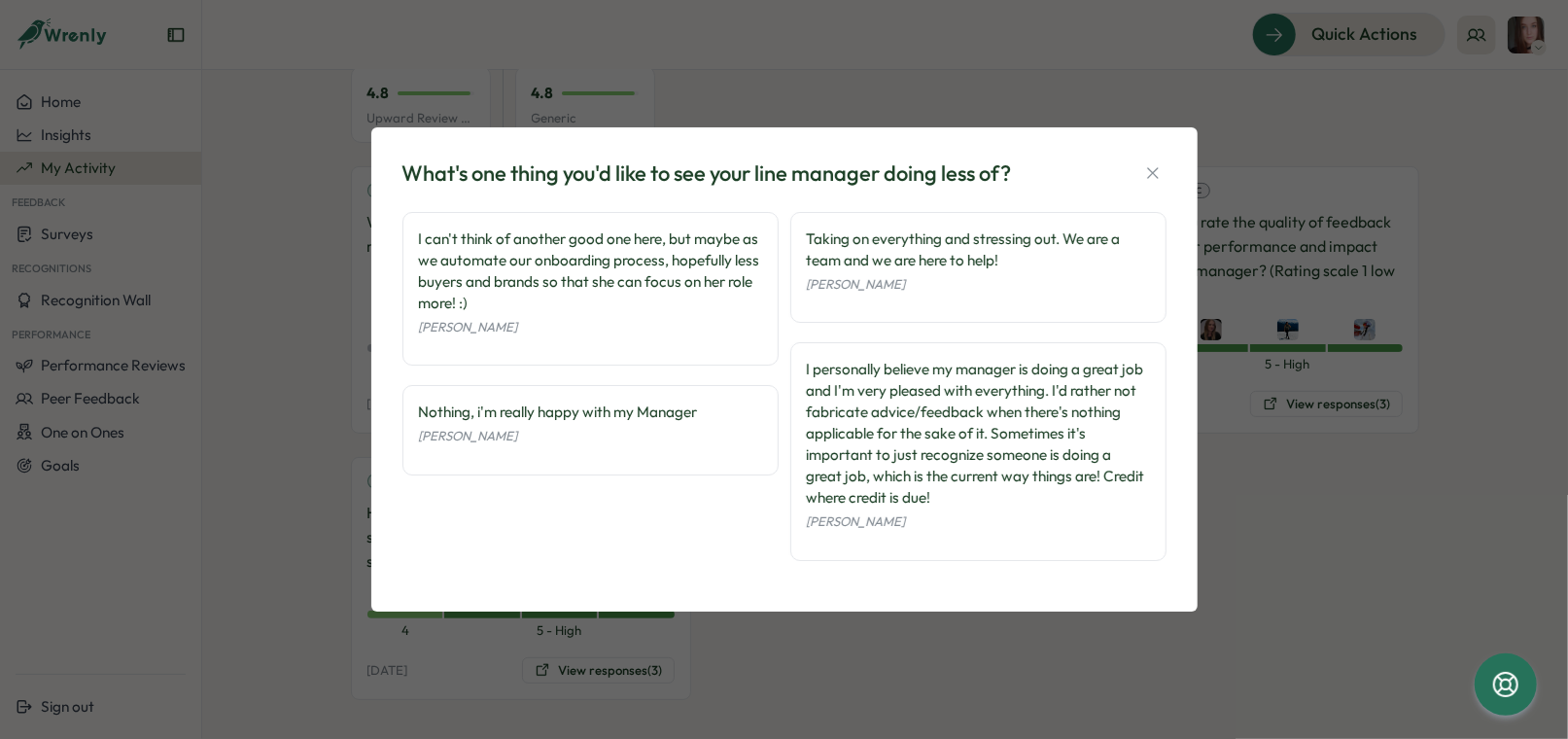
click at [1055, 650] on div "What's one thing you'd like to see your line manager doing less of? I can't thi…" at bounding box center [784, 370] width 1568 height 739
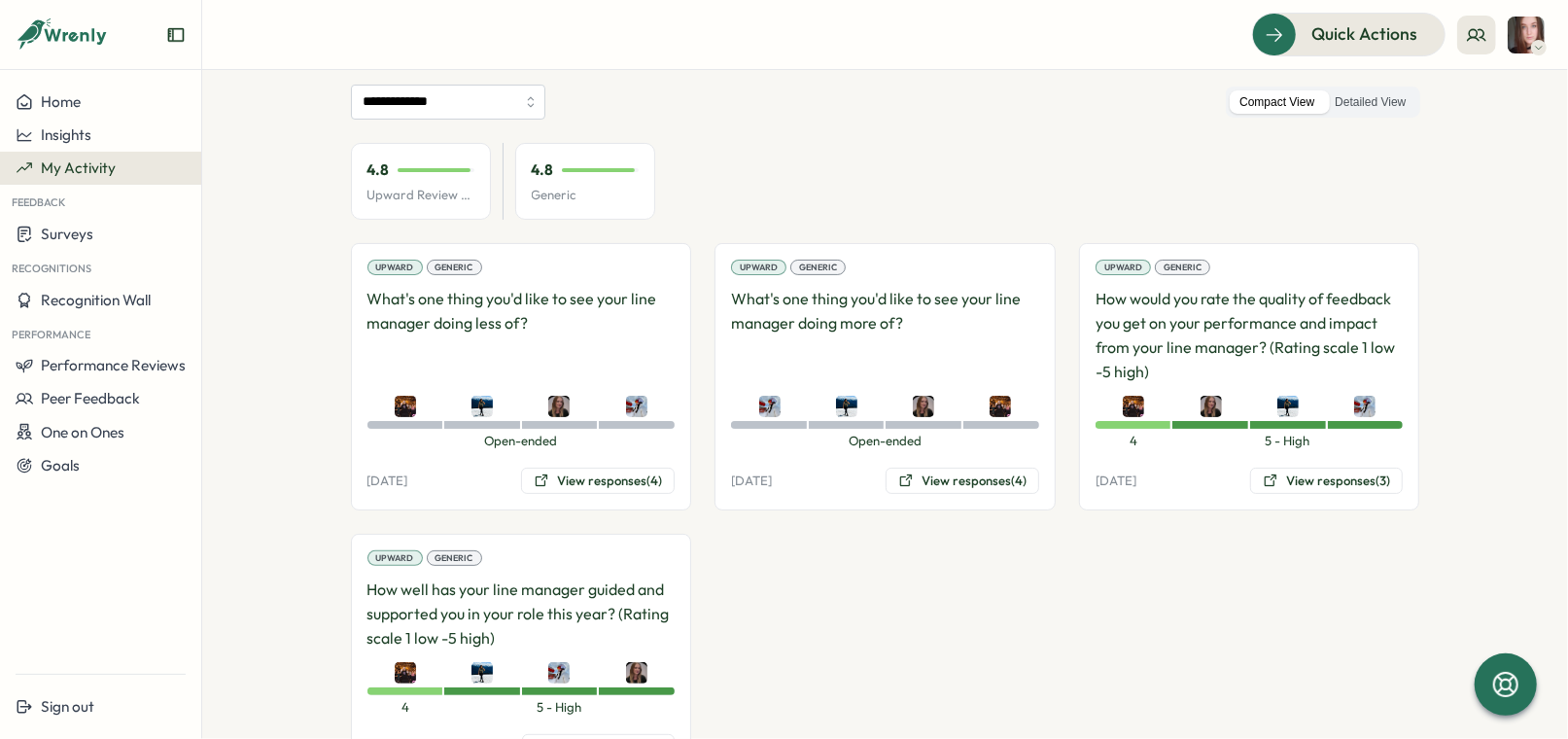
scroll to position [163, 0]
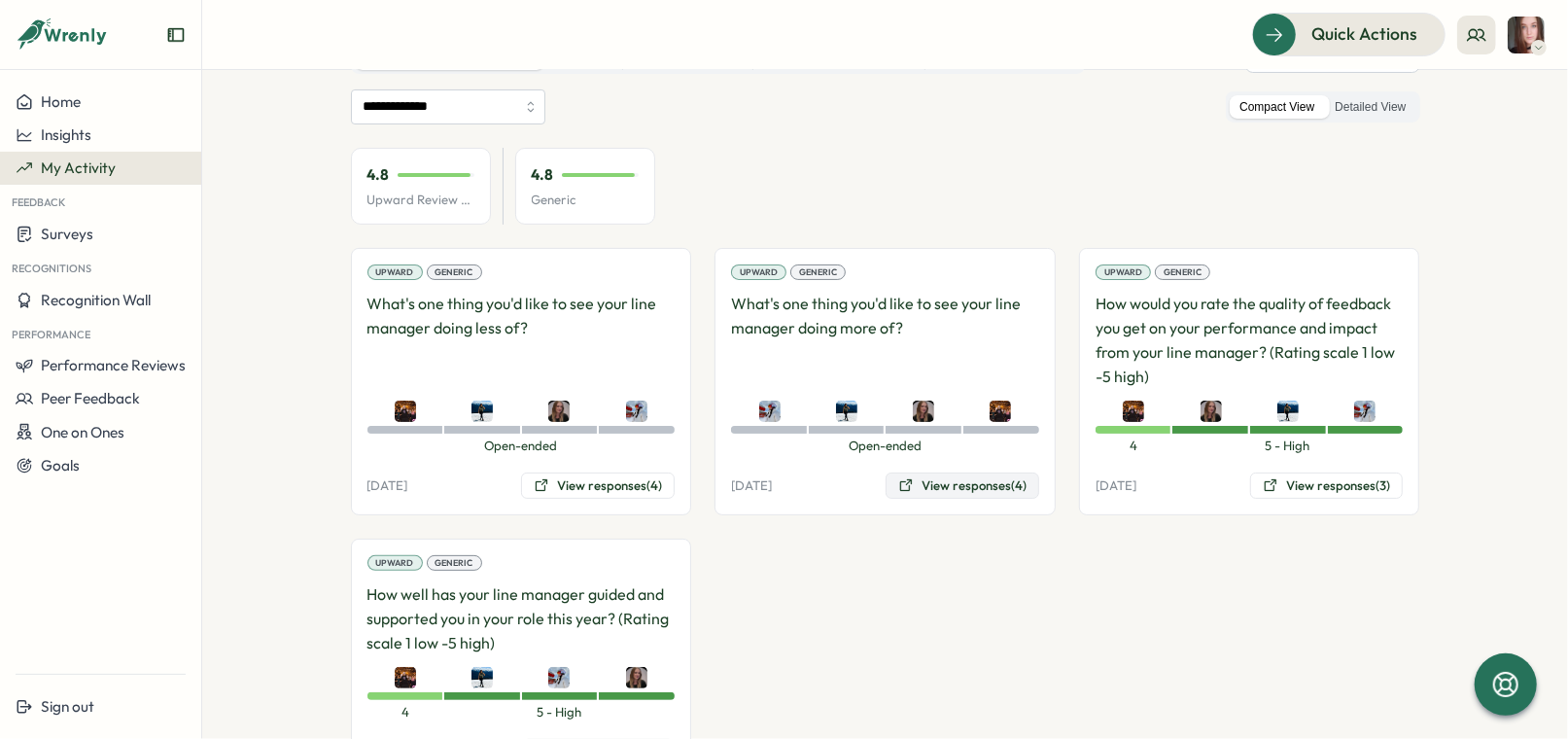
click at [913, 477] on button "View responses (4)" at bounding box center [962, 486] width 154 height 27
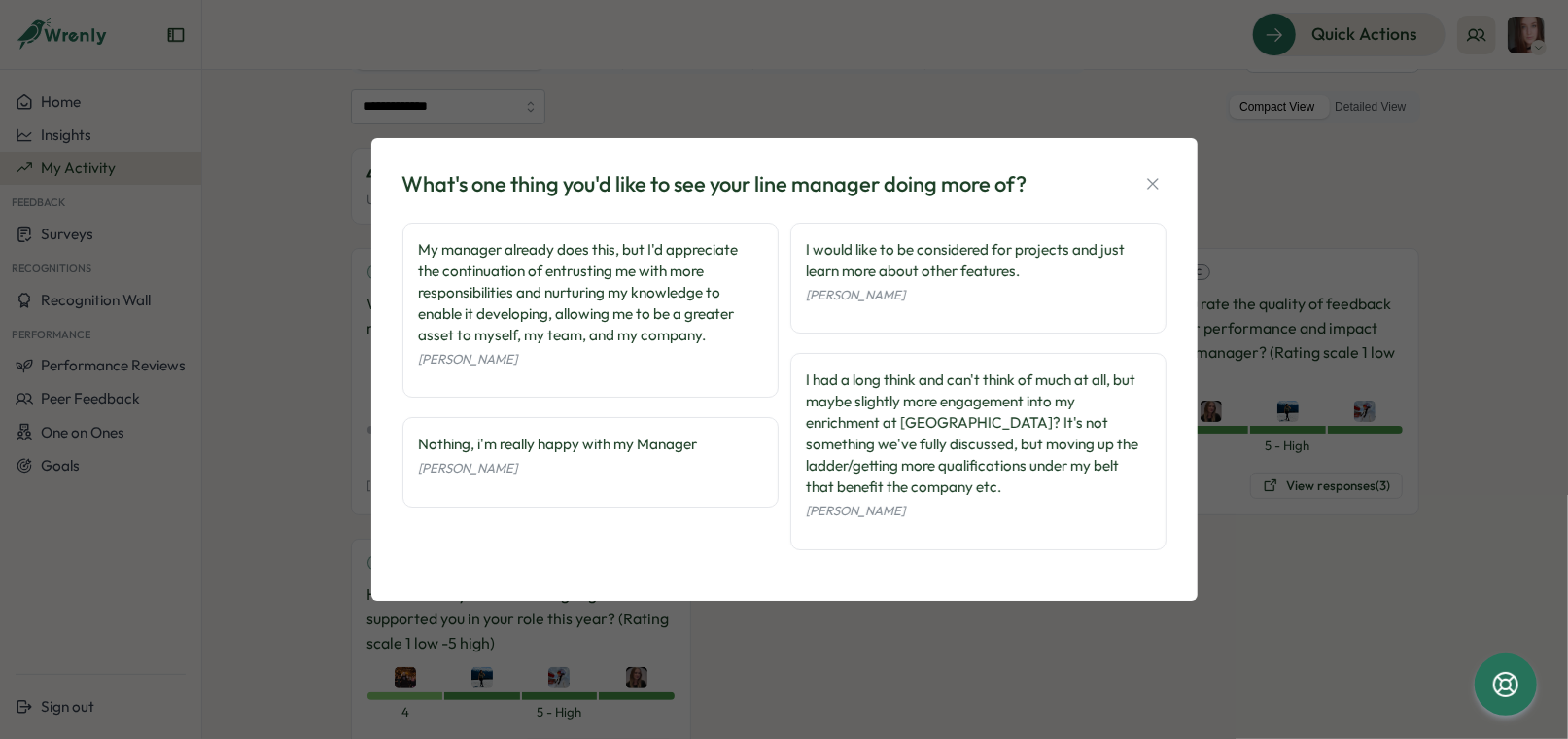
click at [939, 77] on div "What's one thing you'd like to see your line manager doing more of? My manager …" at bounding box center [784, 370] width 1568 height 739
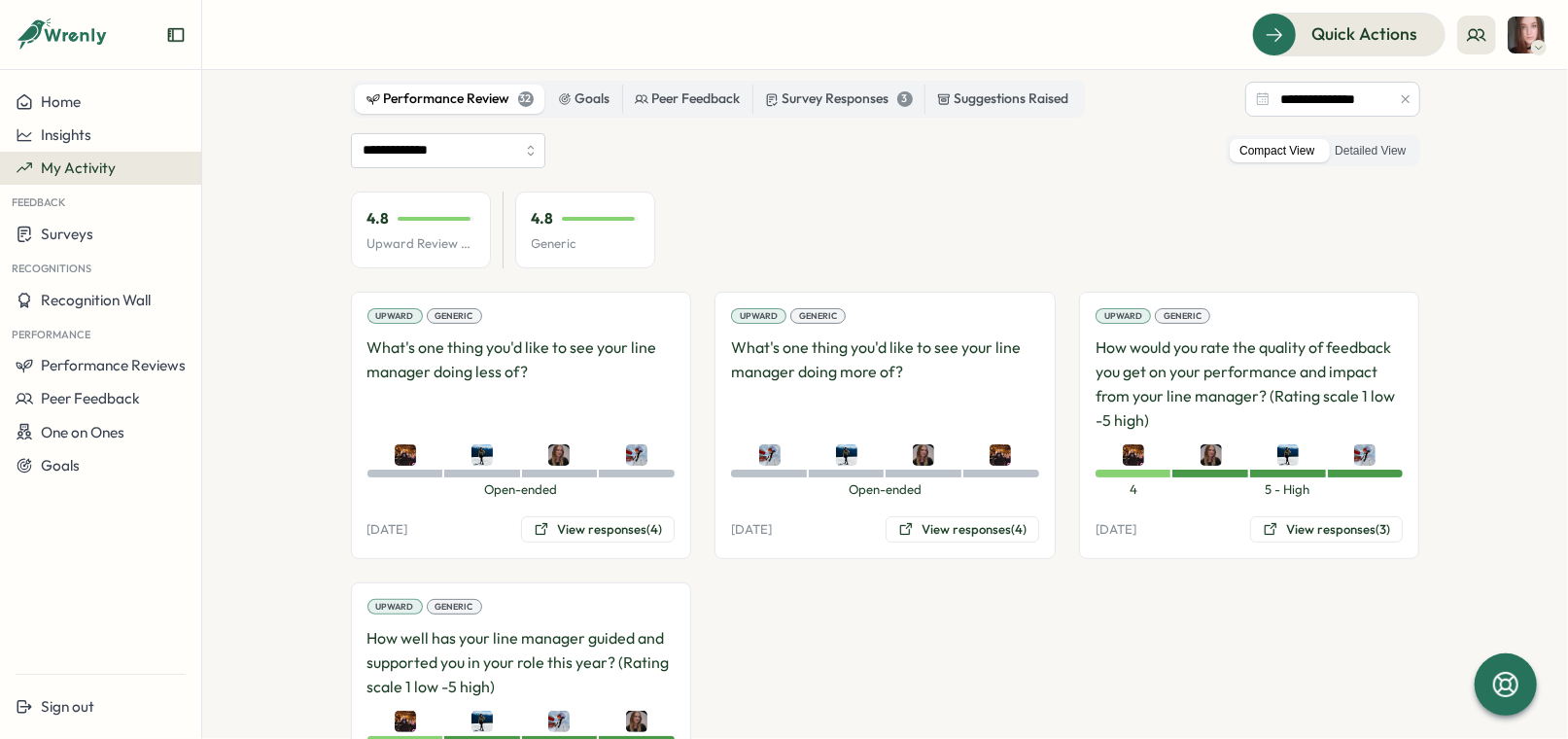
scroll to position [109, 0]
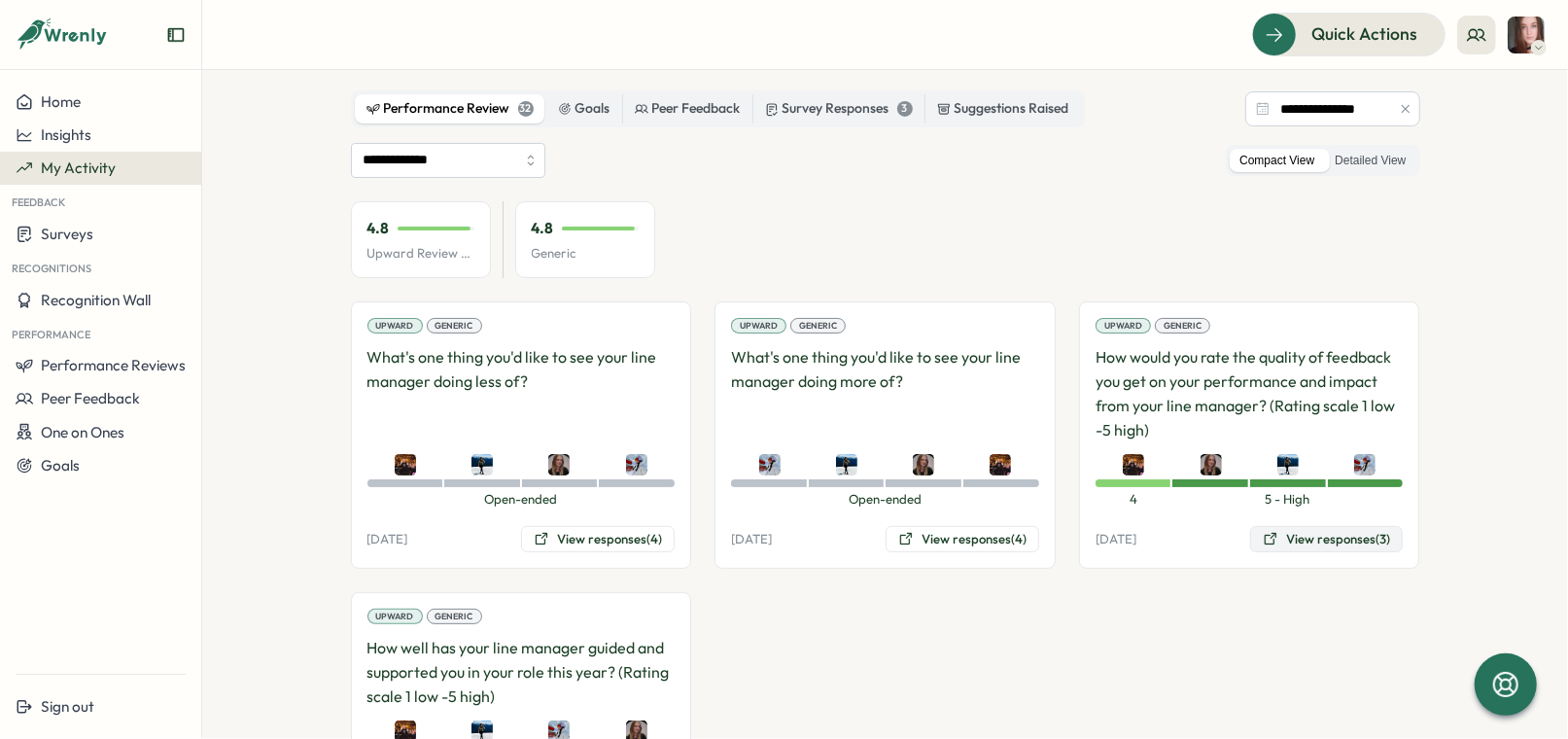
click at [1329, 535] on button "View responses (3)" at bounding box center [1327, 539] width 153 height 27
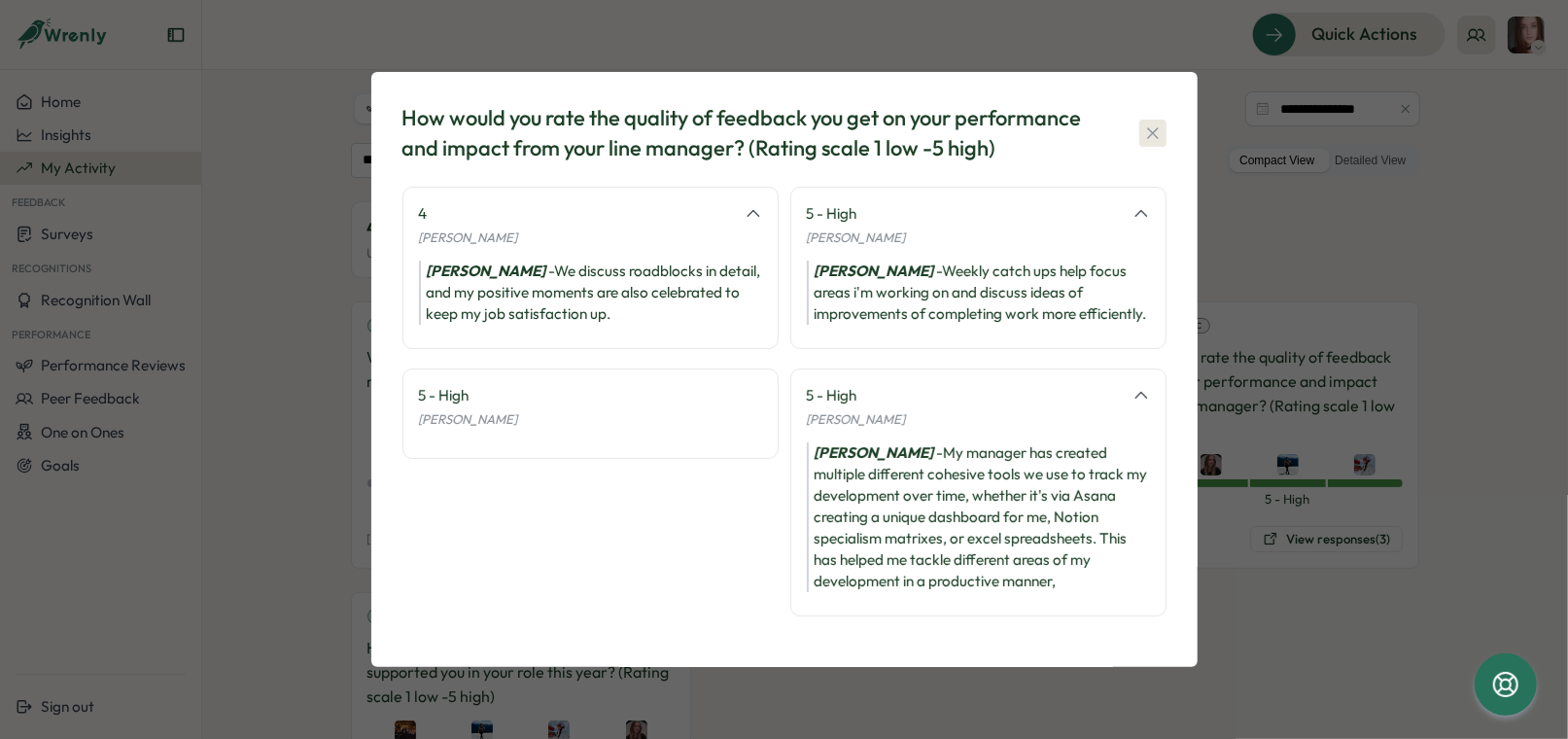
click at [1160, 119] on button "button" at bounding box center [1152, 132] width 27 height 27
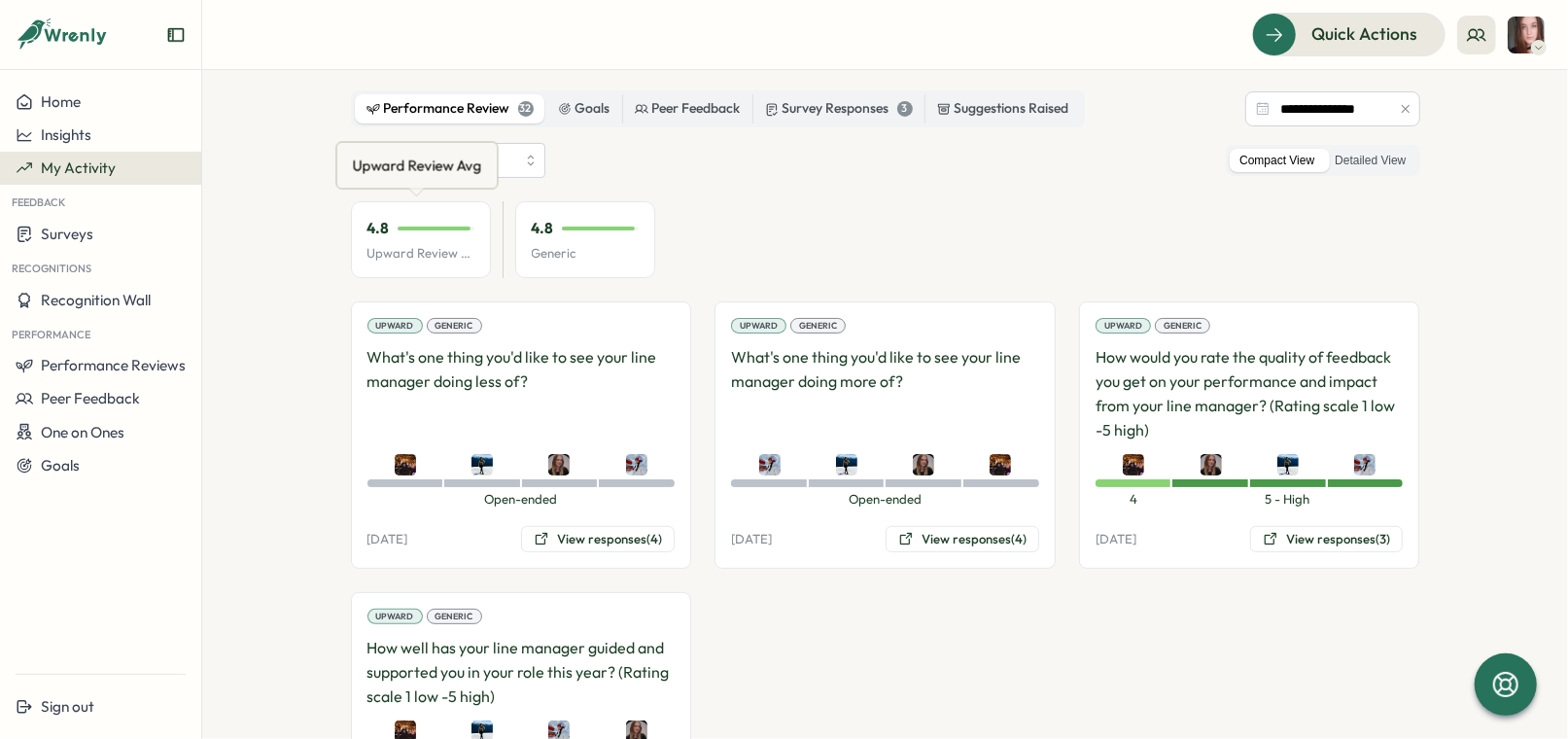
click at [459, 163] on div "Upward Review Avg" at bounding box center [417, 166] width 137 height 30
click at [538, 149] on input "**********" at bounding box center [448, 160] width 195 height 35
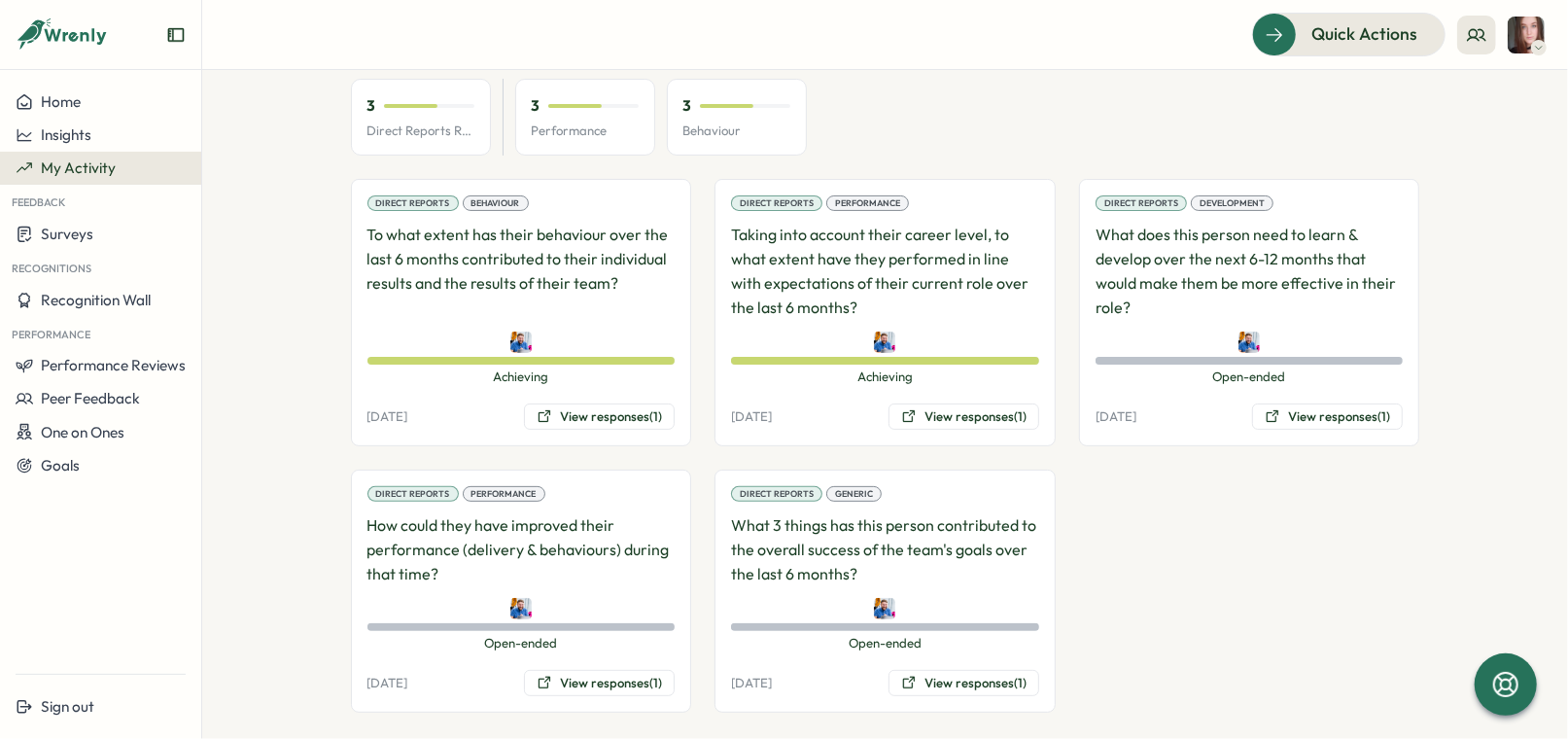
scroll to position [245, 0]
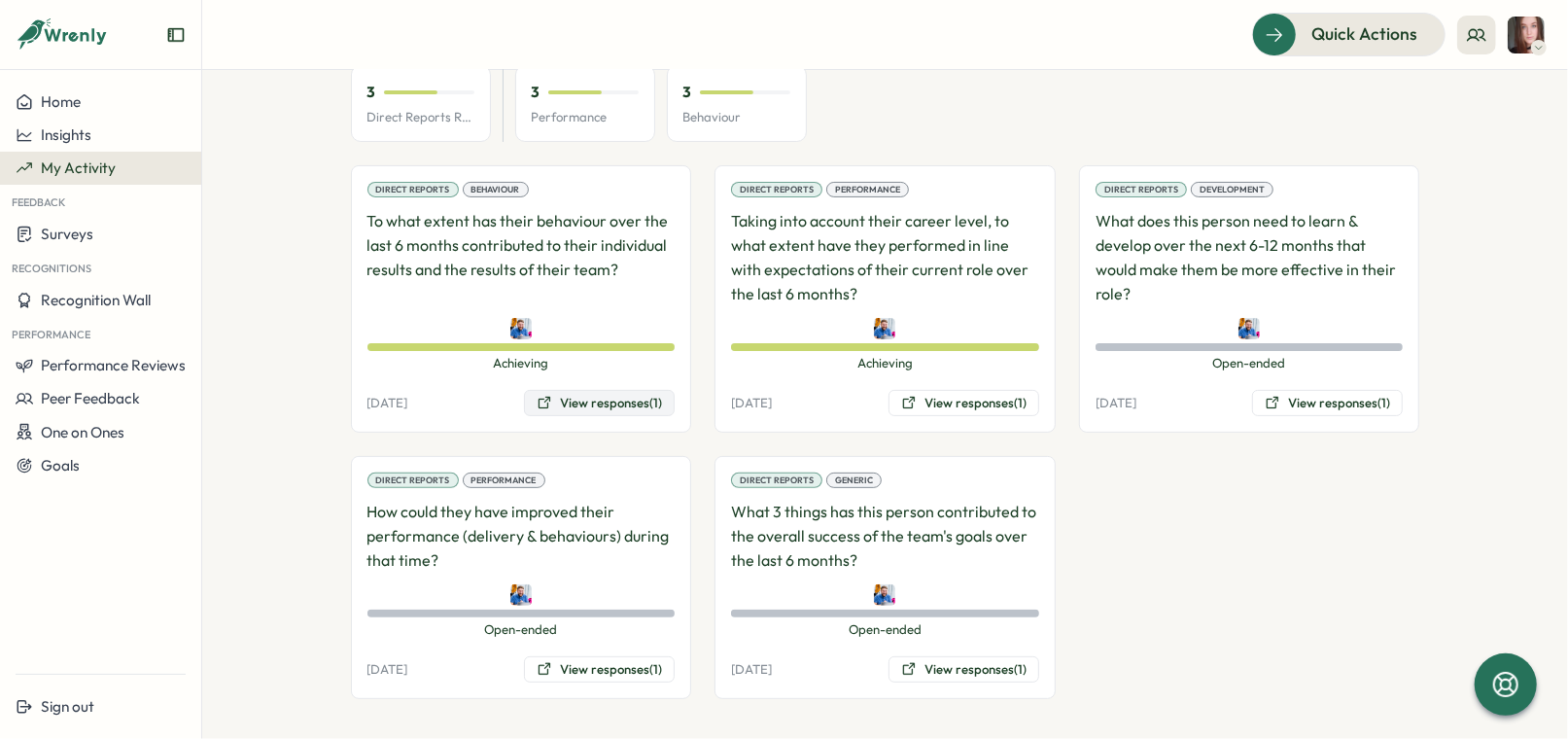
click at [623, 403] on button "View responses (1)" at bounding box center [600, 403] width 151 height 27
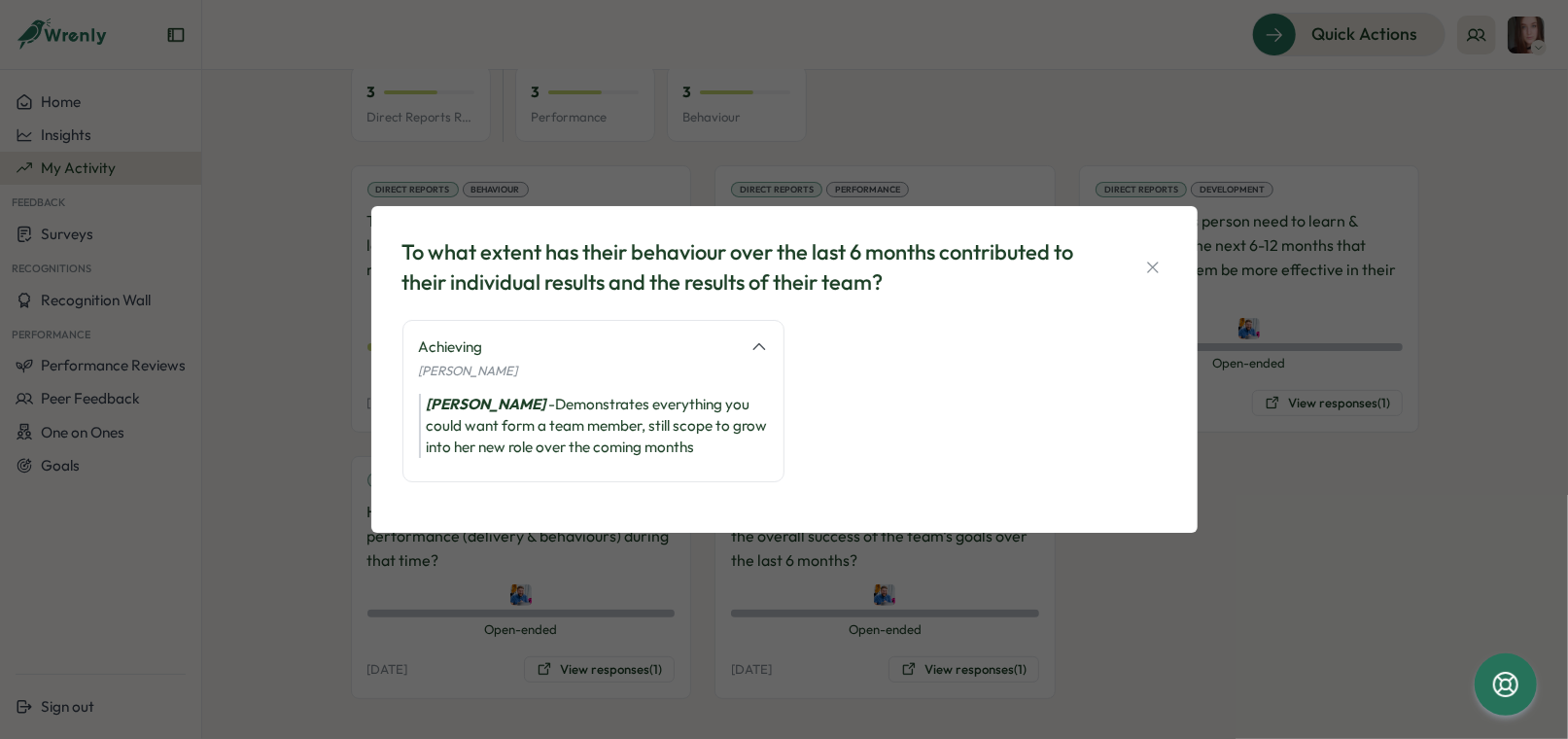
click at [1148, 253] on div "To what extent has their behaviour over the last 6 months contributed to their …" at bounding box center [784, 267] width 765 height 61
click at [1148, 261] on icon "button" at bounding box center [1153, 267] width 20 height 20
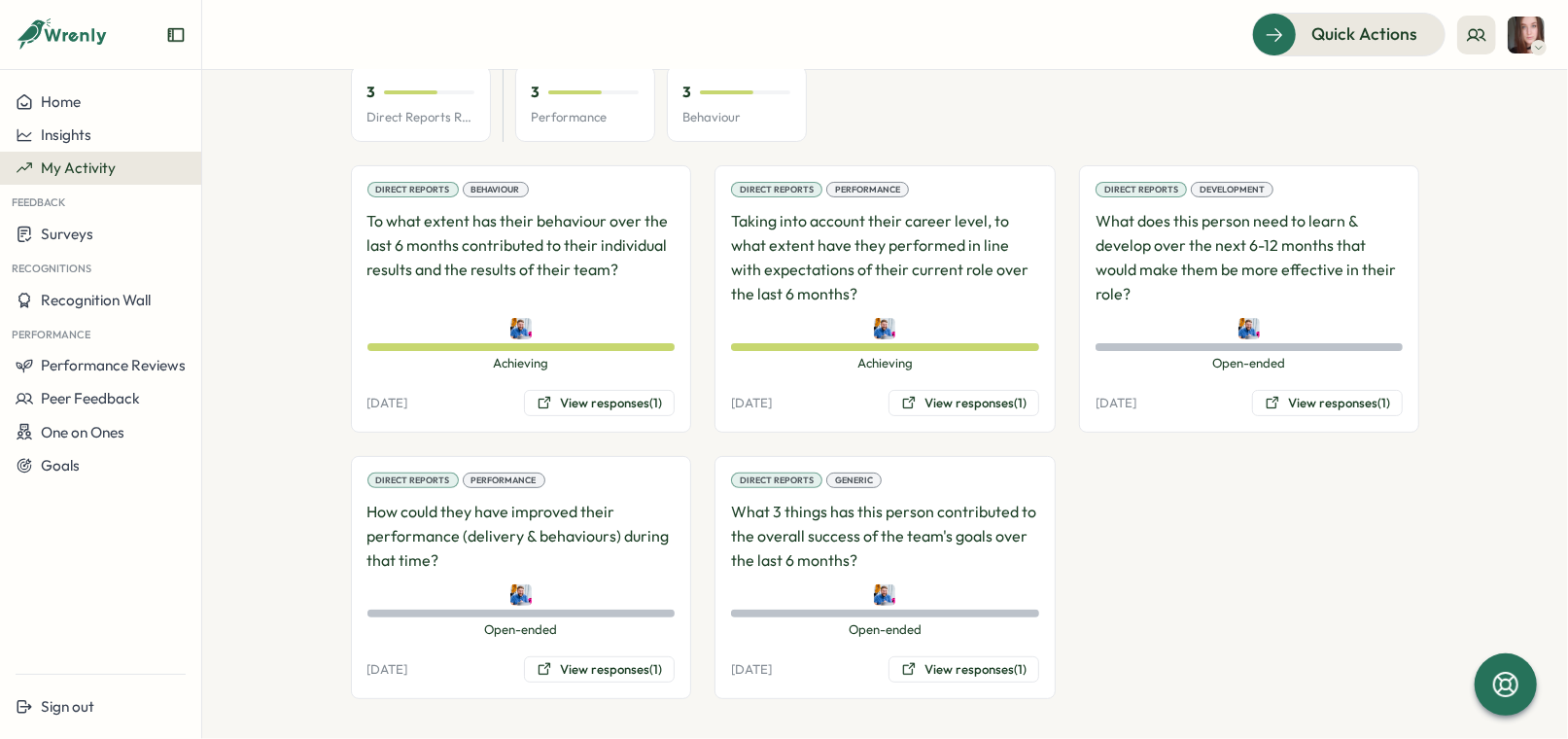
click at [591, 679] on div "Direct Reports Performance How could they have improved their performance (deli…" at bounding box center [521, 577] width 342 height 243
click at [616, 663] on button "View responses (1)" at bounding box center [600, 669] width 151 height 27
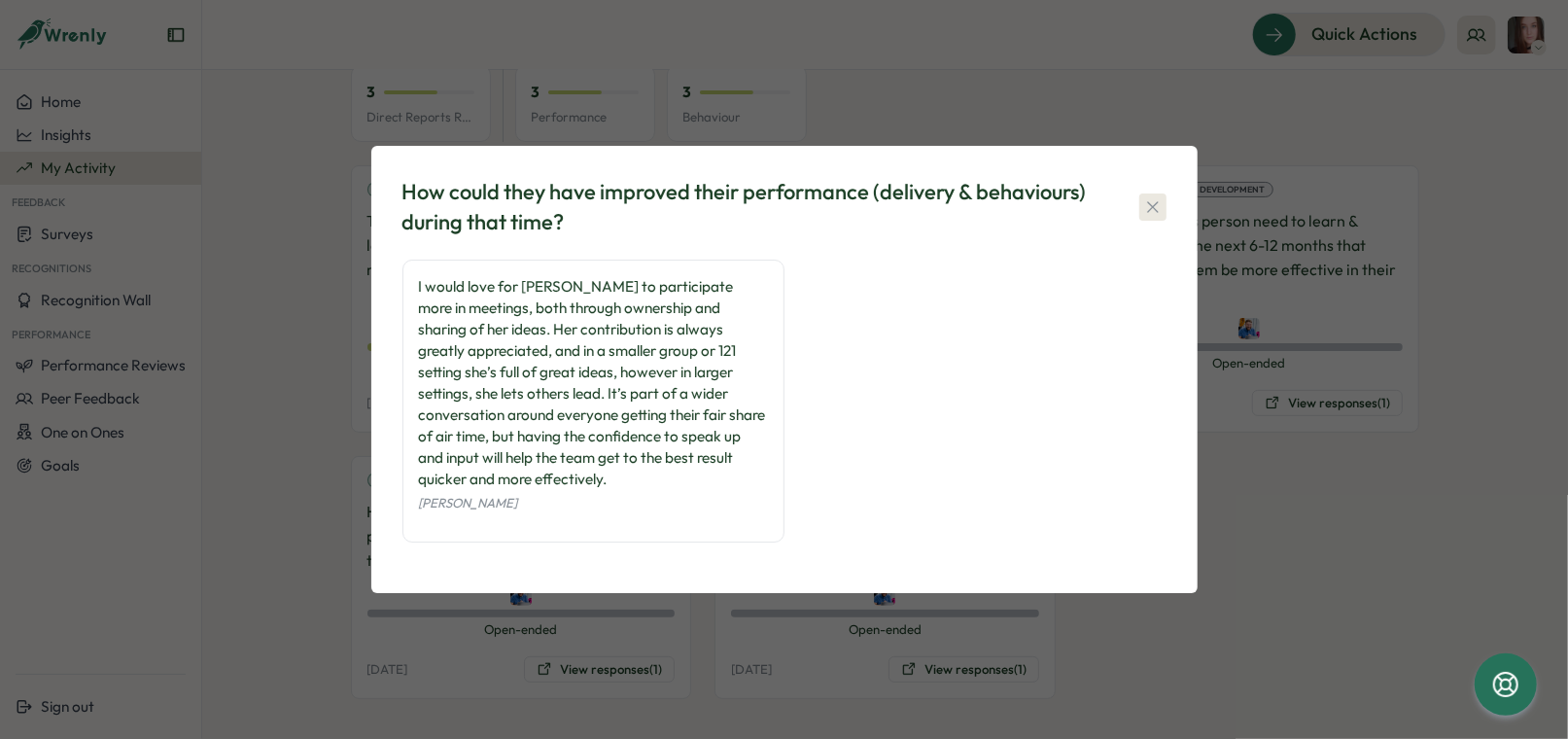
click at [1146, 217] on icon "button" at bounding box center [1153, 208] width 20 height 20
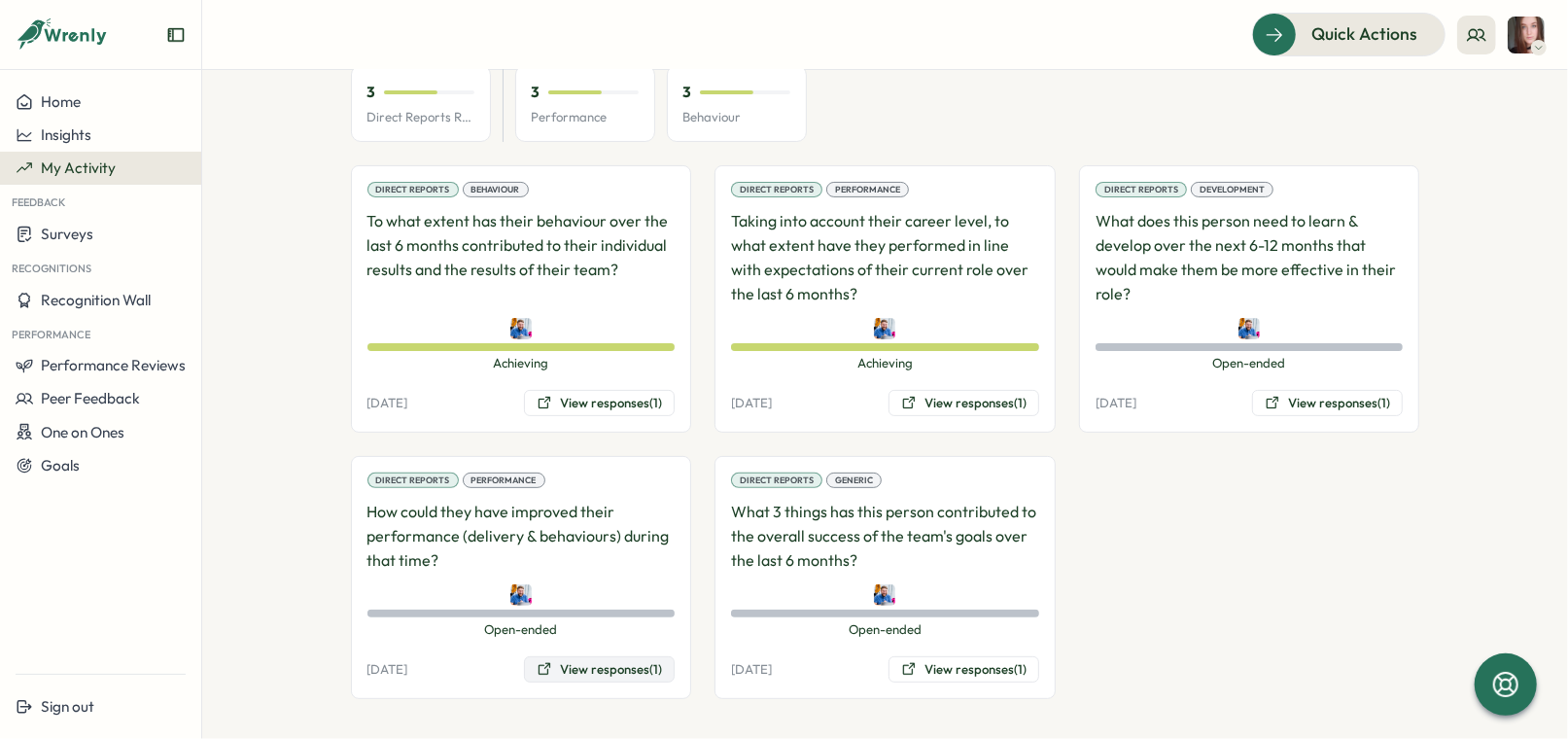
click at [621, 660] on button "View responses (1)" at bounding box center [600, 669] width 151 height 27
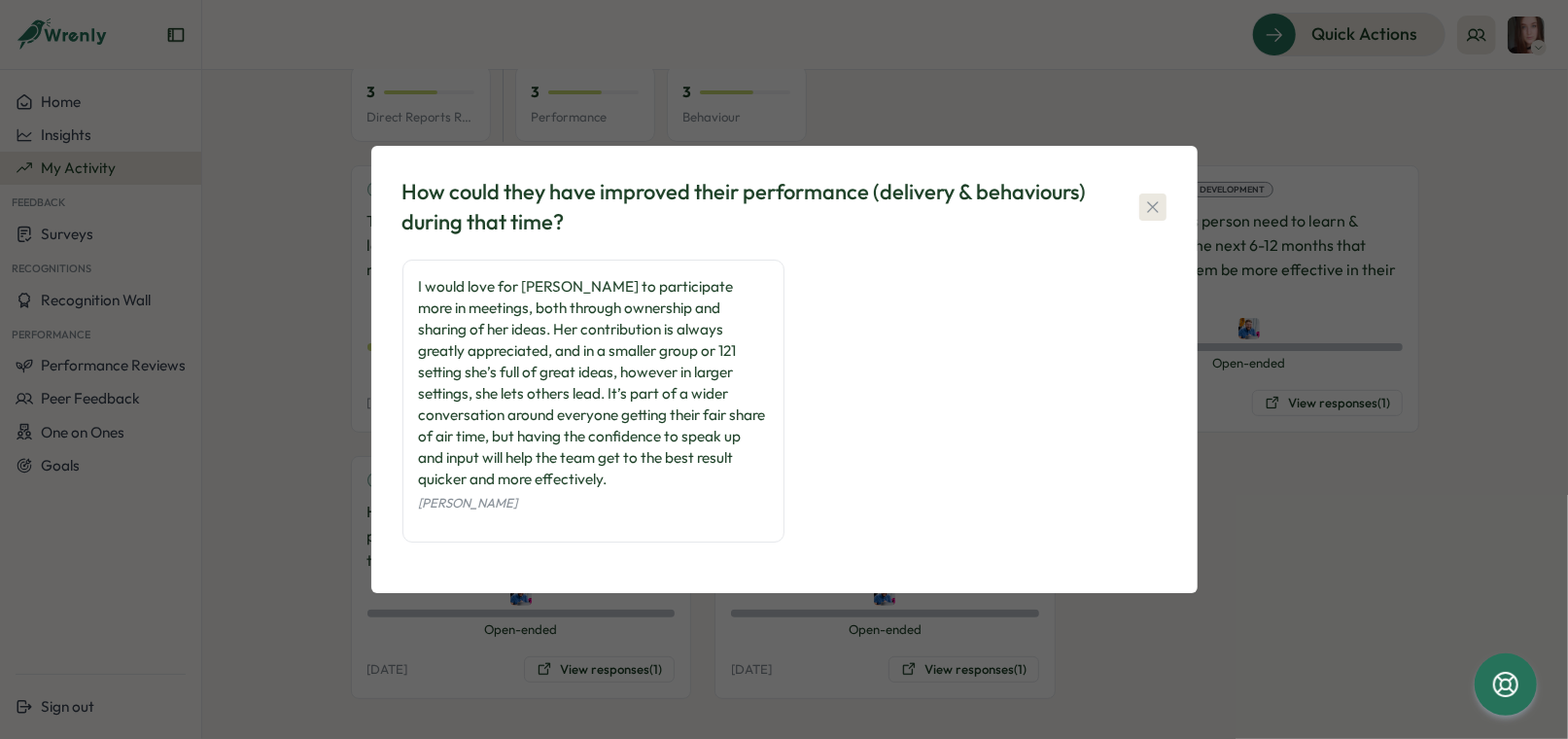
click at [1151, 217] on icon "button" at bounding box center [1153, 208] width 20 height 20
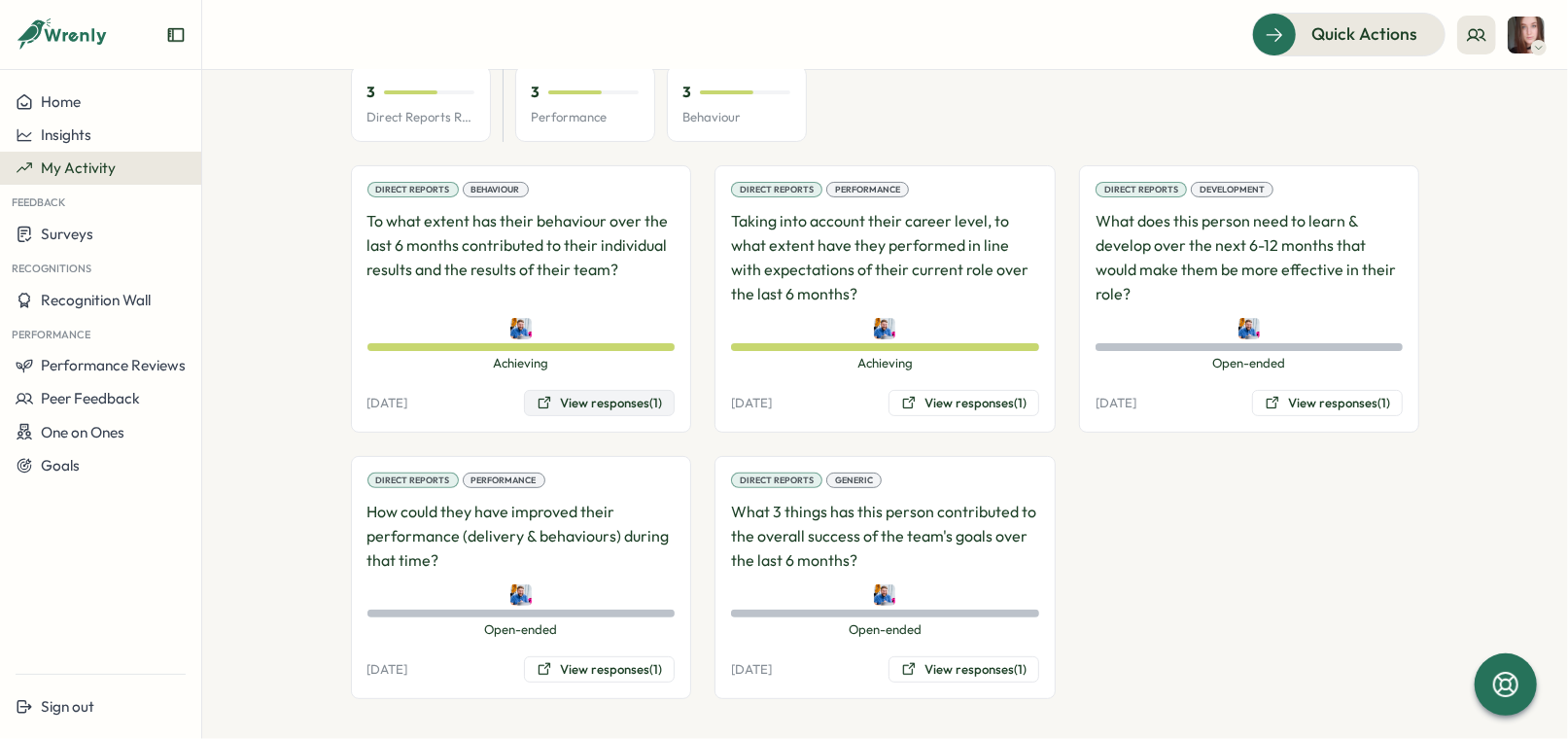
click at [581, 407] on button "View responses (1)" at bounding box center [600, 403] width 151 height 27
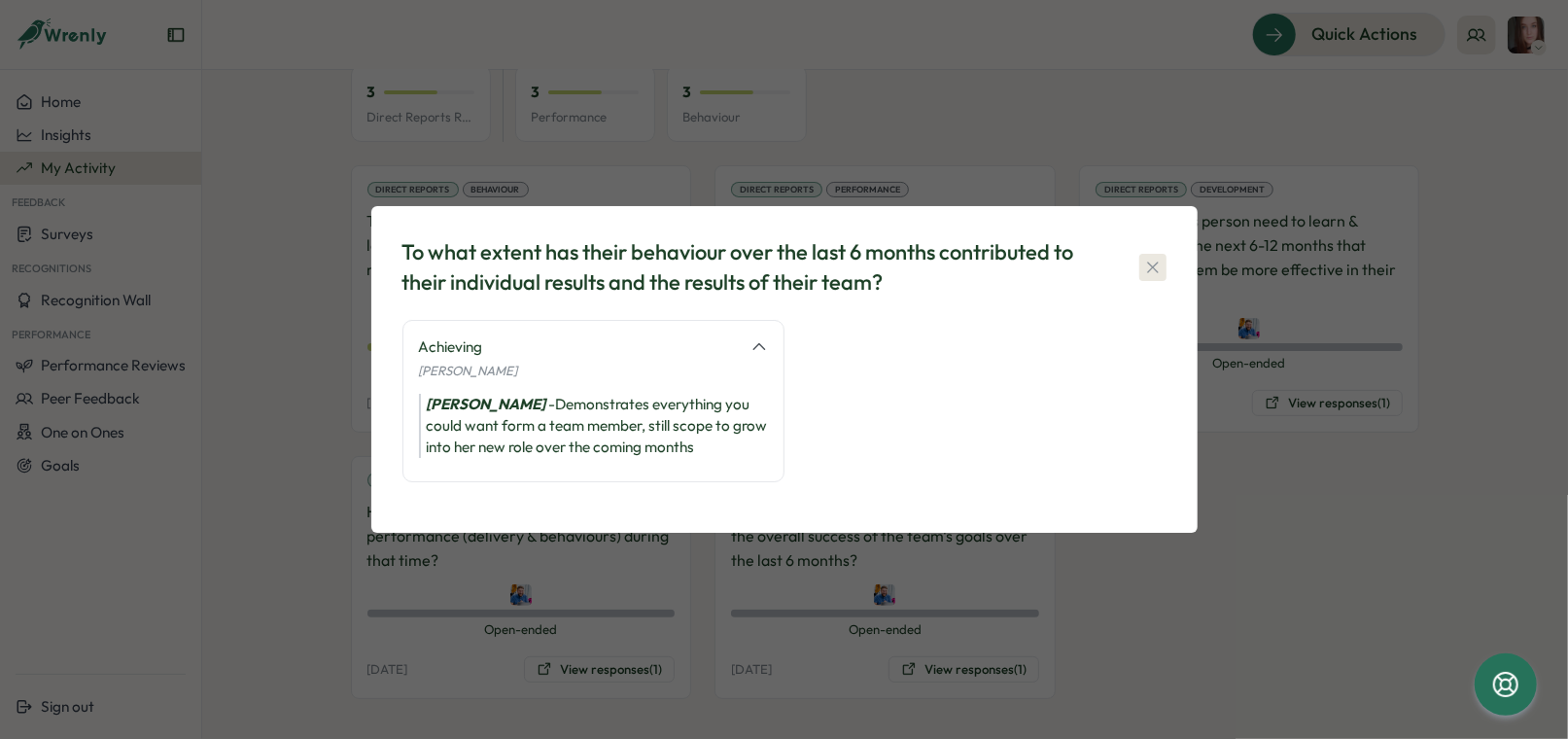
click at [1147, 254] on button "button" at bounding box center [1152, 267] width 27 height 27
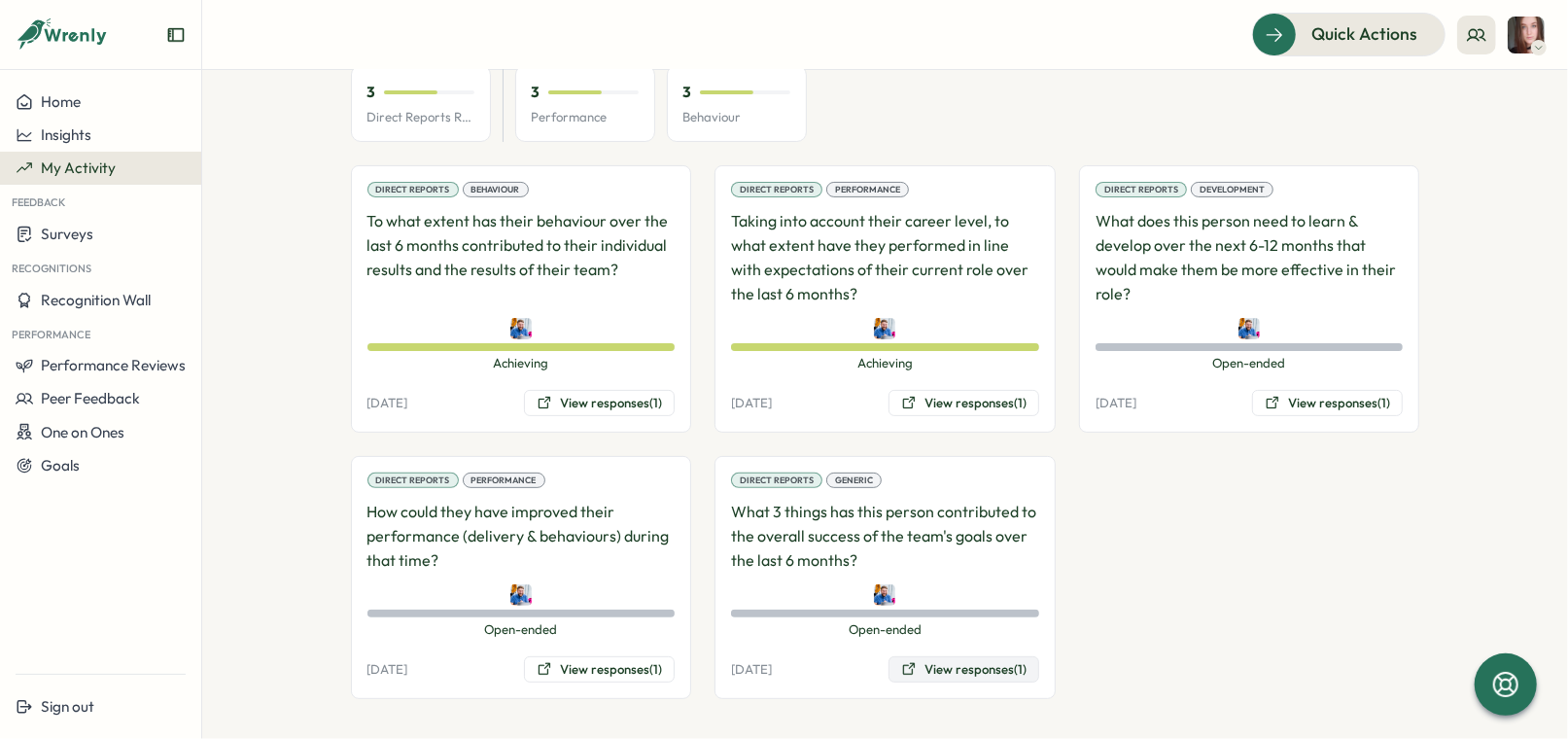
click at [996, 662] on button "View responses (1)" at bounding box center [964, 669] width 151 height 27
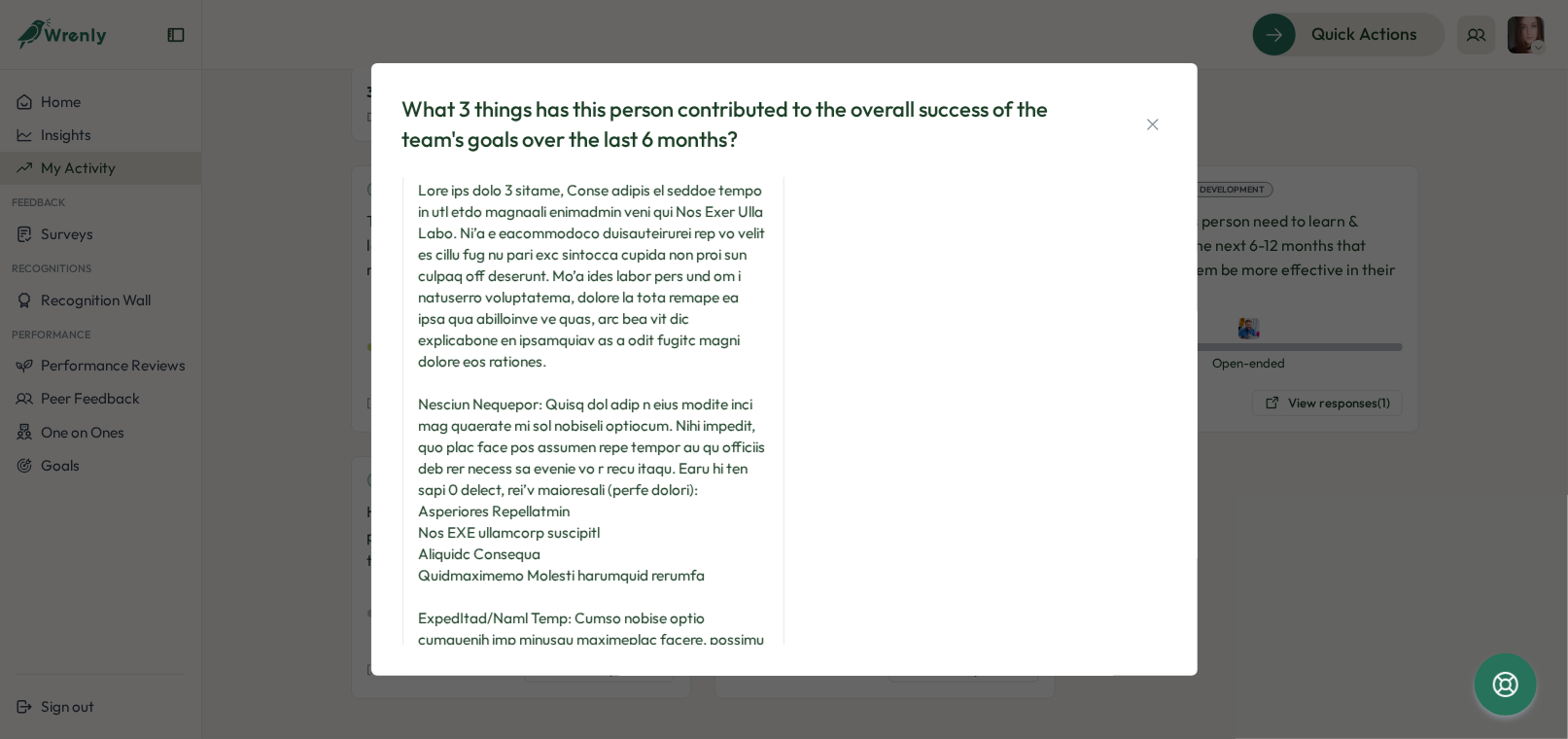
scroll to position [0, 0]
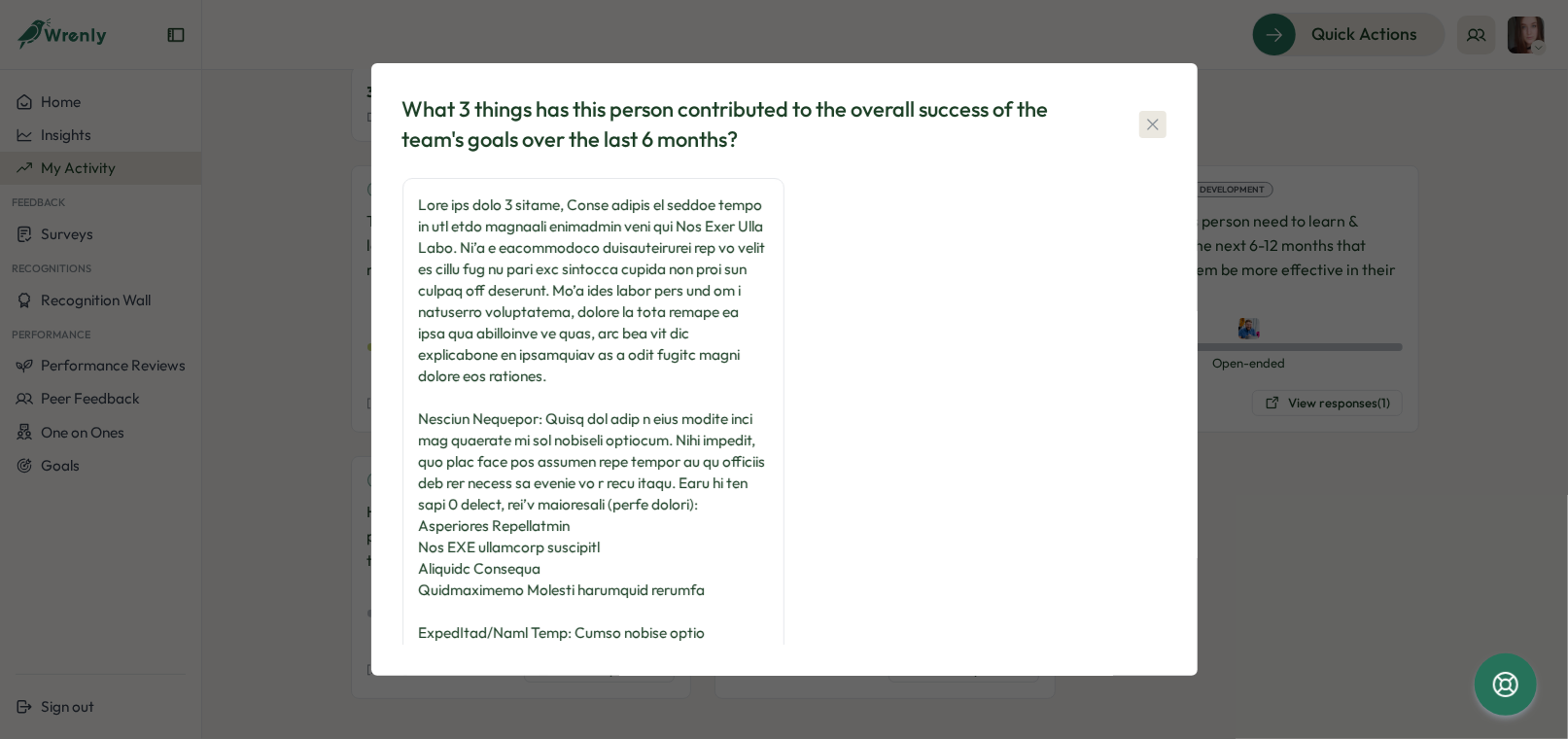
click at [1148, 127] on icon "button" at bounding box center [1152, 123] width 11 height 11
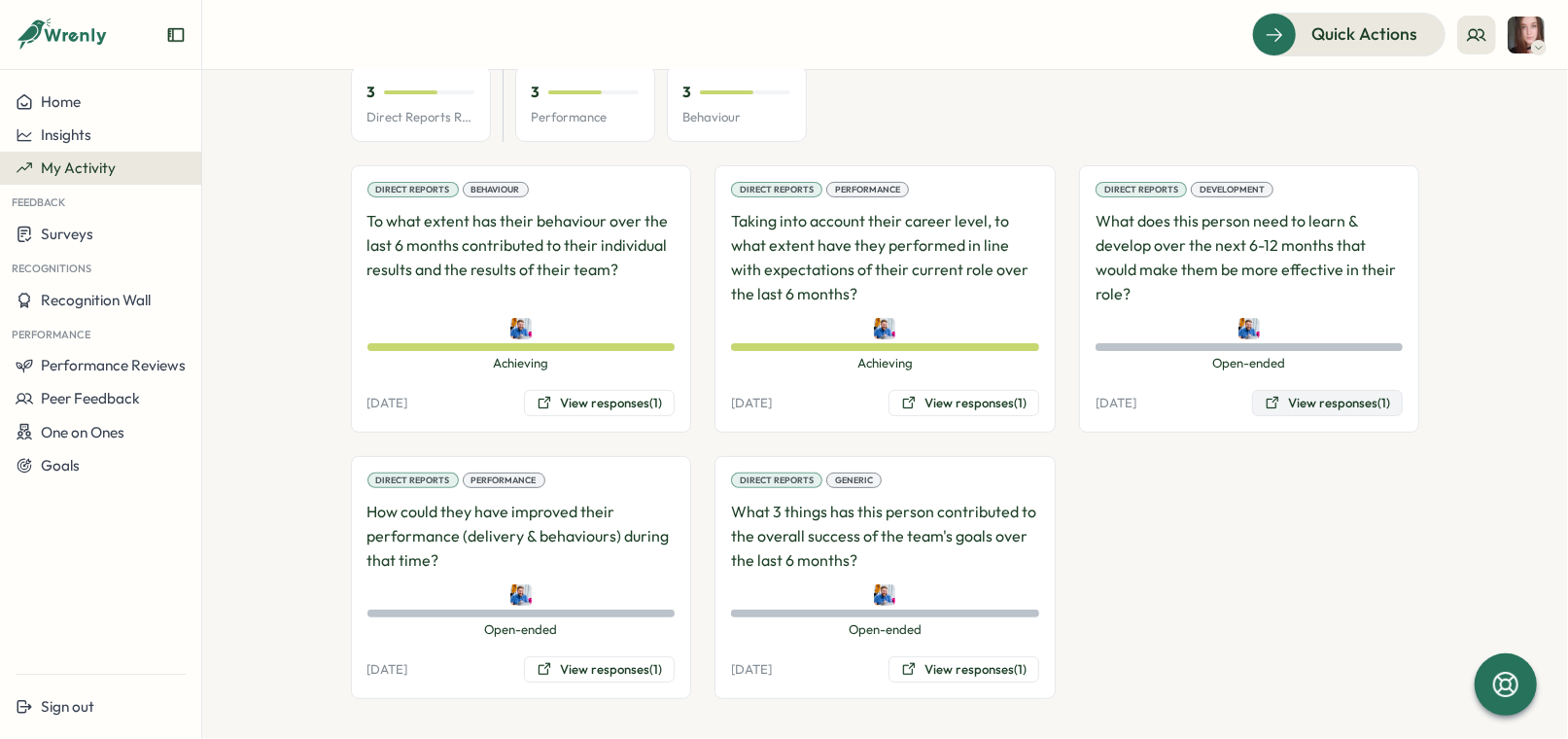
click at [1315, 394] on button "View responses (1)" at bounding box center [1328, 403] width 151 height 27
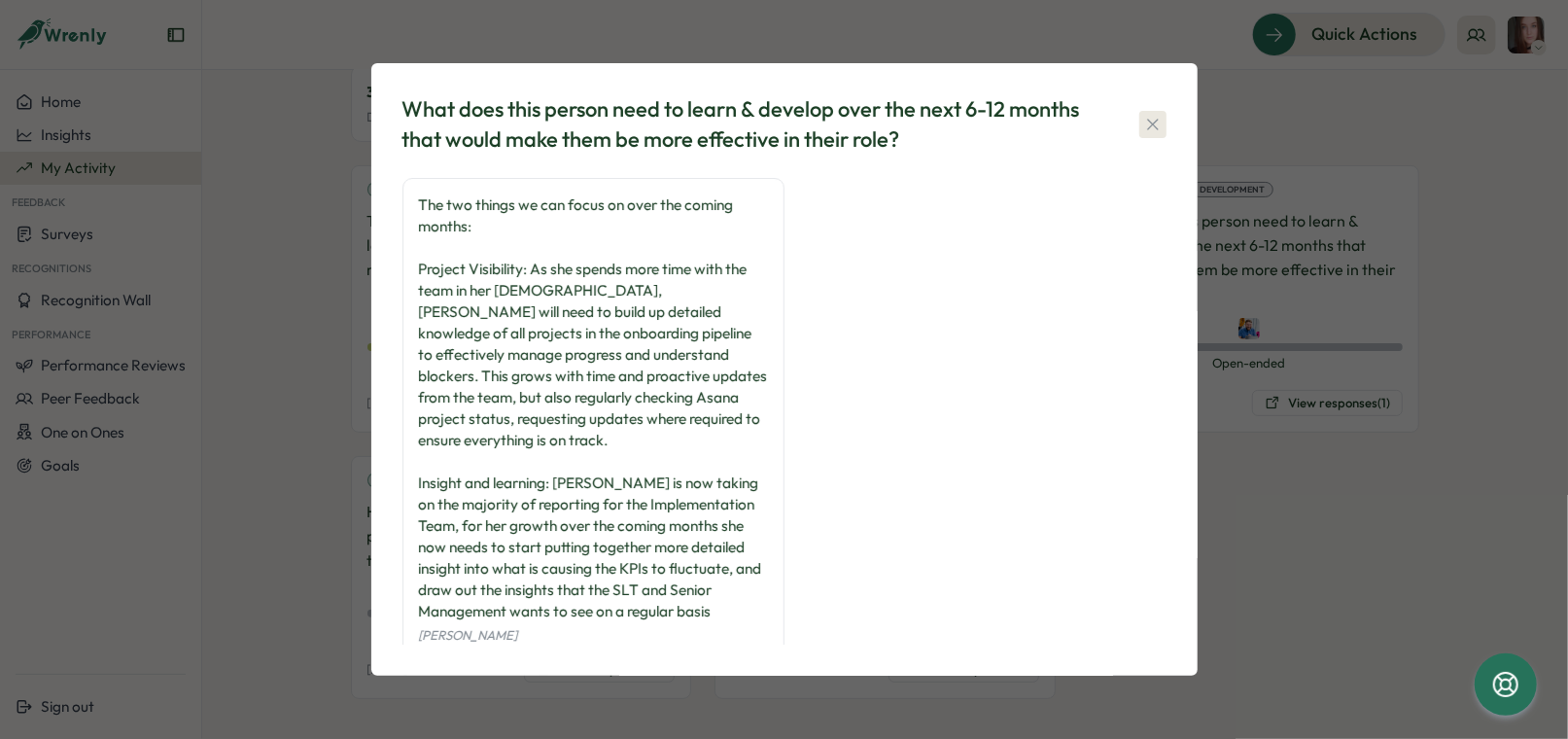
click at [1155, 124] on icon "button" at bounding box center [1153, 125] width 20 height 20
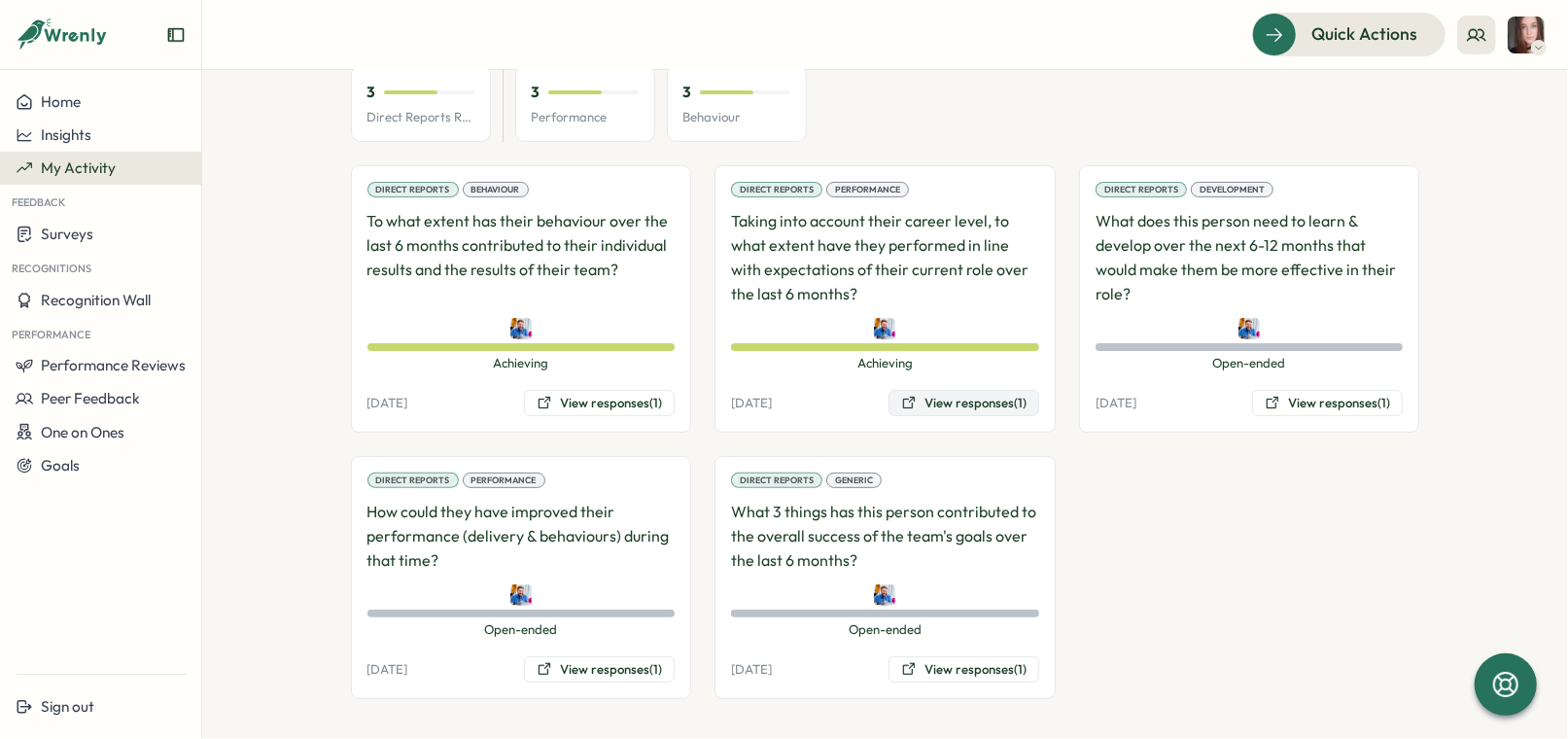
click at [978, 394] on button "View responses (1)" at bounding box center [964, 403] width 151 height 27
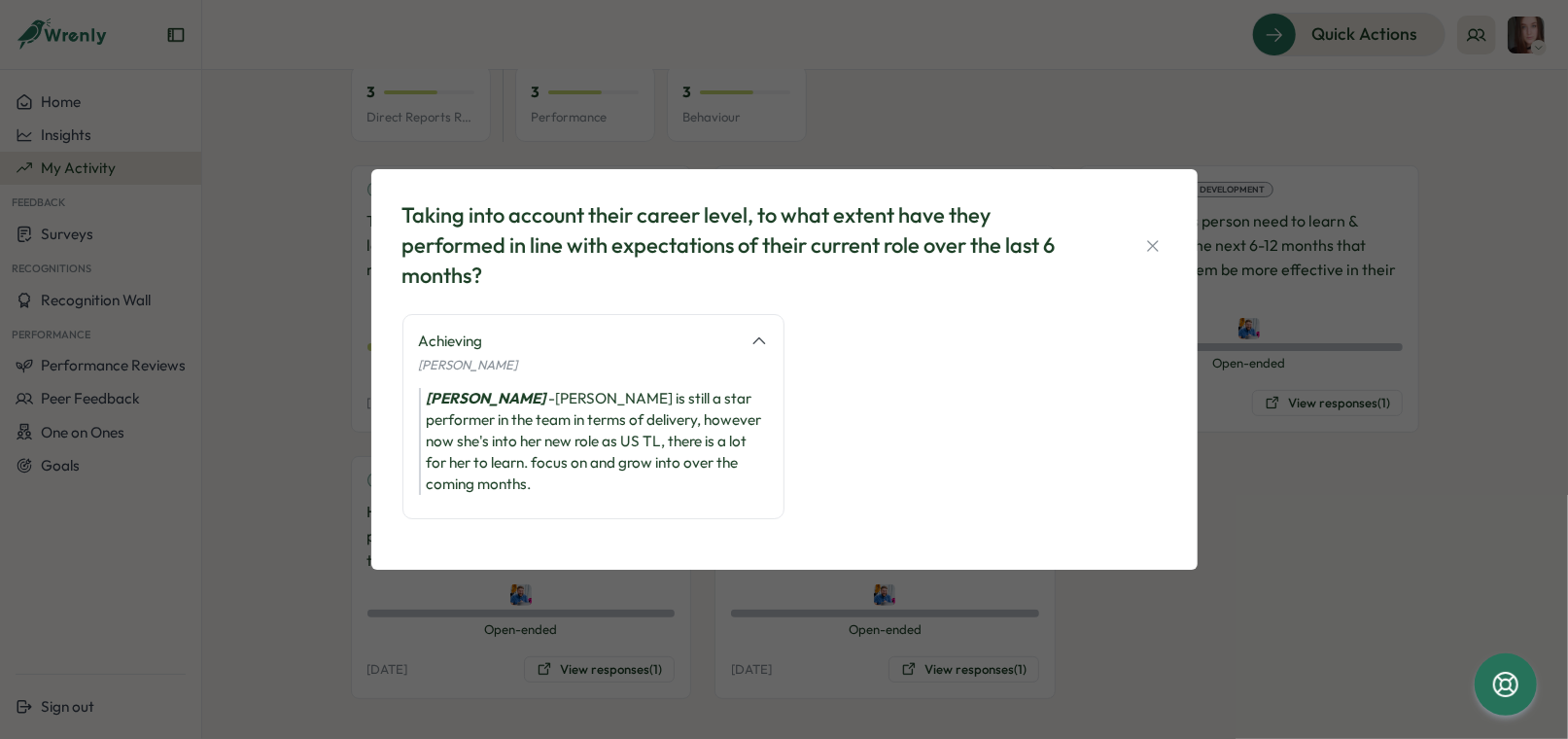
click at [1161, 235] on div "Taking into account their career level, to what extent have they performed in l…" at bounding box center [784, 245] width 765 height 89
click at [1158, 249] on icon "button" at bounding box center [1153, 246] width 20 height 20
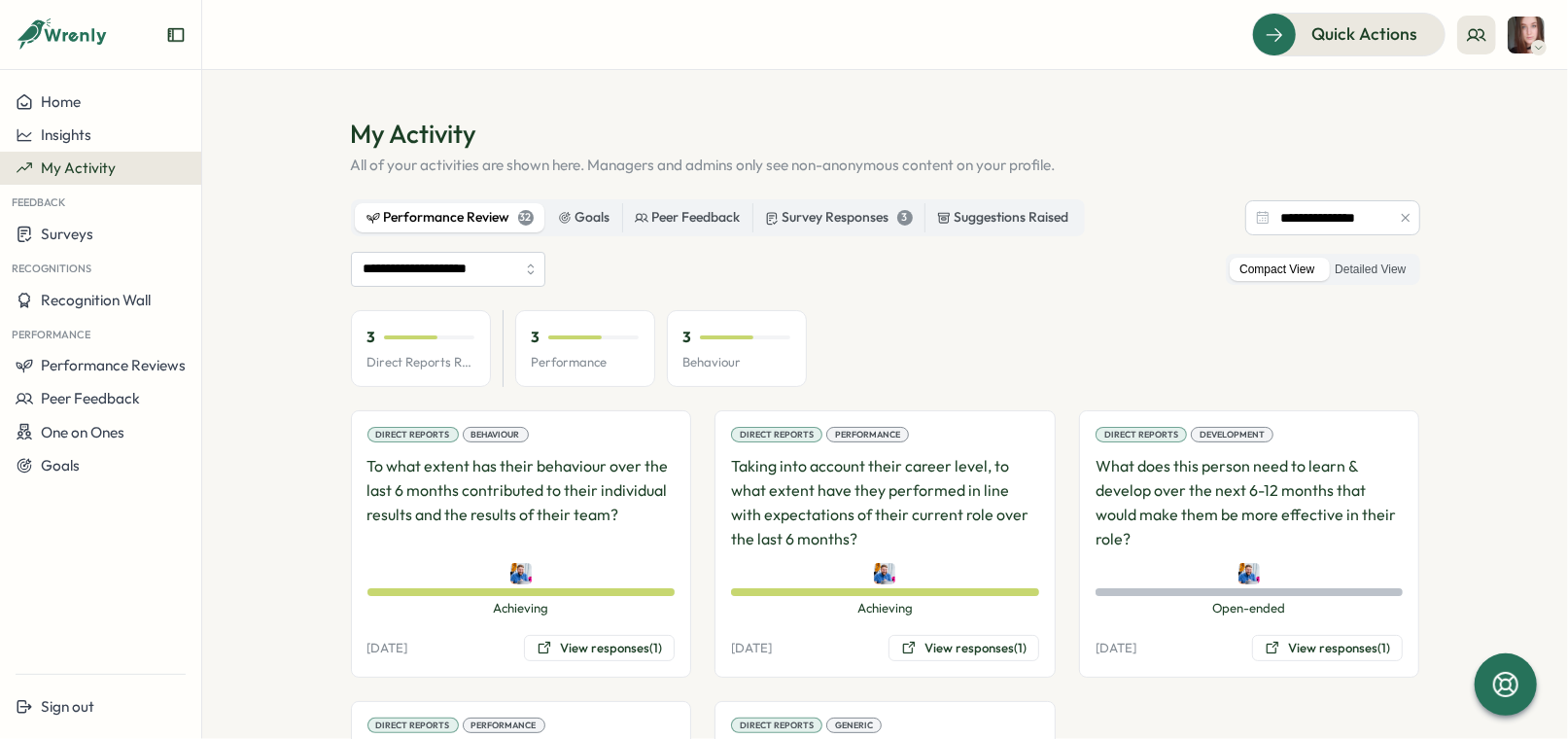
scroll to position [245, 0]
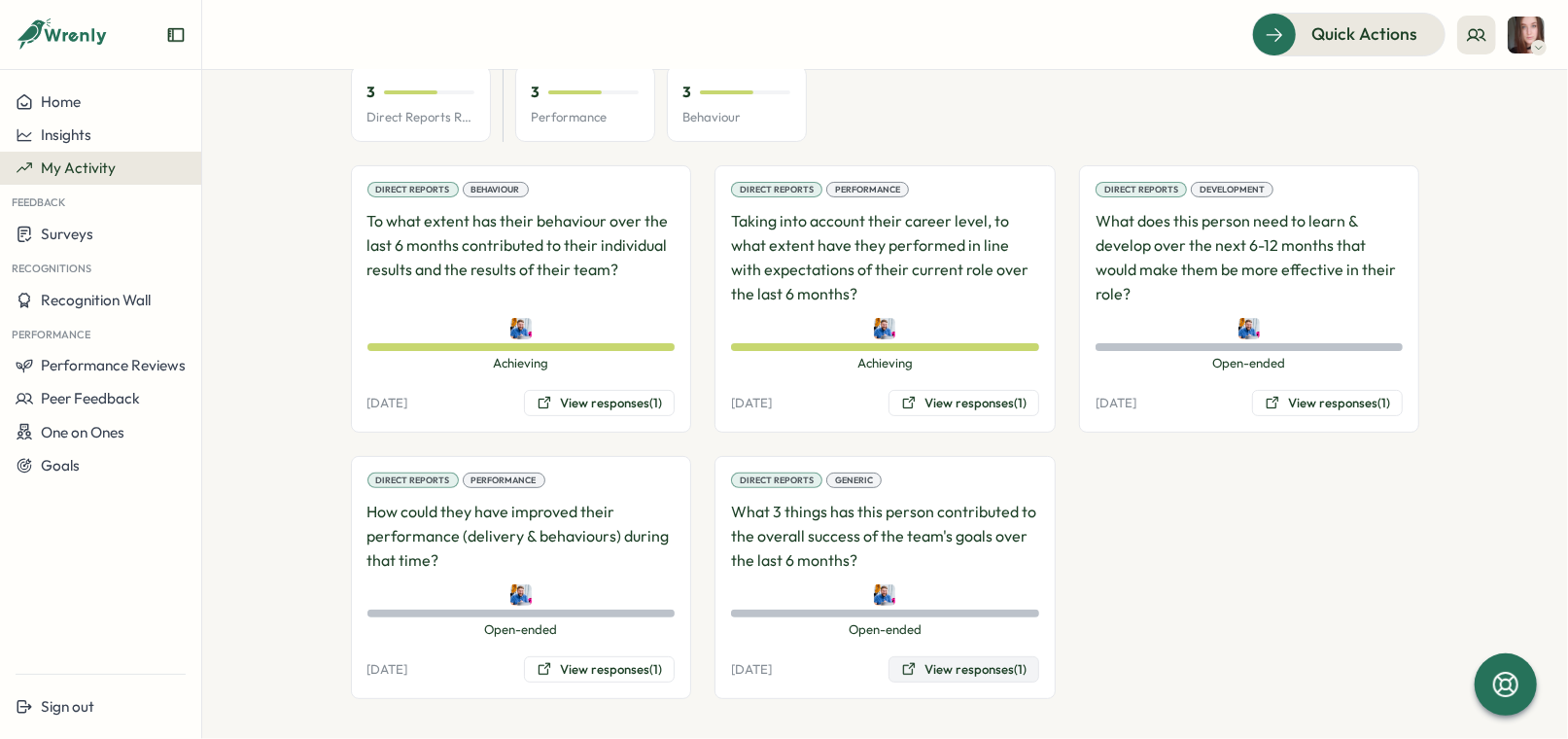
click at [970, 665] on button "View responses (1)" at bounding box center [964, 669] width 151 height 27
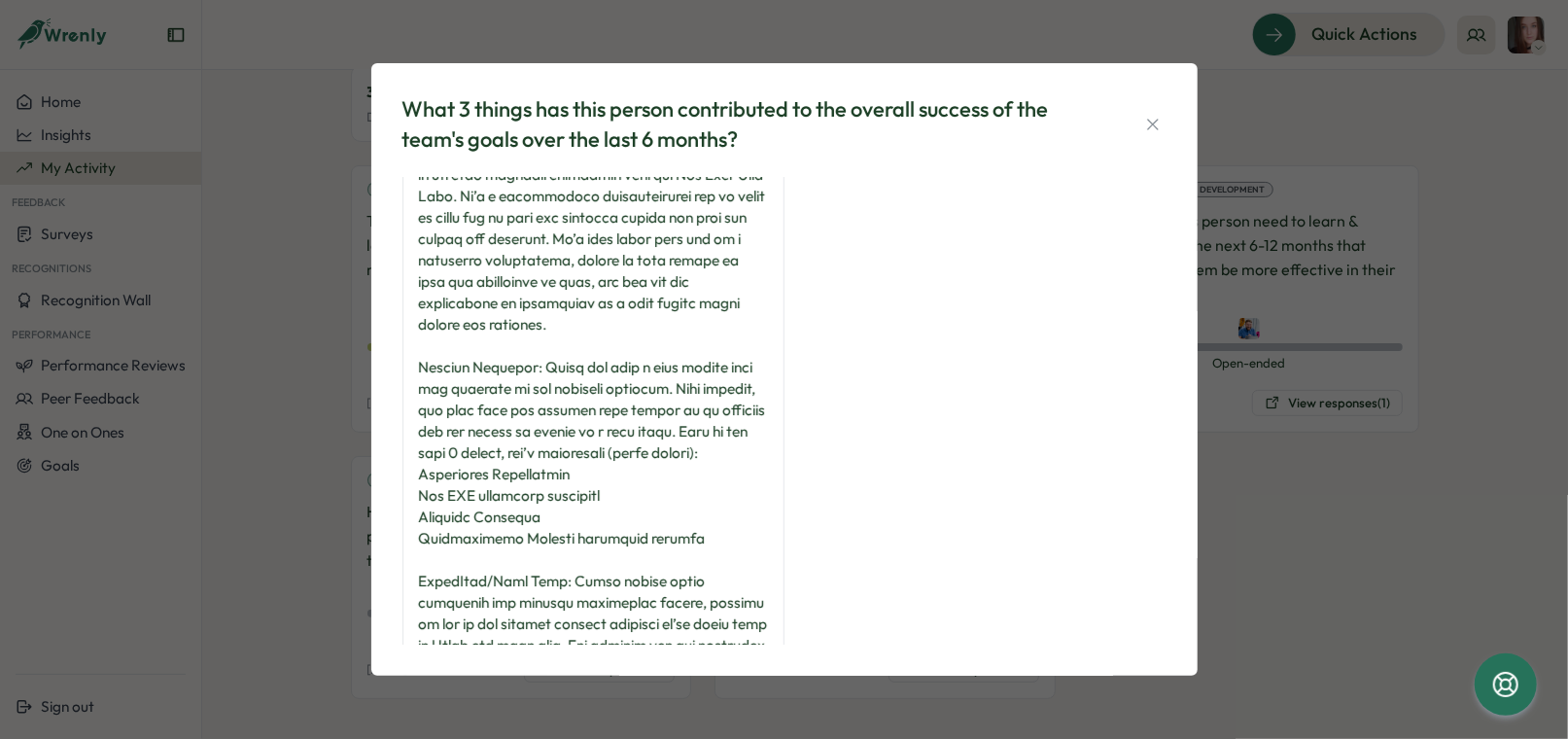
scroll to position [0, 0]
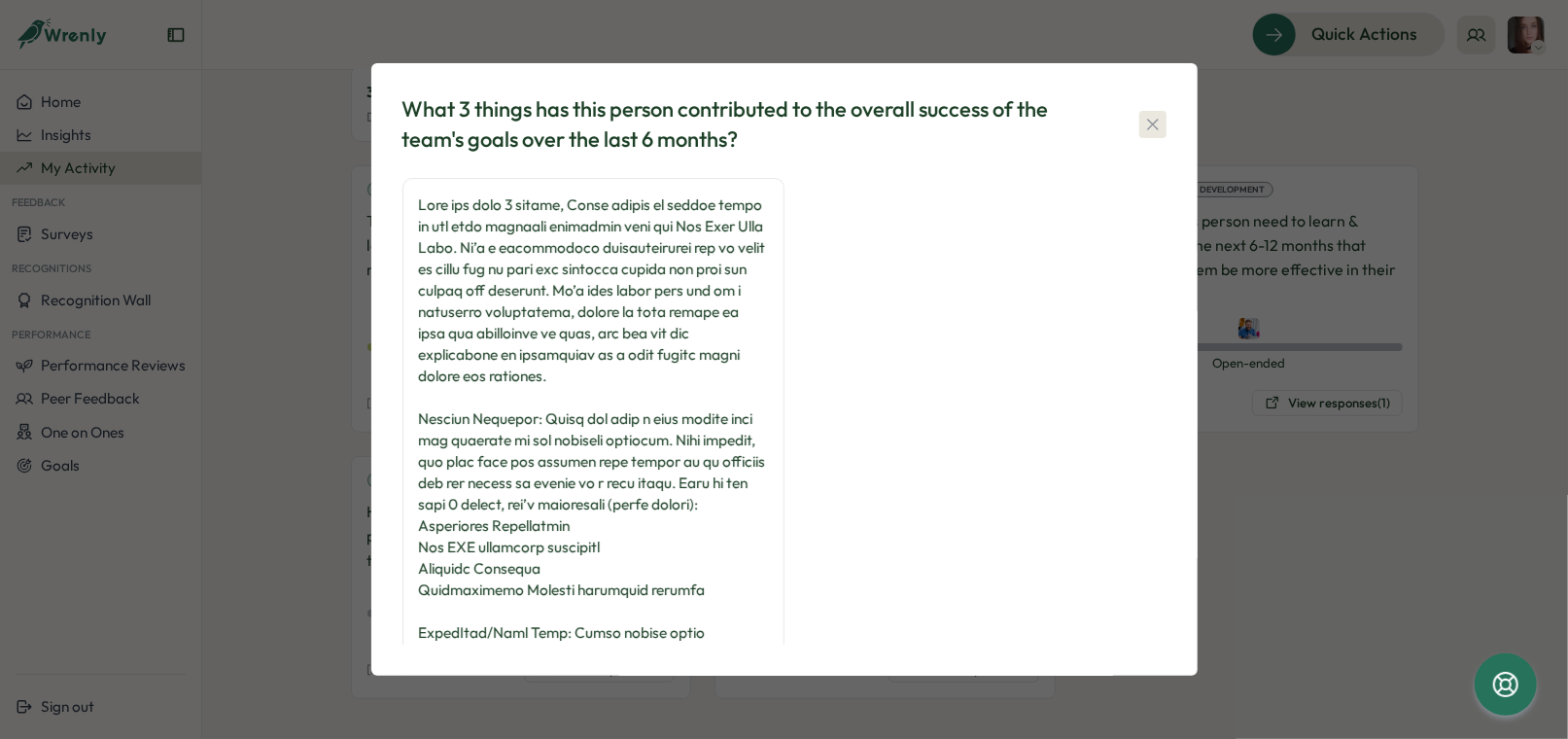
click at [1148, 124] on icon "button" at bounding box center [1153, 125] width 20 height 20
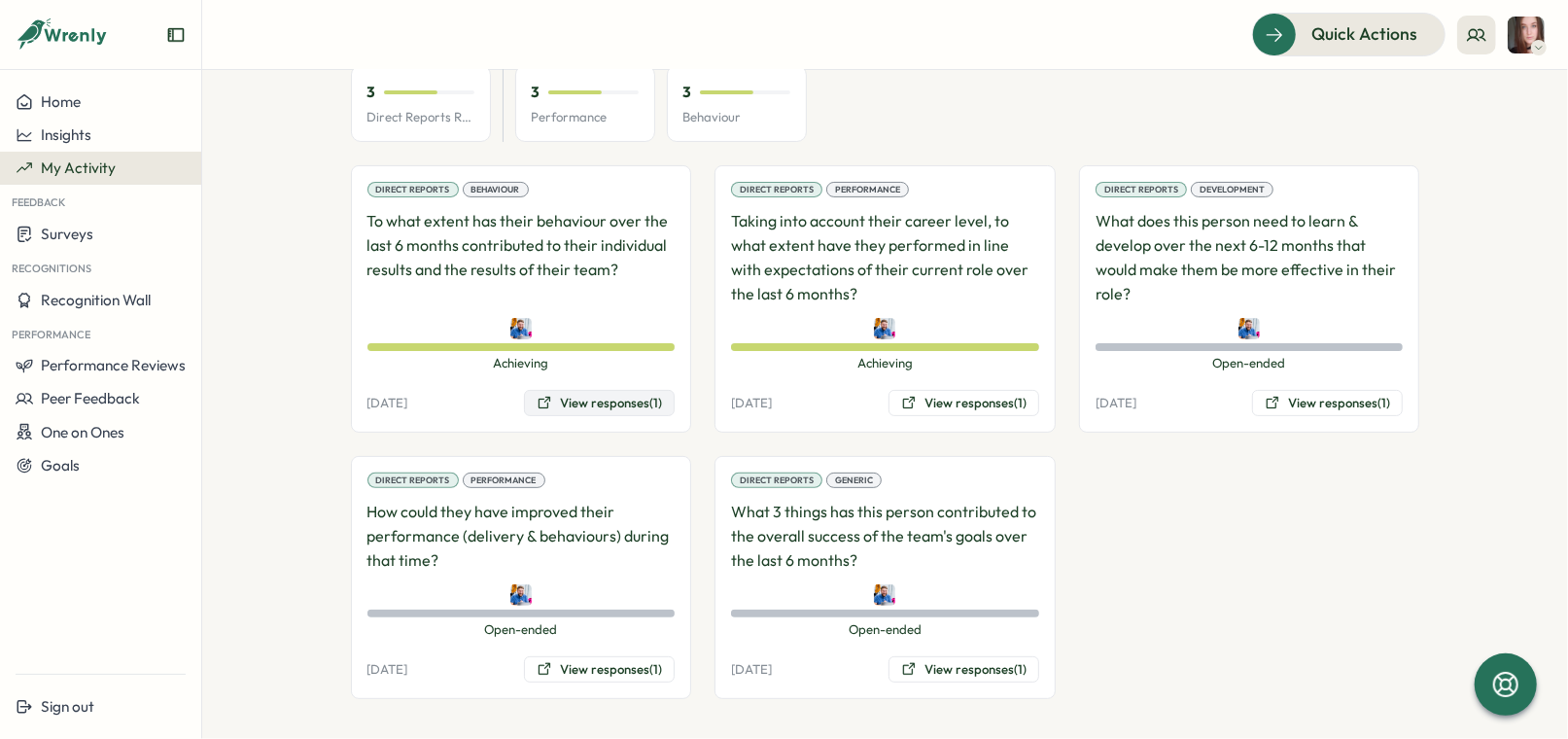
click at [608, 410] on button "View responses (1)" at bounding box center [600, 403] width 151 height 27
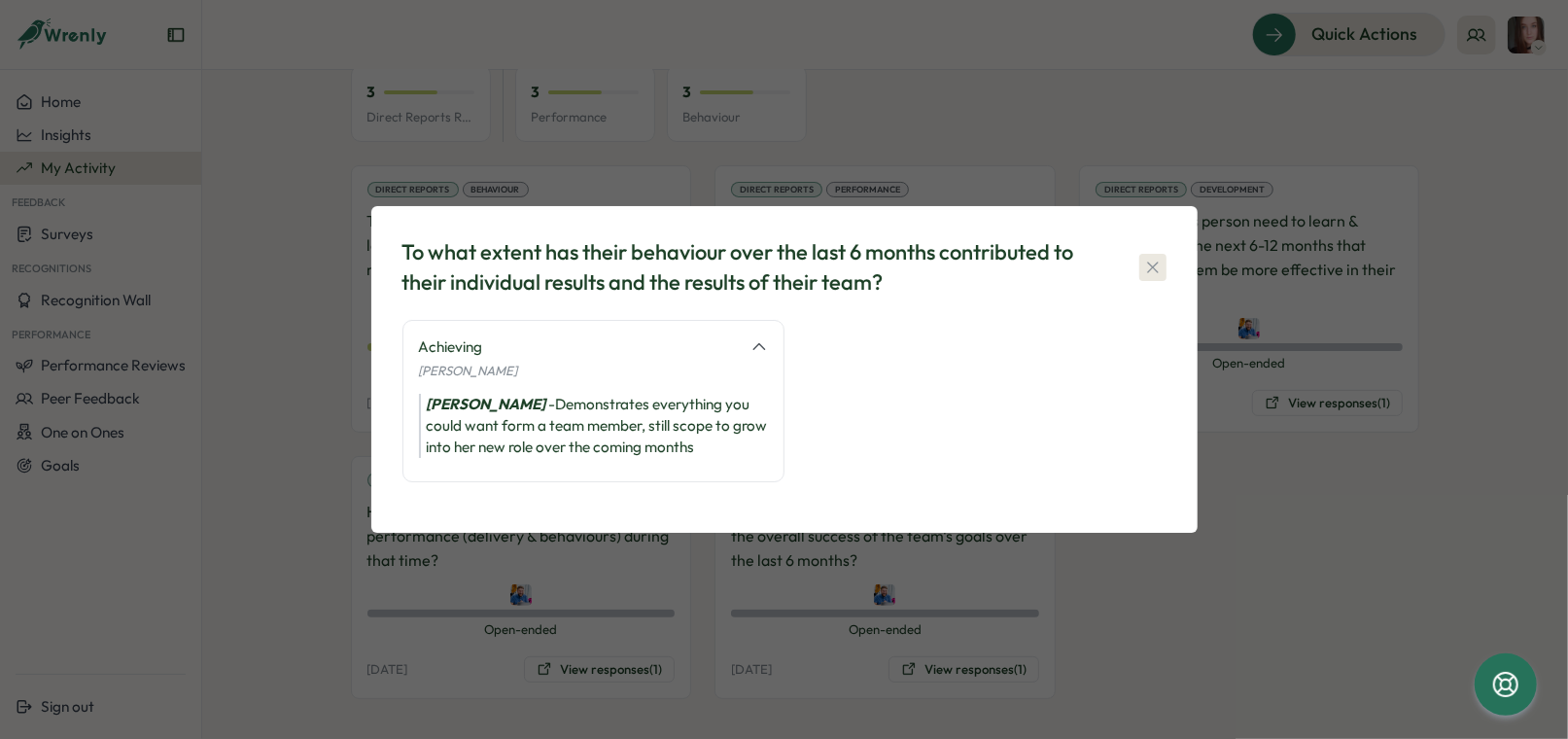
click at [1152, 260] on icon "button" at bounding box center [1153, 267] width 20 height 20
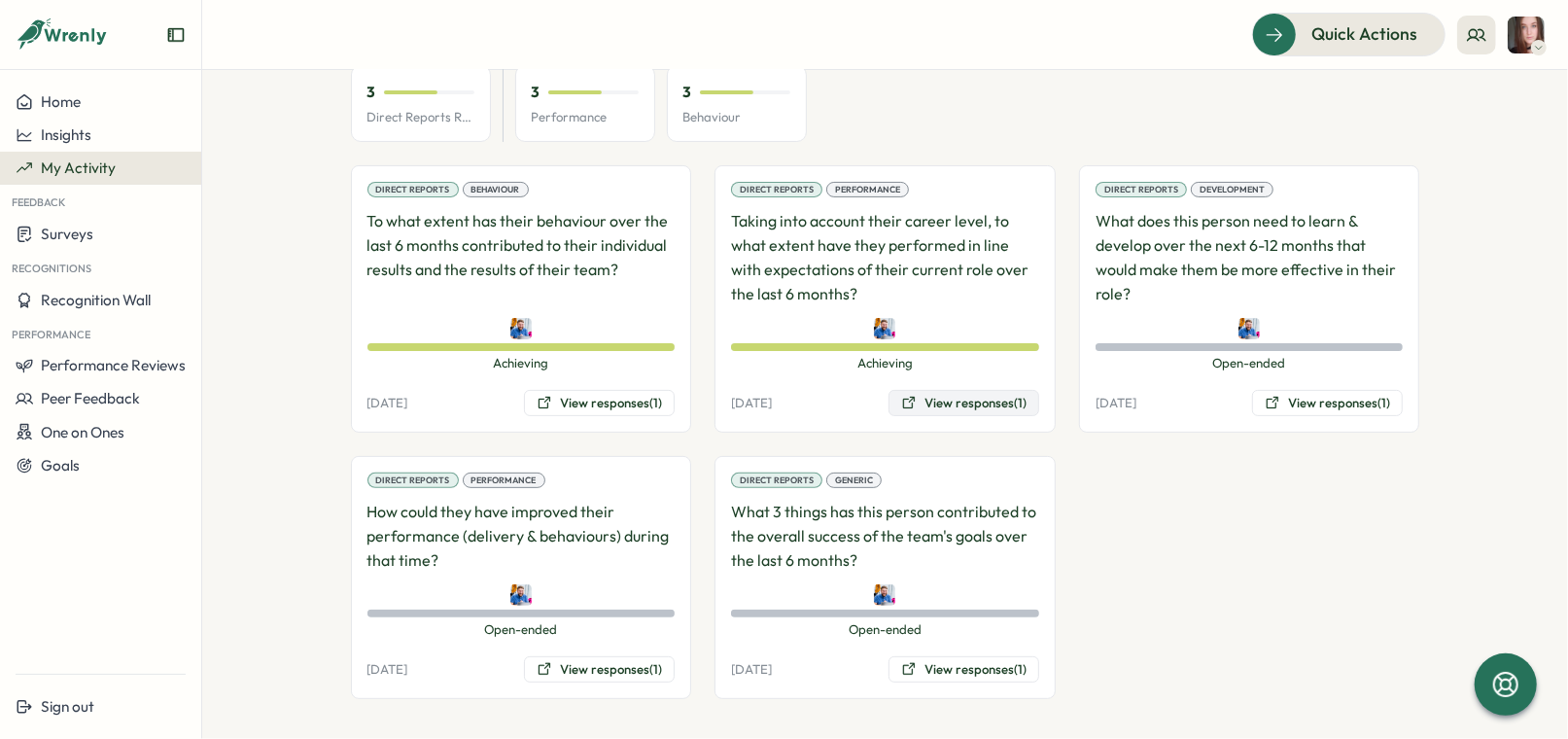
click at [927, 400] on button "View responses (1)" at bounding box center [964, 403] width 151 height 27
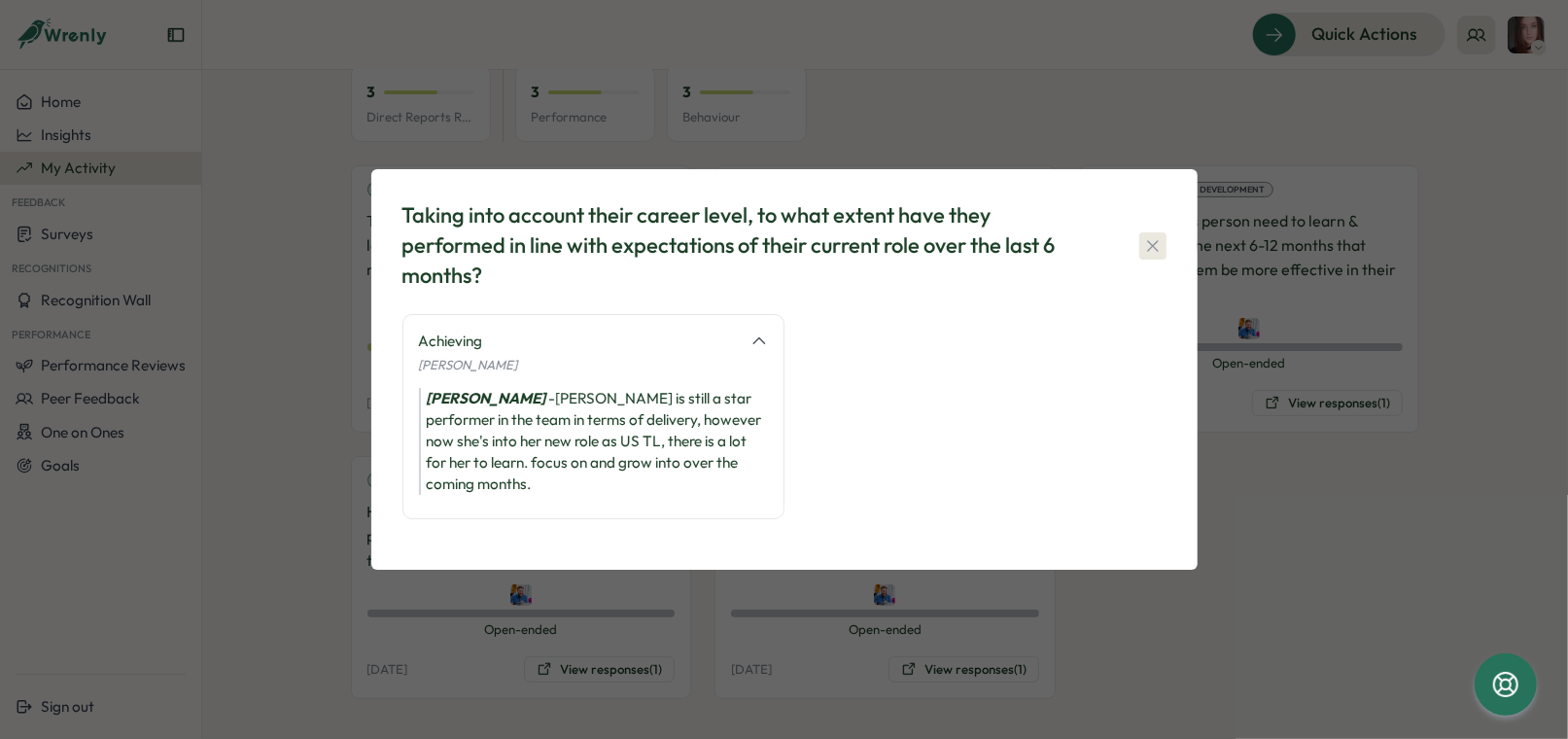
click at [1154, 255] on icon "button" at bounding box center [1153, 246] width 20 height 20
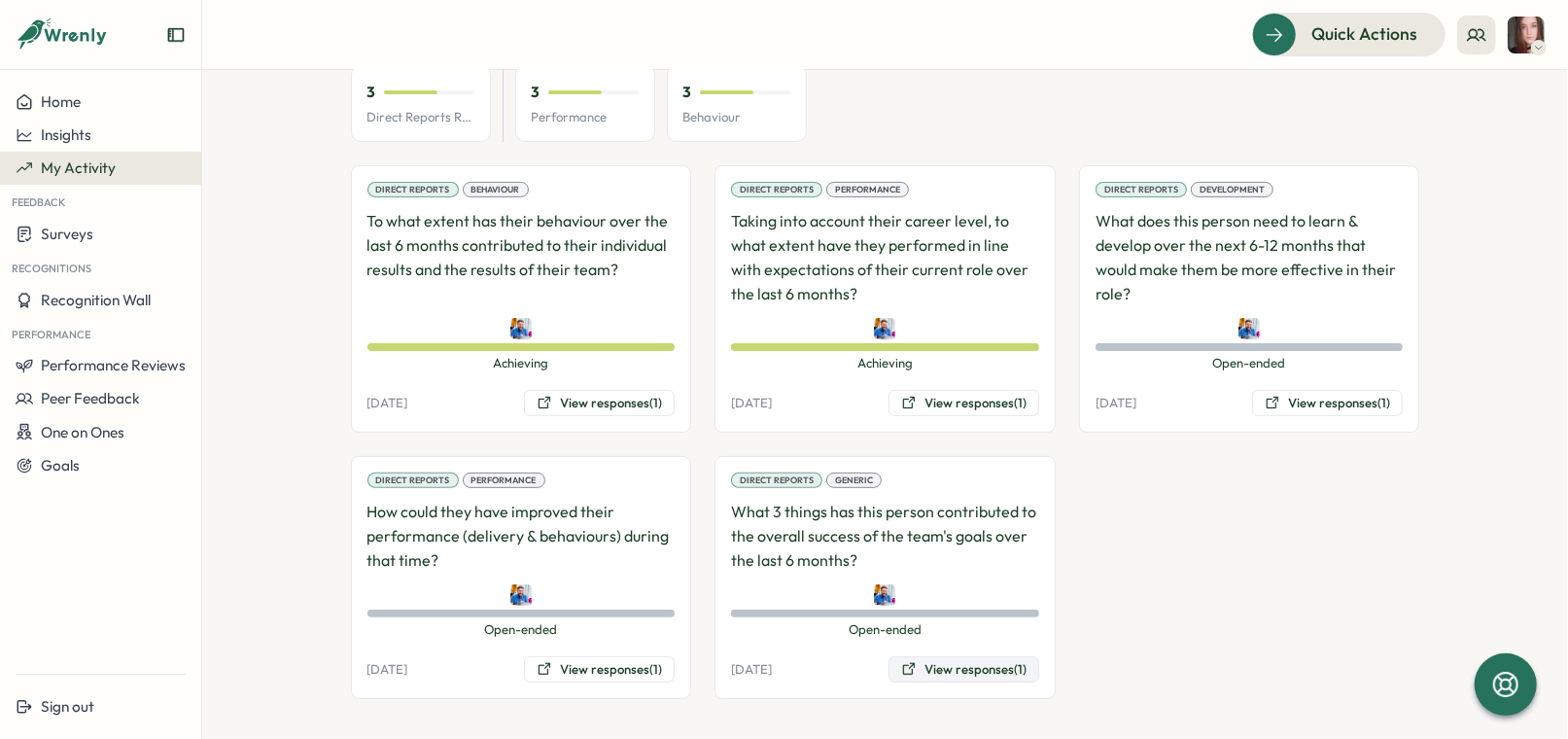
click at [978, 674] on button "View responses (1)" at bounding box center [964, 669] width 151 height 27
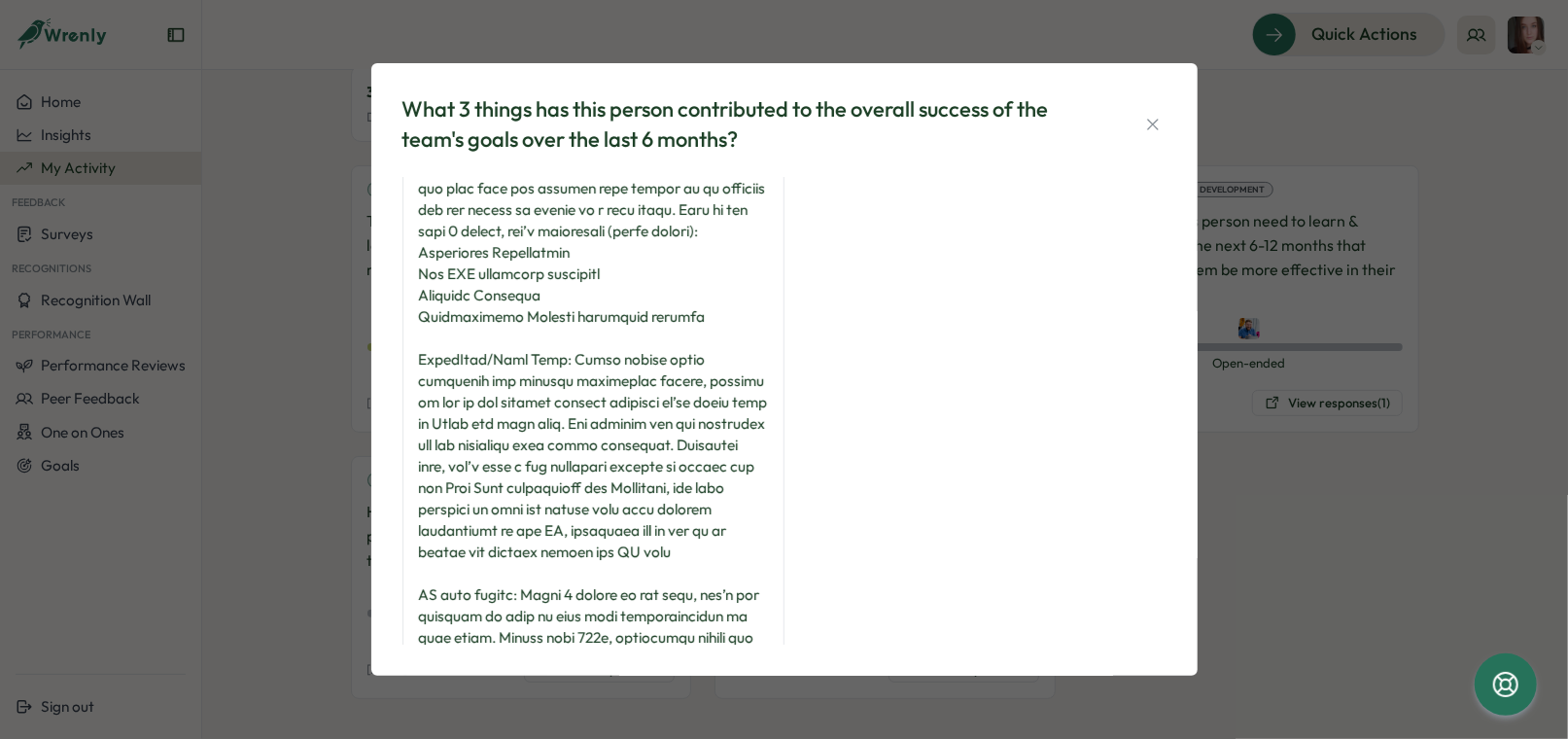
scroll to position [411, 0]
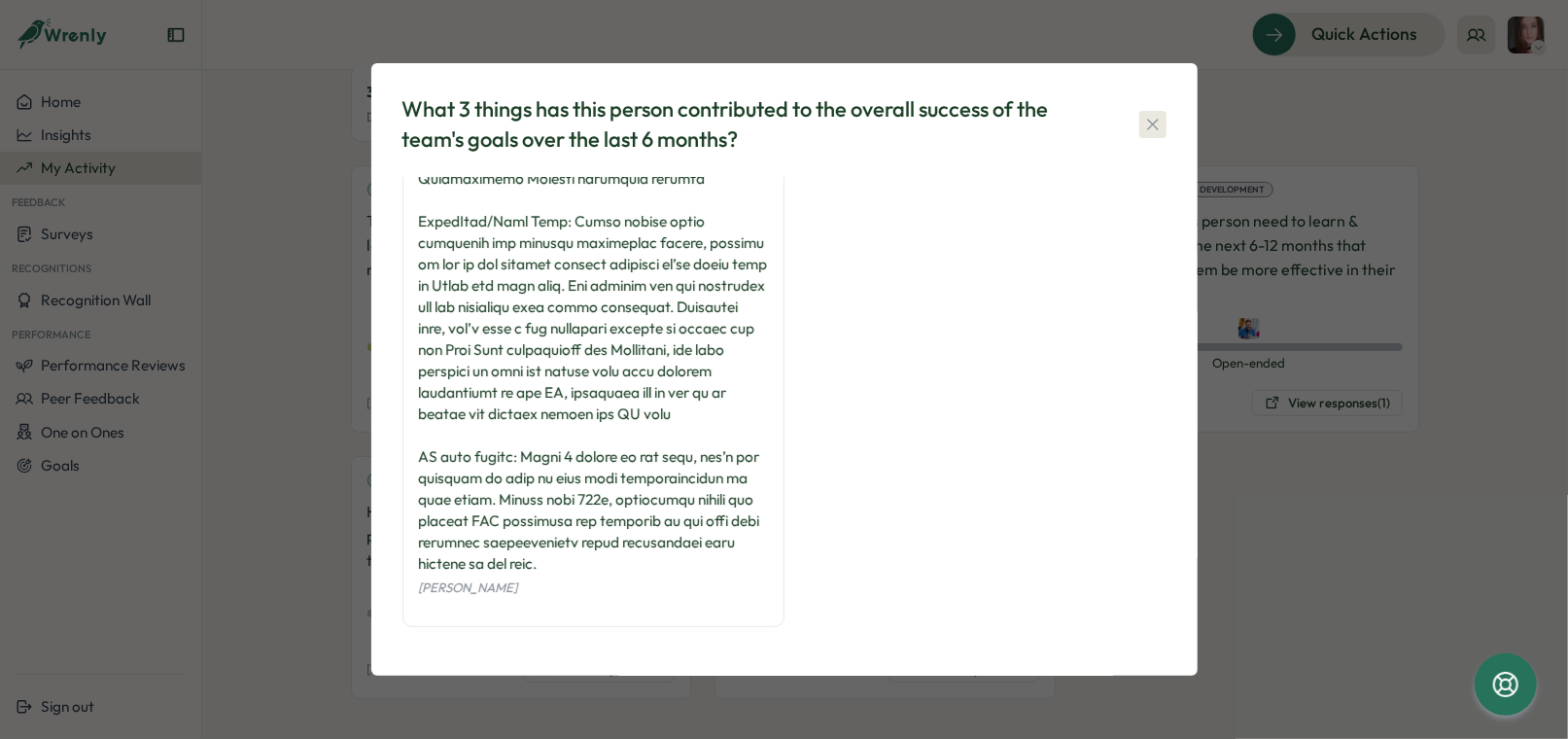
click at [1159, 129] on icon "button" at bounding box center [1153, 125] width 20 height 20
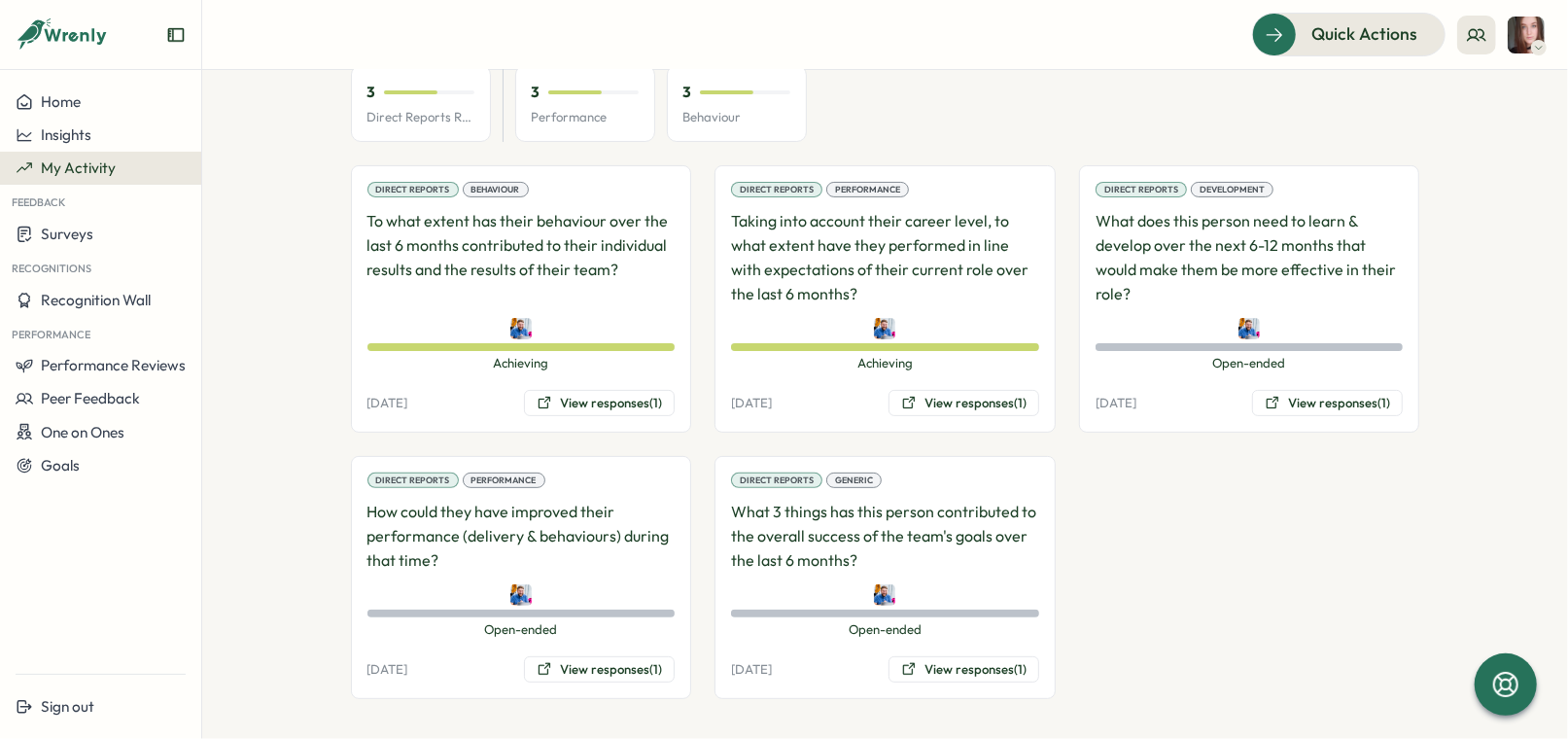
scroll to position [0, 0]
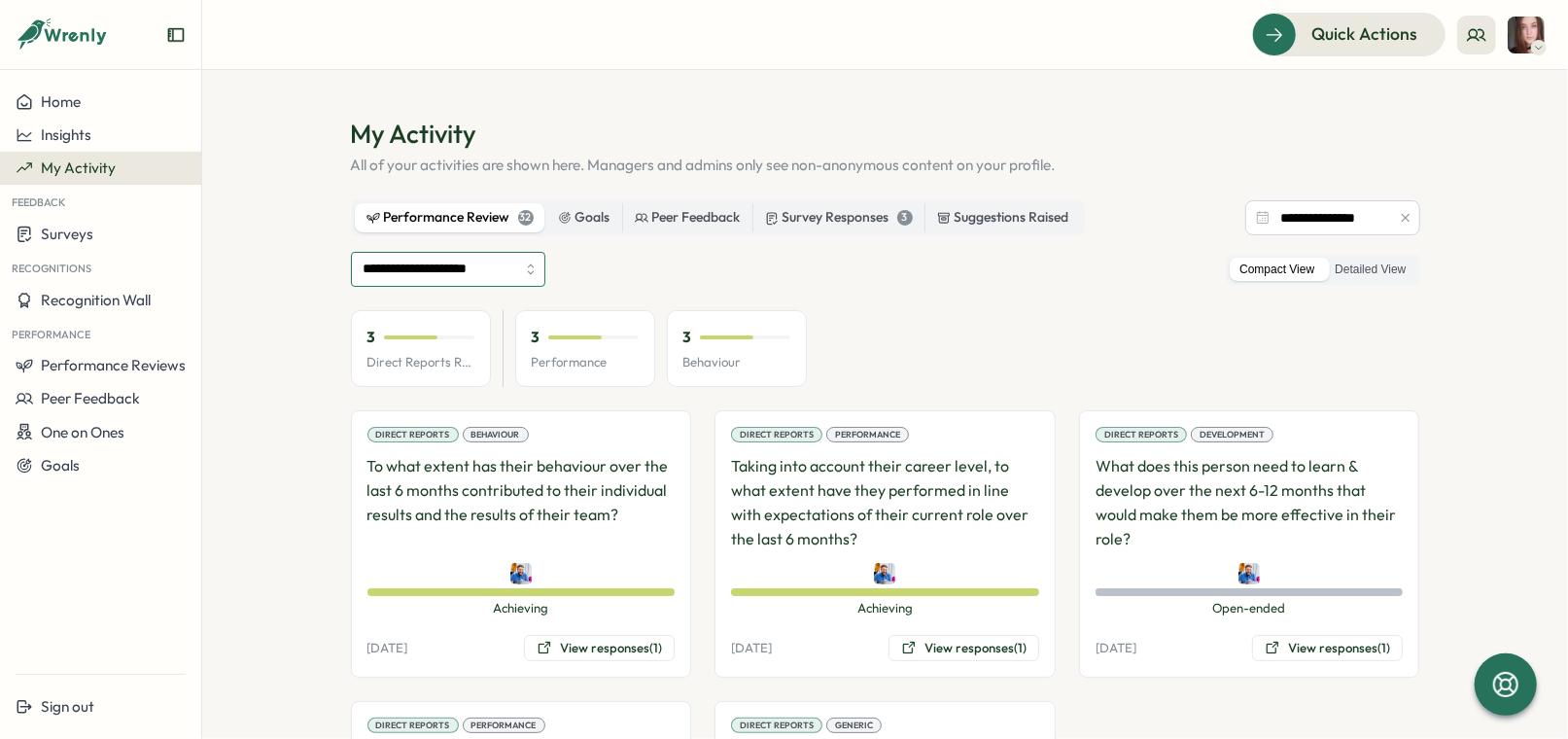
click at [487, 273] on input "**********" at bounding box center [448, 269] width 195 height 35
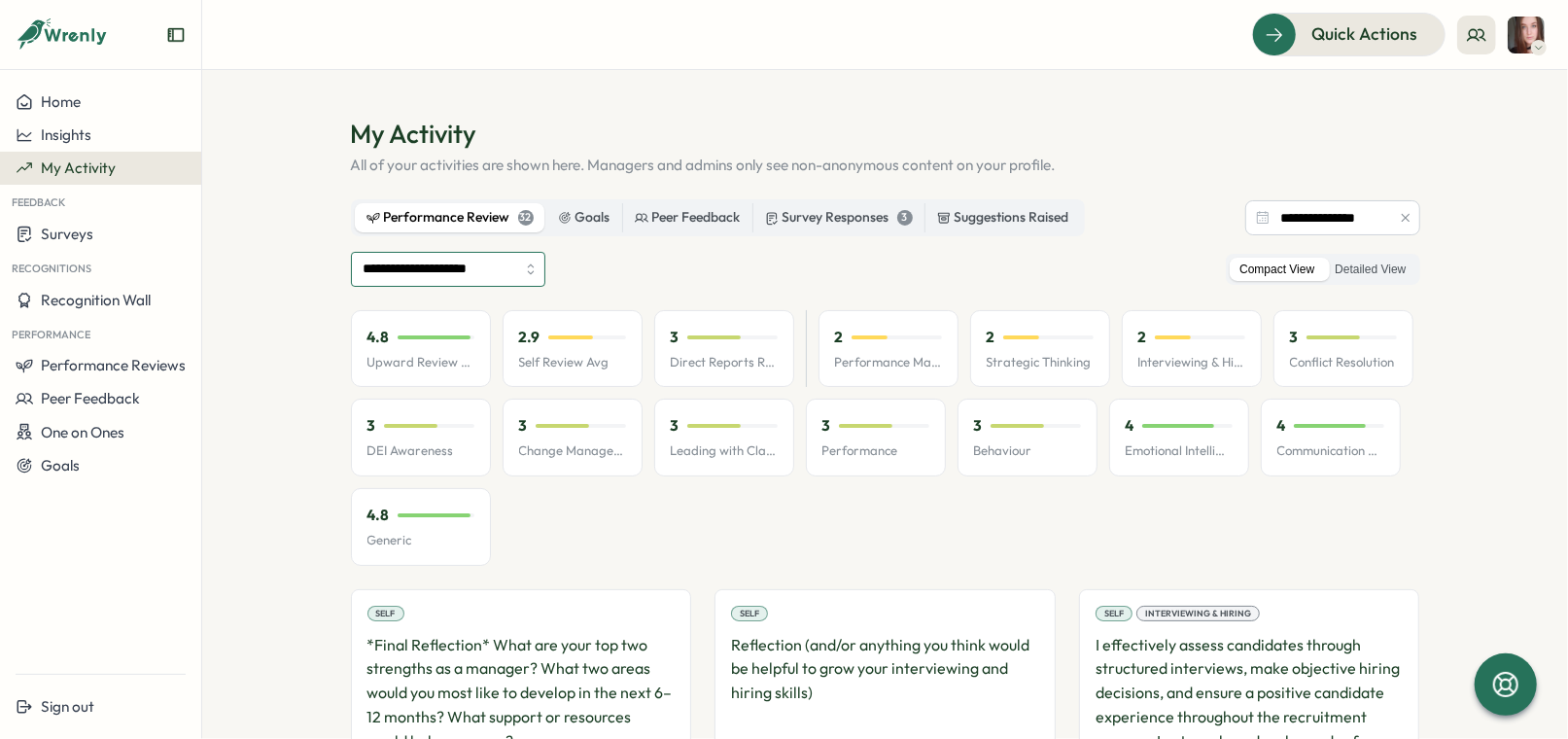
type input "***"
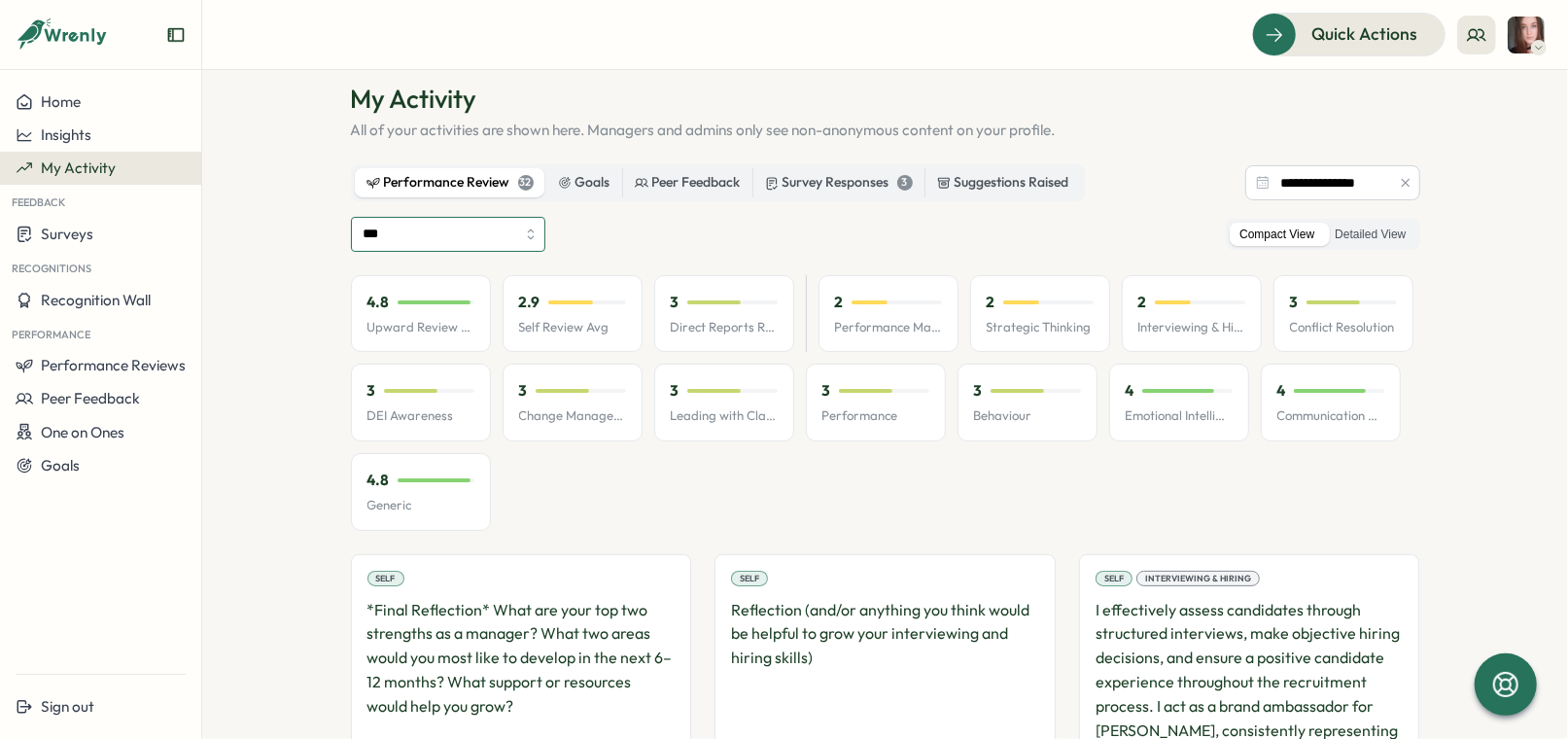
scroll to position [45, 0]
